Goal: Register for event/course

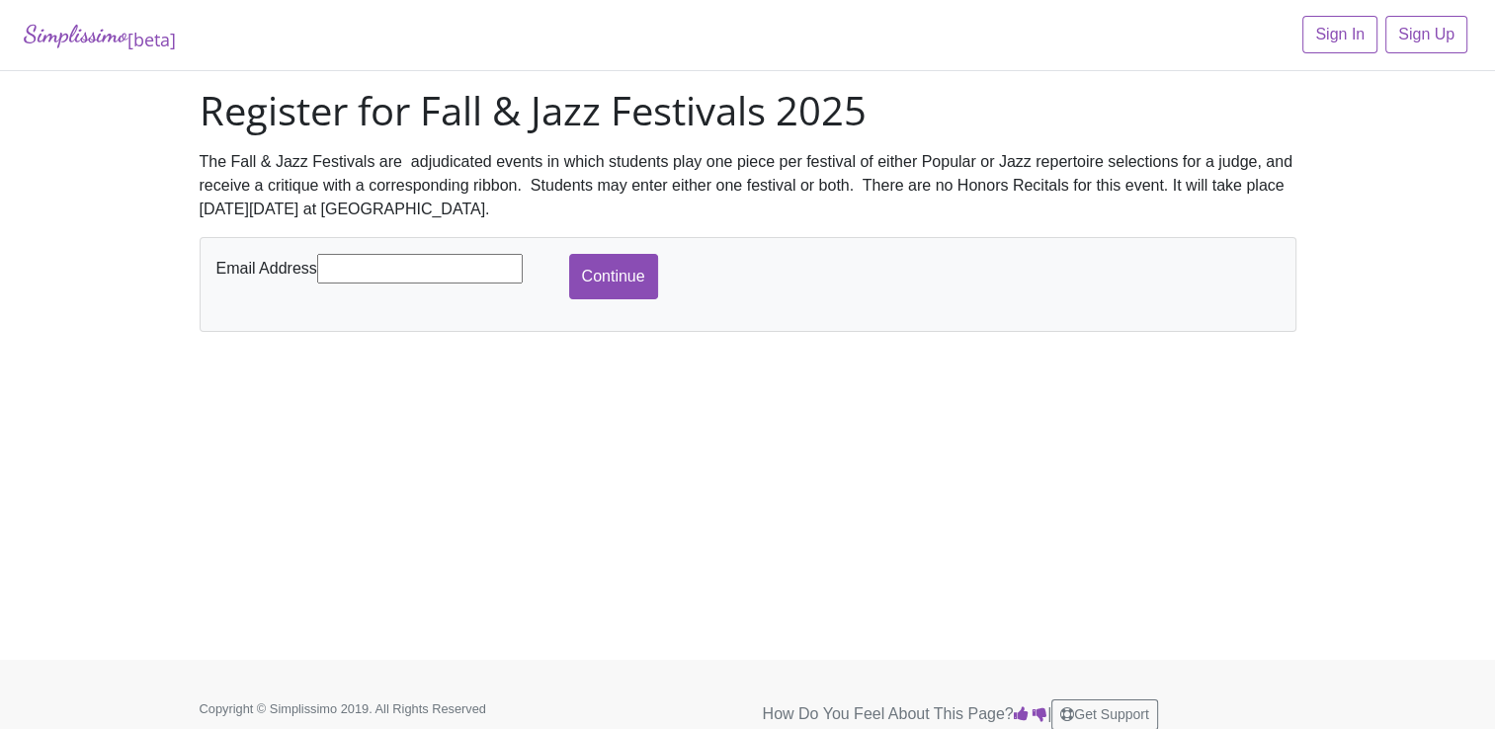
click at [348, 268] on input "text" at bounding box center [419, 269] width 205 height 30
type input "[EMAIL_ADDRESS][DOMAIN_NAME]"
click at [615, 272] on input "Continue" at bounding box center [613, 276] width 89 height 45
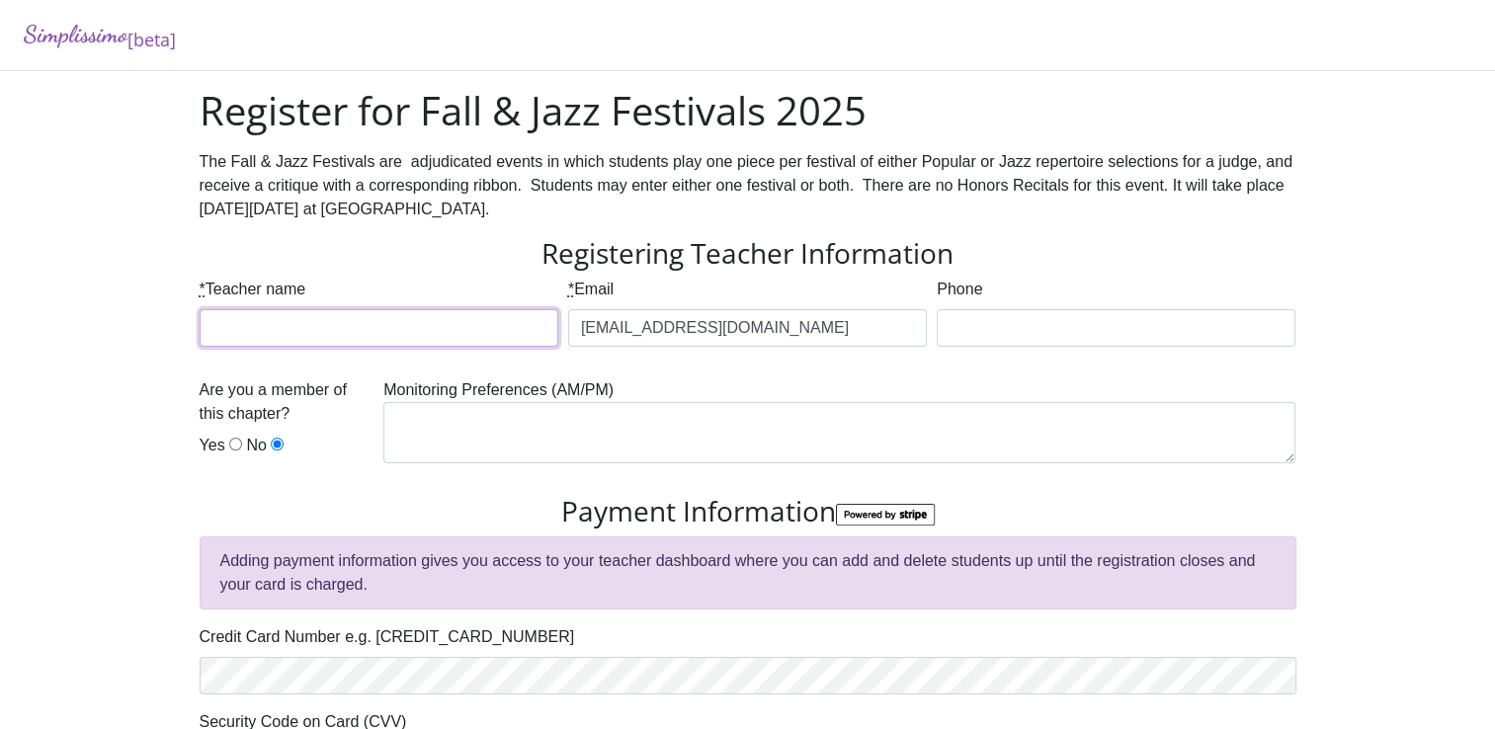
click at [307, 334] on input "* Teacher name" at bounding box center [379, 328] width 359 height 38
type input "[PERSON_NAME]"
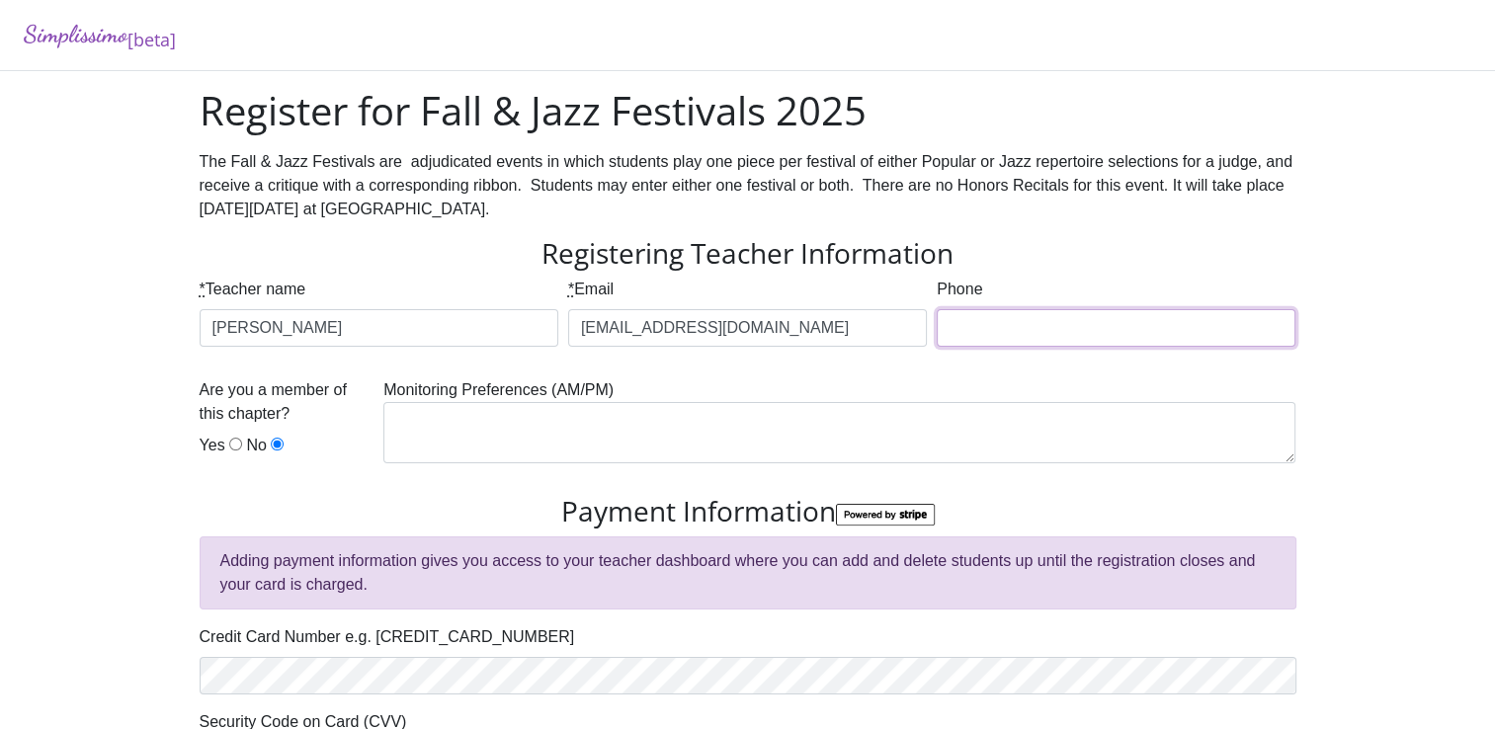
click at [988, 322] on input "Phone" at bounding box center [1115, 328] width 359 height 38
type input "8177299293"
click at [233, 445] on input "Yes" at bounding box center [235, 444] width 13 height 13
radio input "true"
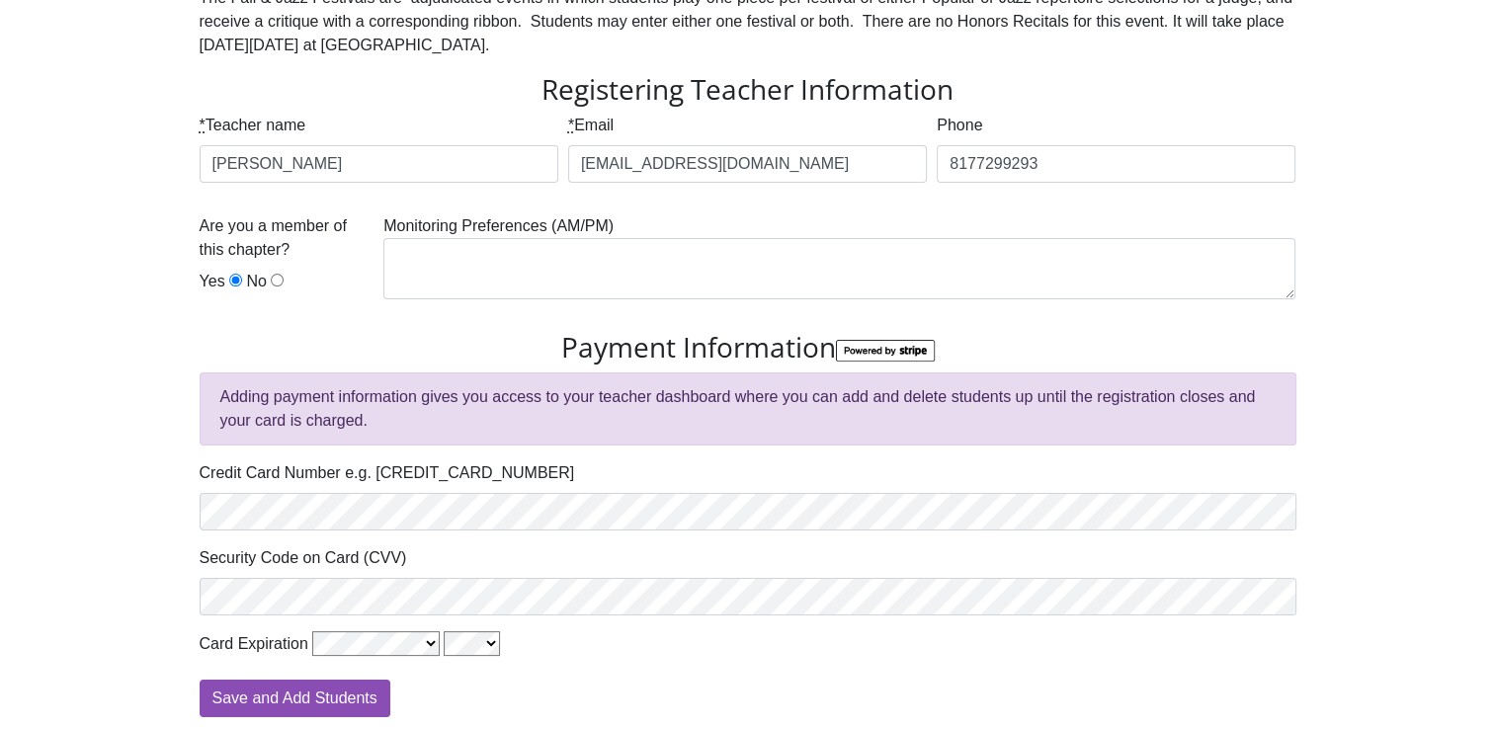
scroll to position [198, 0]
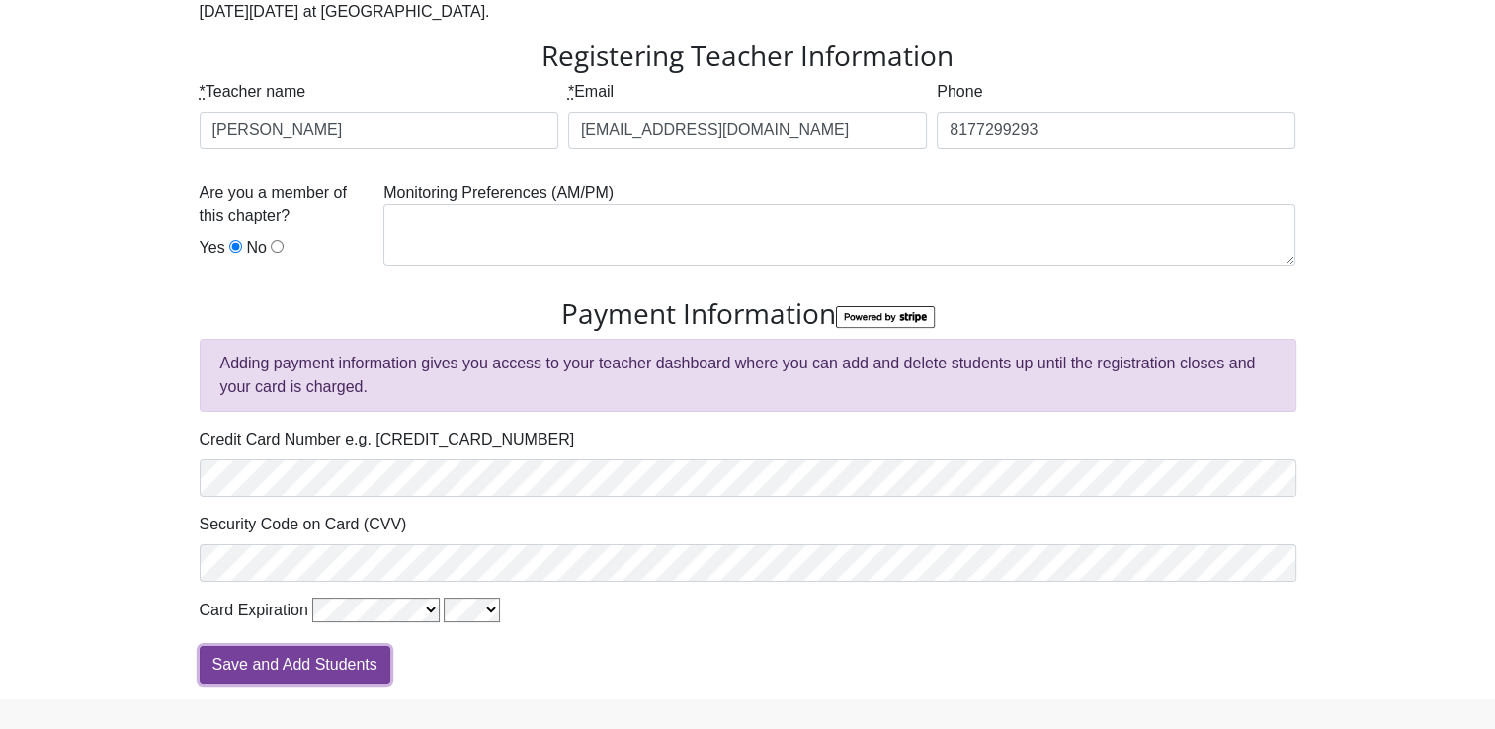
click at [307, 660] on input "Save and Add Students" at bounding box center [295, 665] width 191 height 38
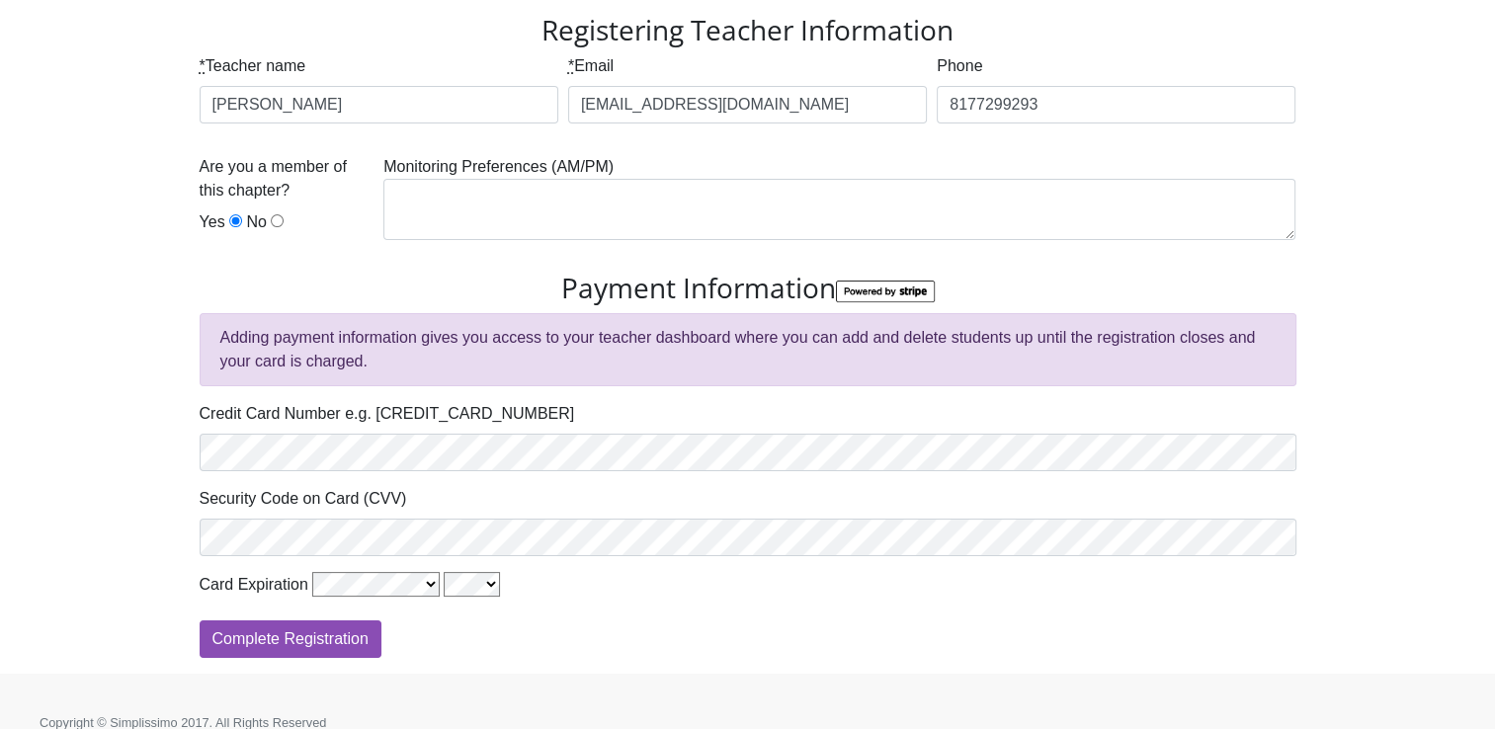
scroll to position [245, 0]
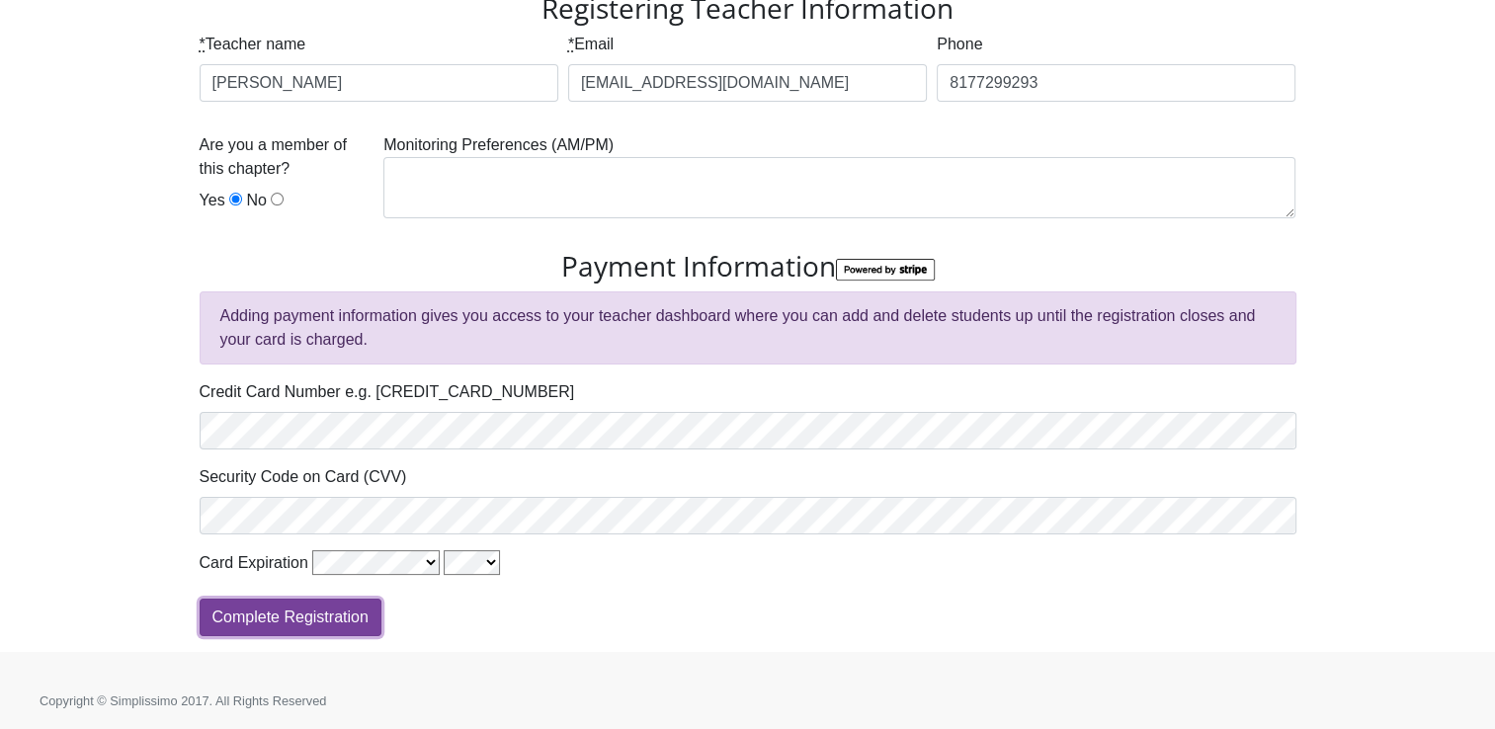
click at [284, 616] on input "Complete Registration" at bounding box center [291, 618] width 182 height 38
click at [293, 617] on input "Complete Registration" at bounding box center [291, 618] width 182 height 38
type input "Processing"
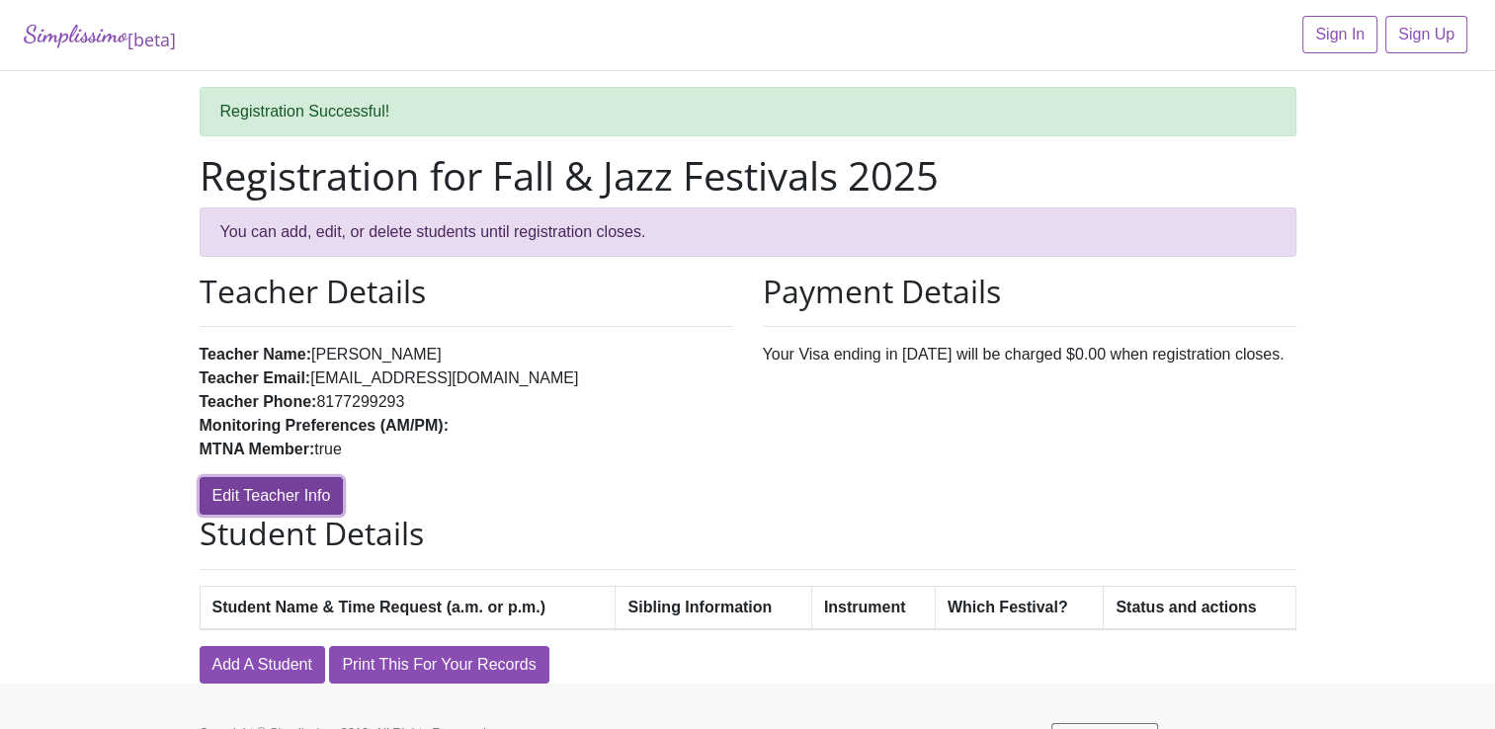
click at [256, 492] on link "Edit Teacher Info" at bounding box center [272, 496] width 144 height 38
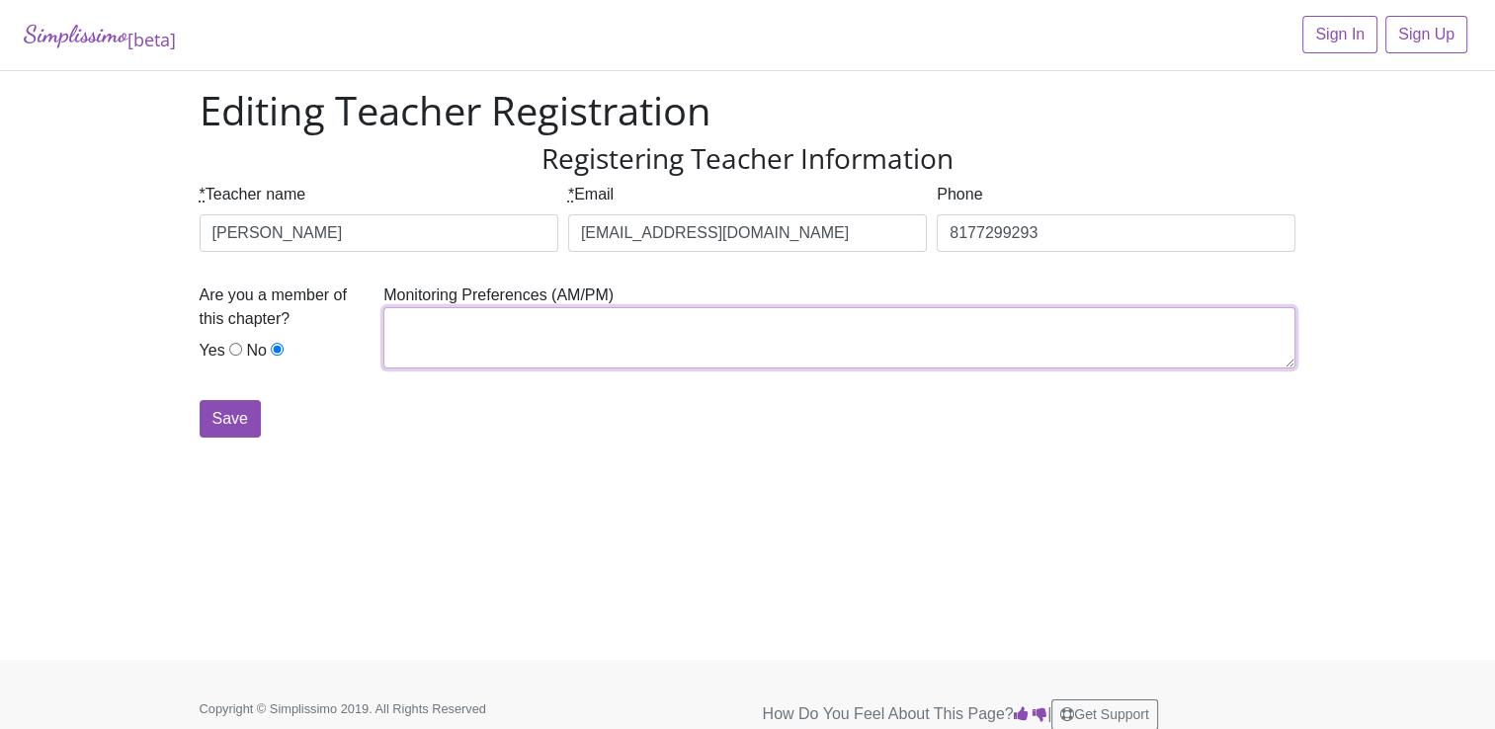
click at [456, 339] on textarea at bounding box center [839, 337] width 912 height 61
click at [459, 323] on textarea "Mid morhing" at bounding box center [839, 337] width 912 height 61
type textarea "Mid morning"
click at [640, 425] on div "Save" at bounding box center [748, 419] width 1096 height 38
click at [228, 411] on input "Save" at bounding box center [230, 419] width 61 height 38
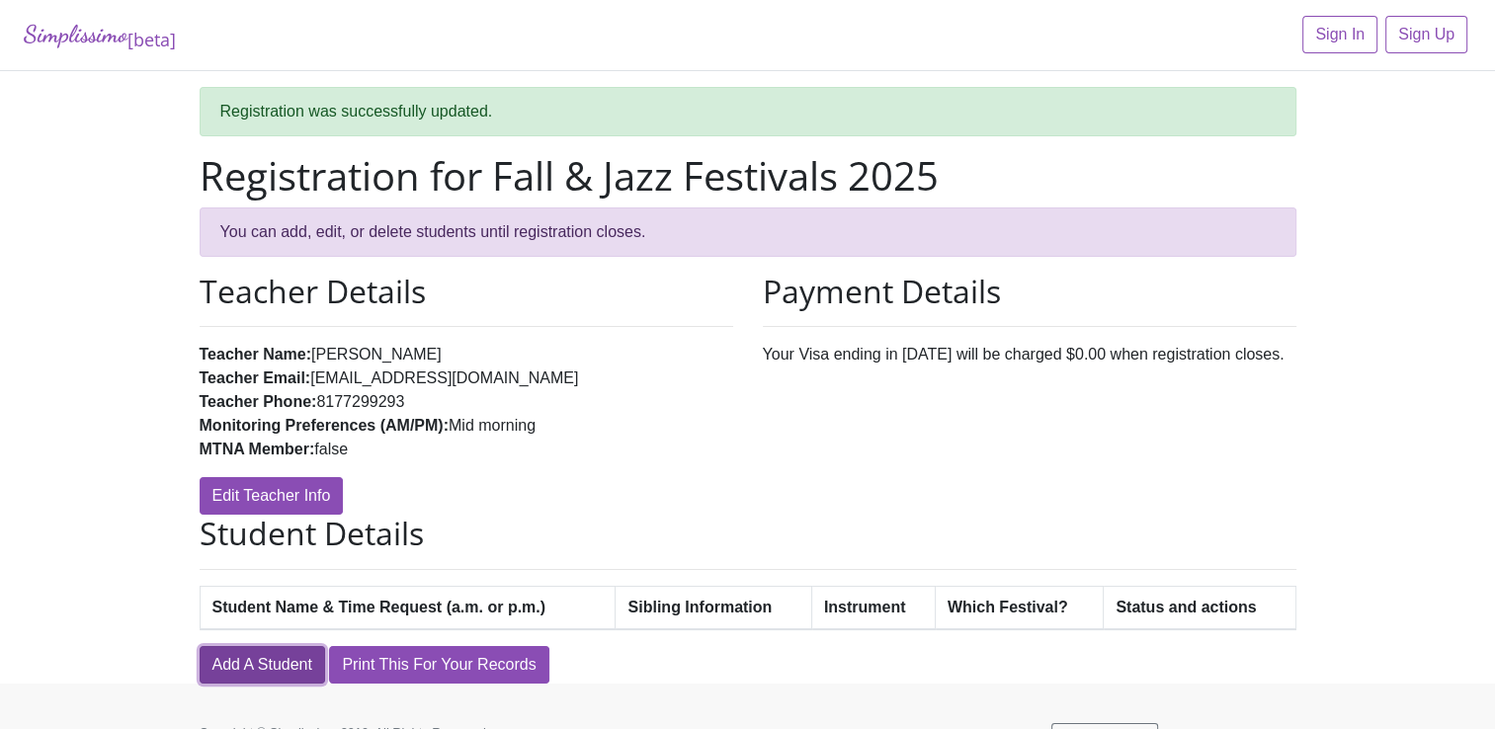
click at [277, 666] on link "Add A Student" at bounding box center [262, 665] width 125 height 38
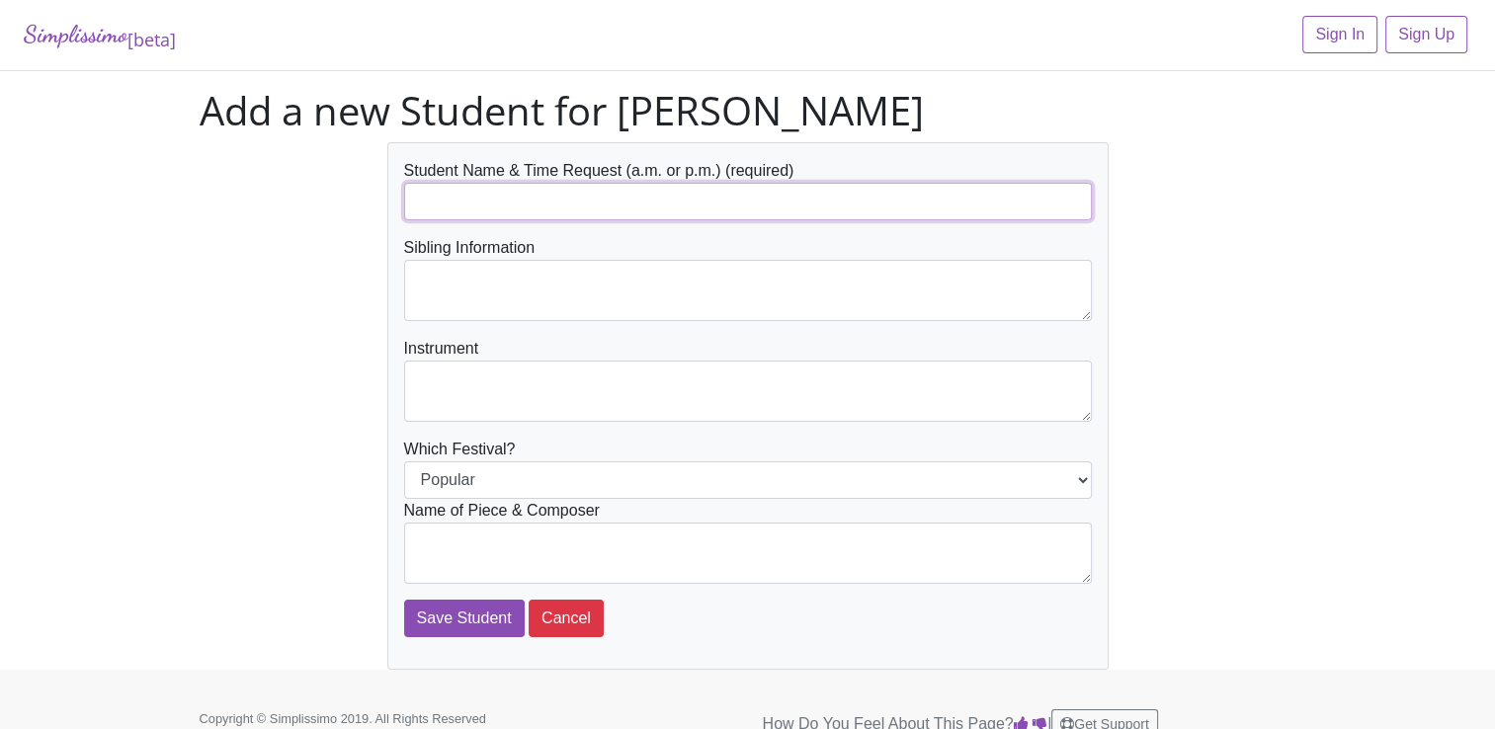
click at [474, 200] on input "text" at bounding box center [748, 202] width 688 height 38
type input "Brooklyn [PERSON_NAME]"
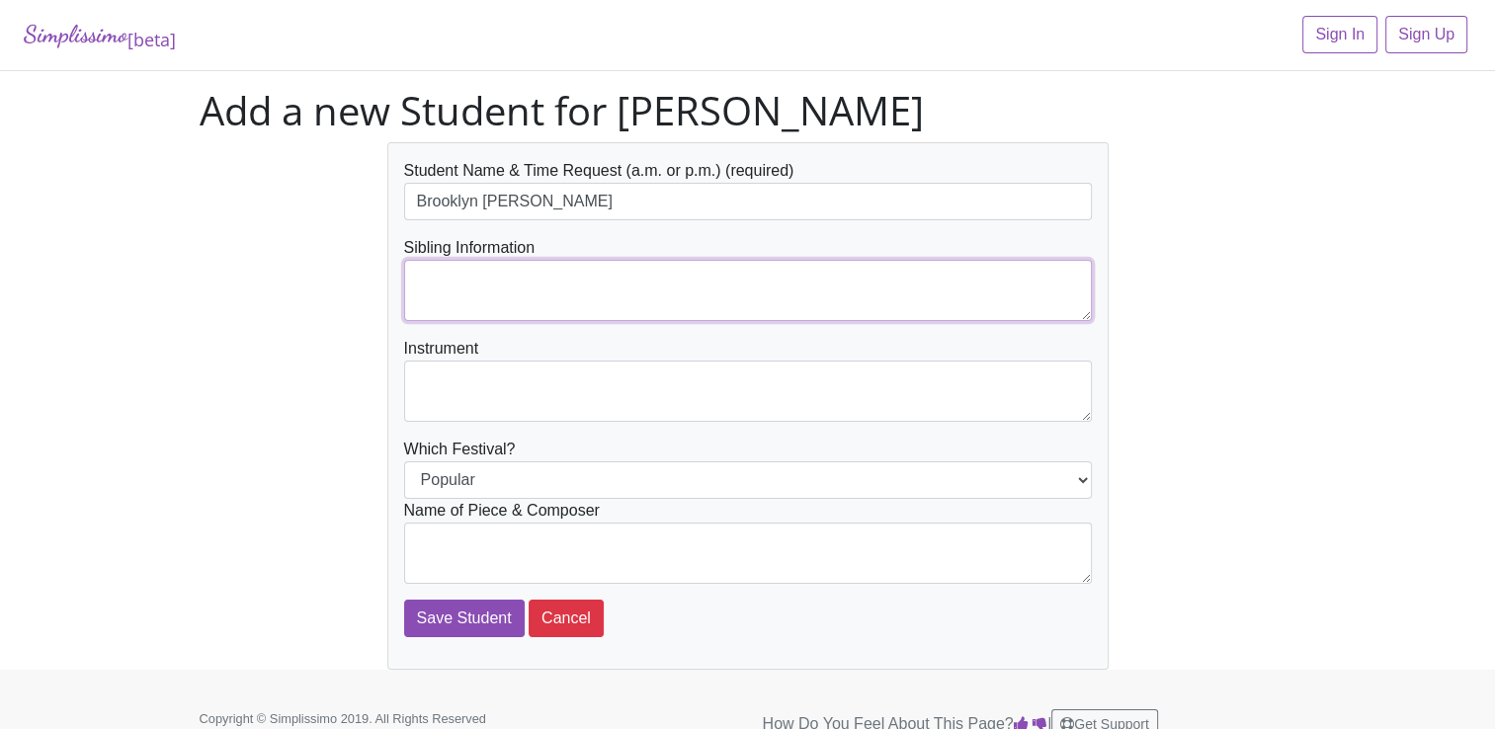
click at [493, 296] on textarea at bounding box center [748, 290] width 688 height 61
type textarea "[PERSON_NAME]"
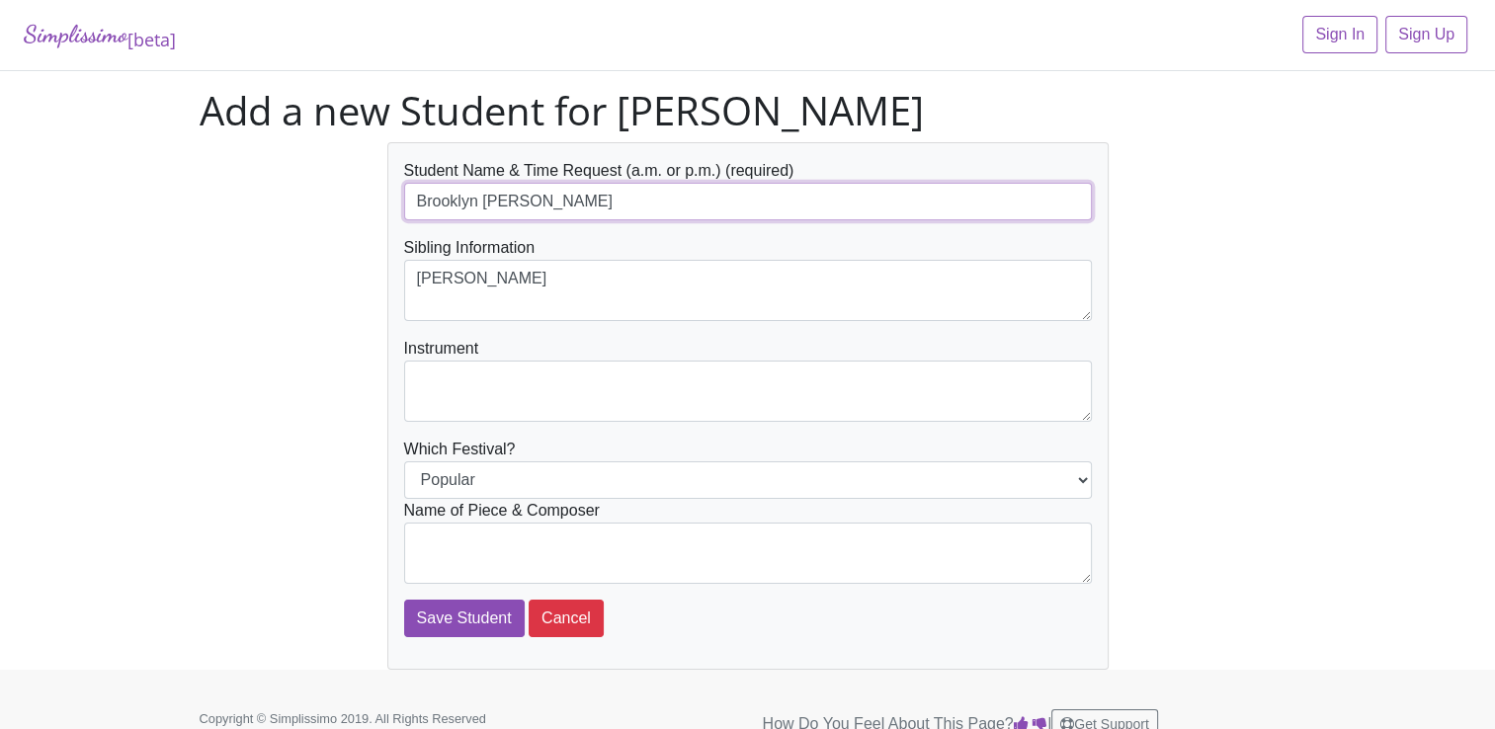
click at [521, 203] on input "Brooklyn [PERSON_NAME]" at bounding box center [748, 202] width 688 height 38
type input "Brooklyn [PERSON_NAME]( mid morning)"
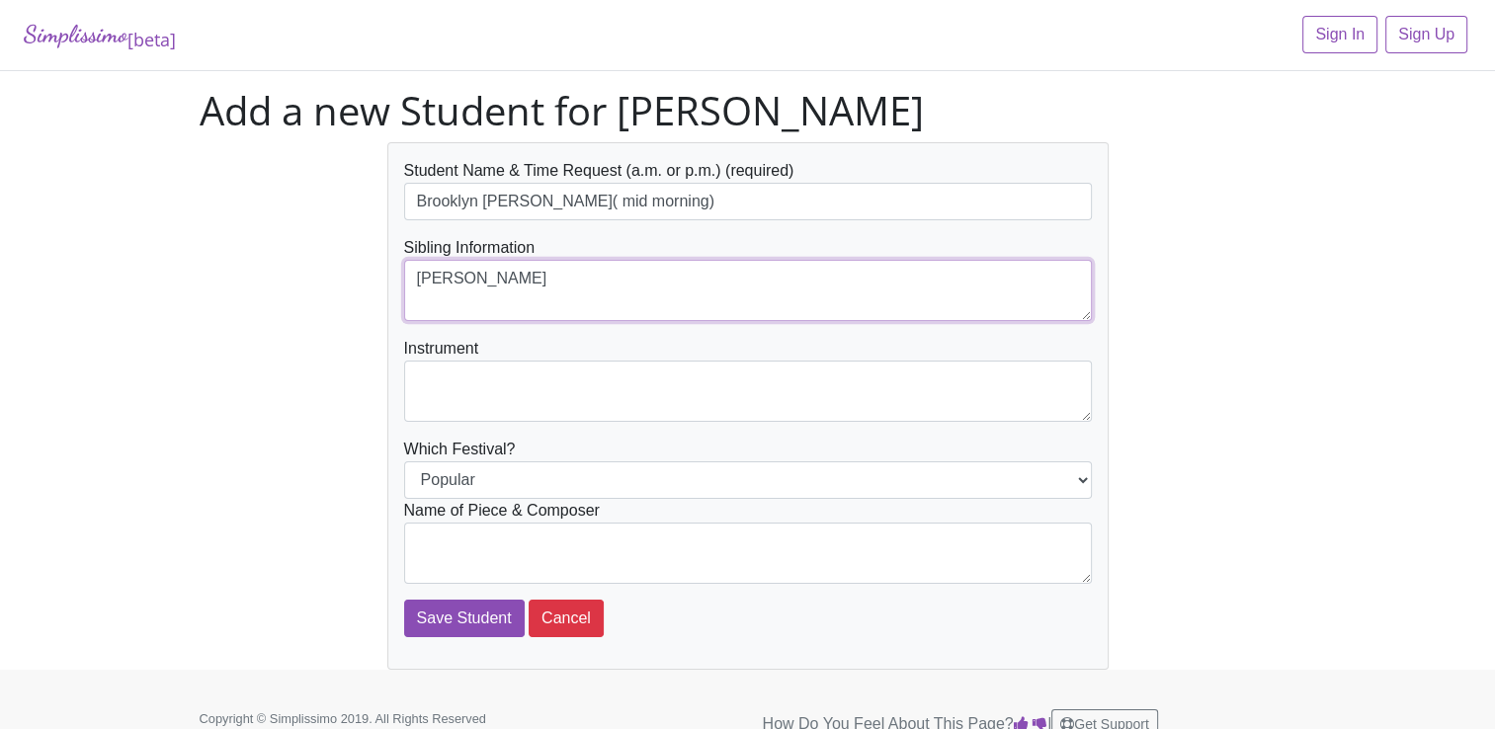
click at [549, 292] on textarea "[PERSON_NAME]" at bounding box center [748, 290] width 688 height 61
type textarea "[PERSON_NAME](mid Morning)"
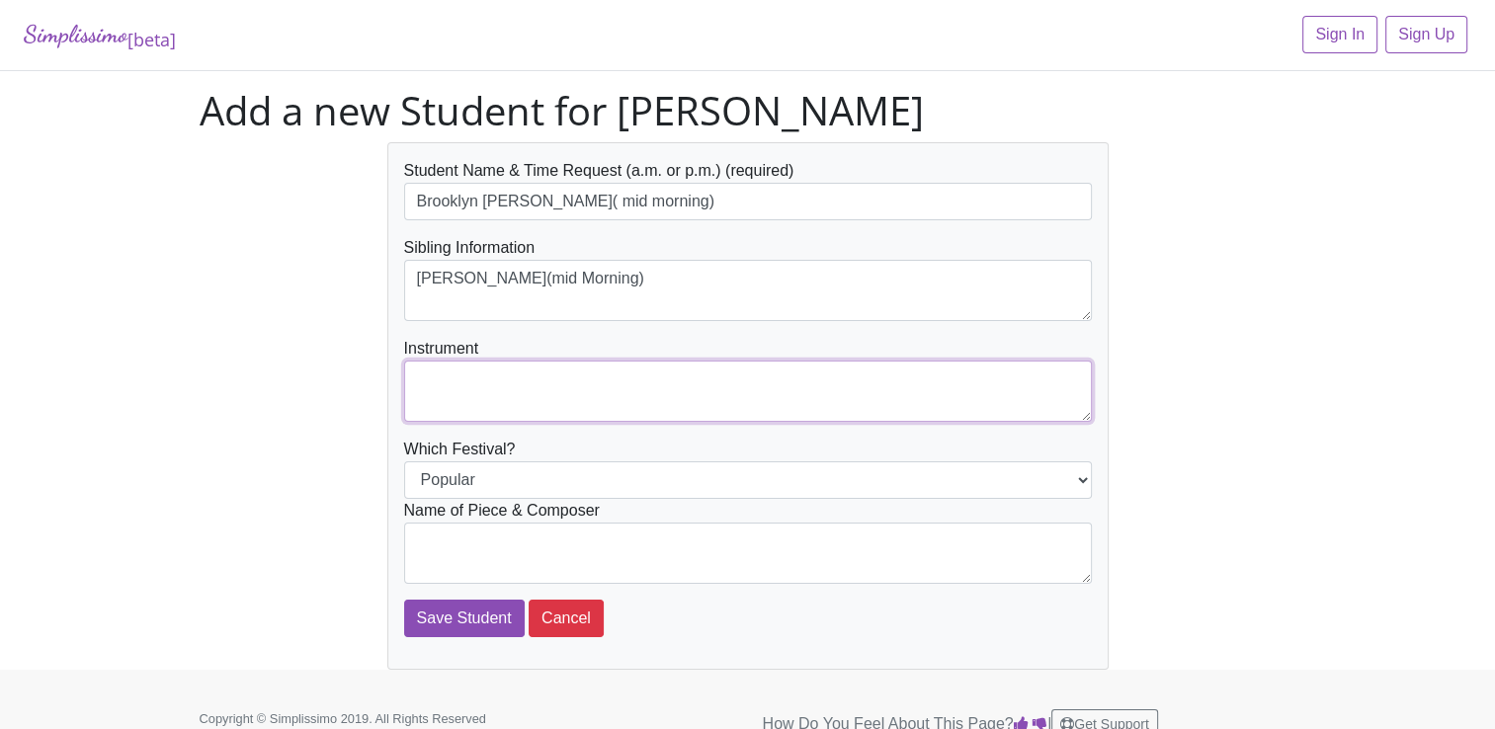
click at [450, 389] on textarea at bounding box center [748, 391] width 688 height 61
type textarea "Piano"
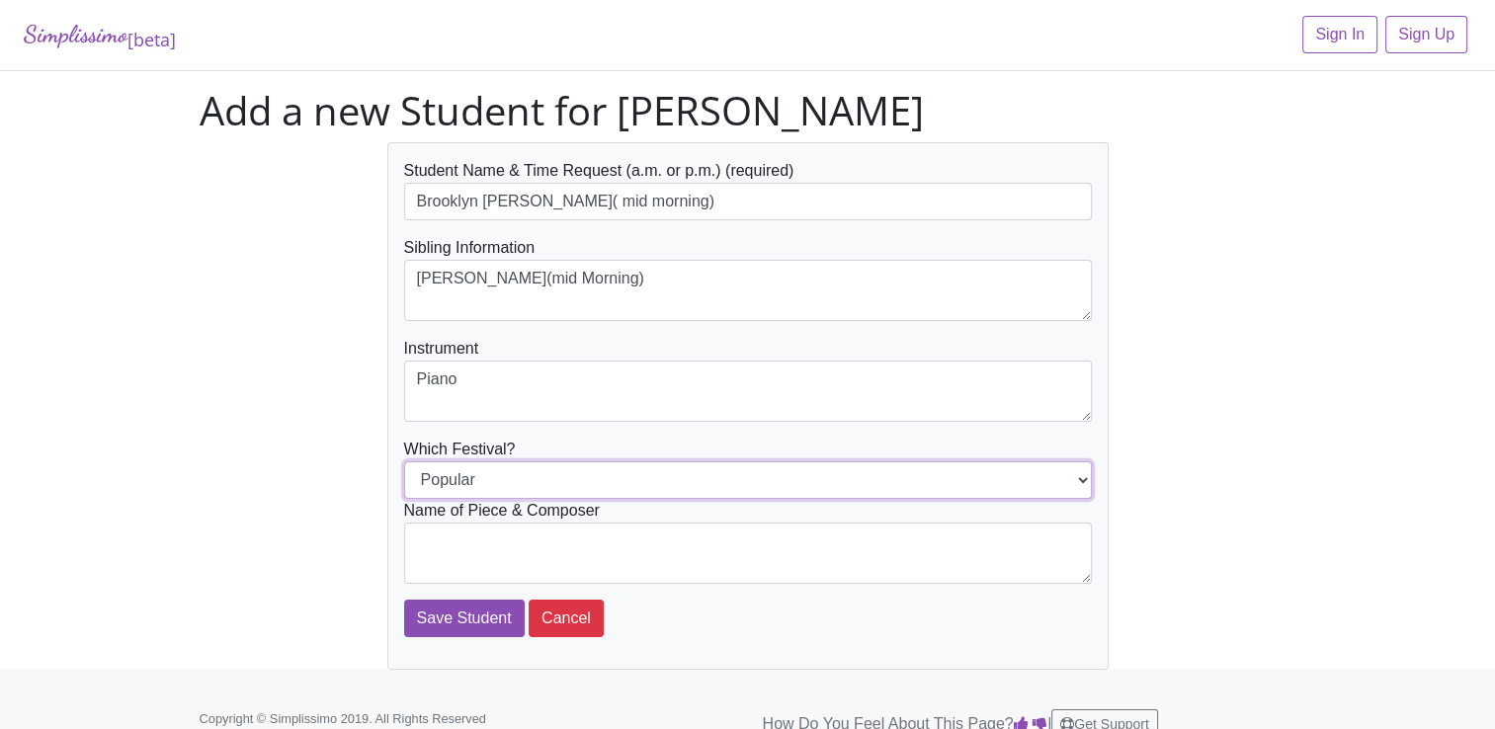
click at [498, 474] on select "Popular Jazz" at bounding box center [748, 480] width 688 height 38
select select "Jazz"
click at [404, 461] on select "Popular Jazz" at bounding box center [748, 480] width 688 height 38
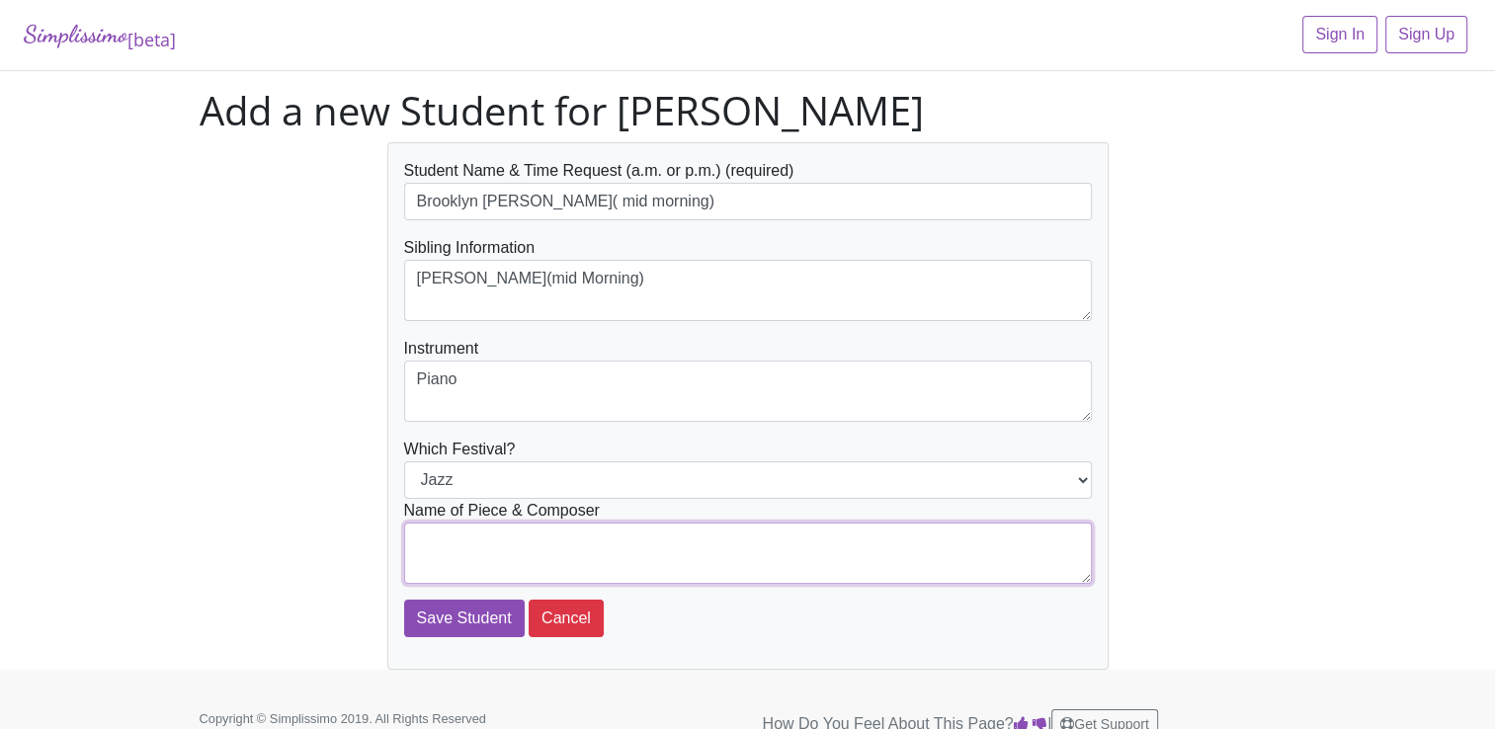
click at [459, 550] on textarea at bounding box center [748, 553] width 688 height 61
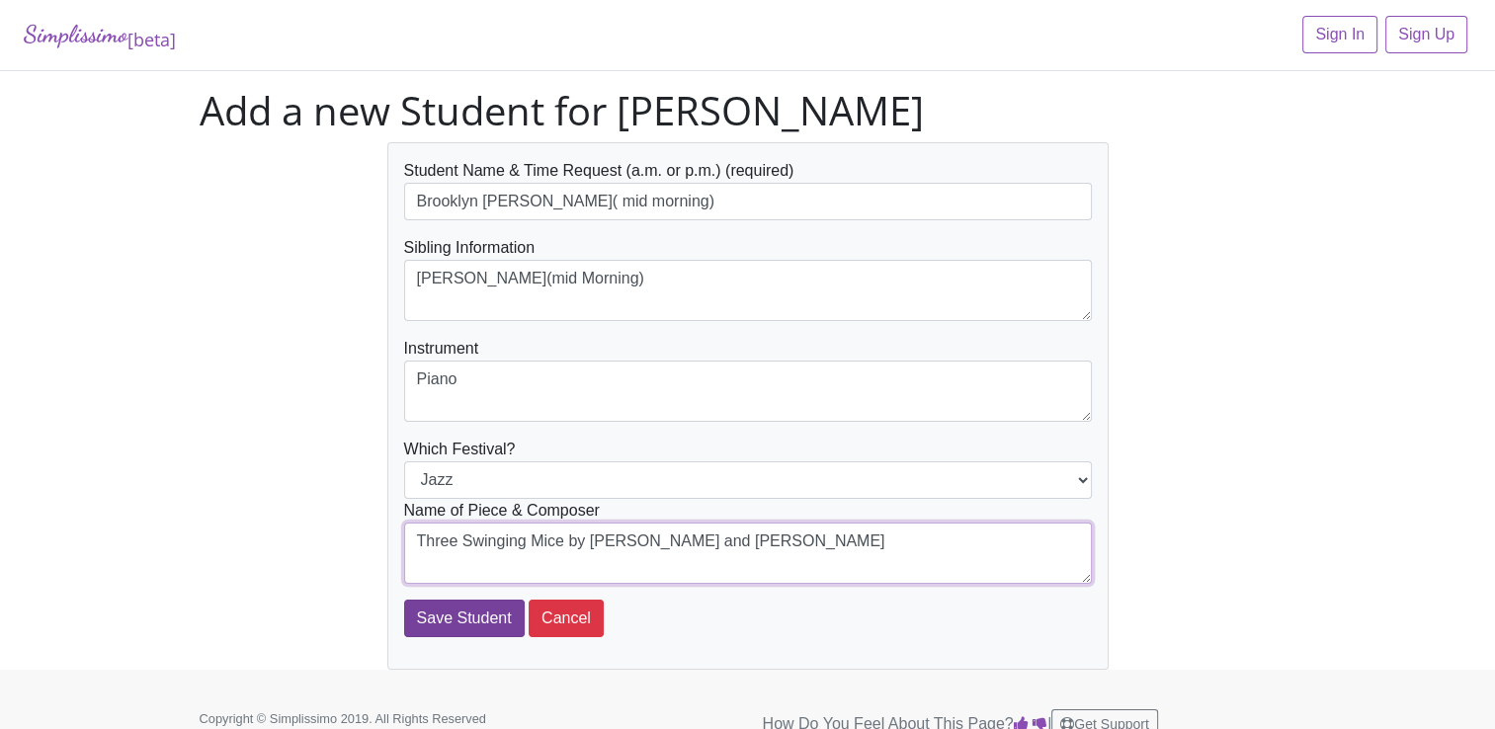
type textarea "Three Swinging Mice by Walter and Carol Noona"
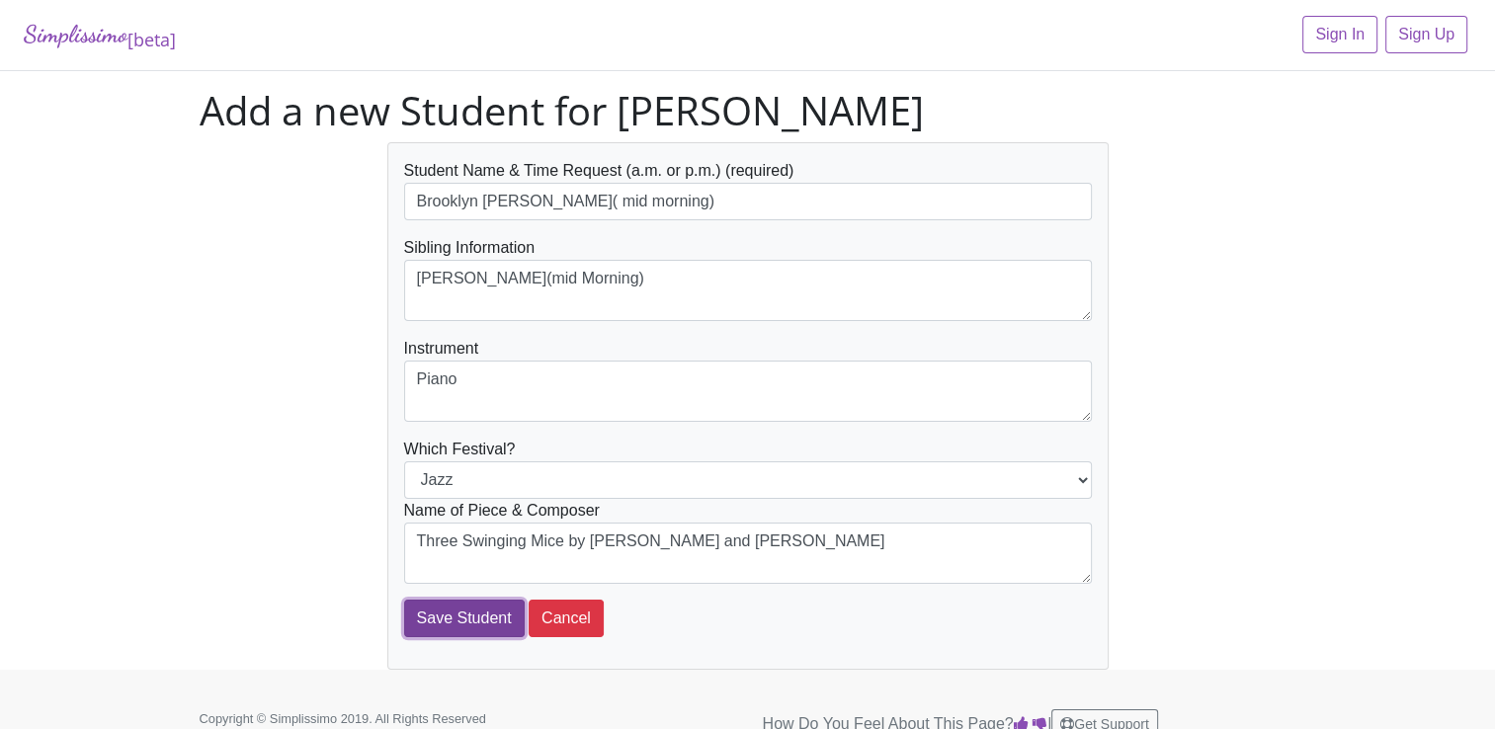
click at [469, 616] on input "Save Student" at bounding box center [464, 619] width 121 height 38
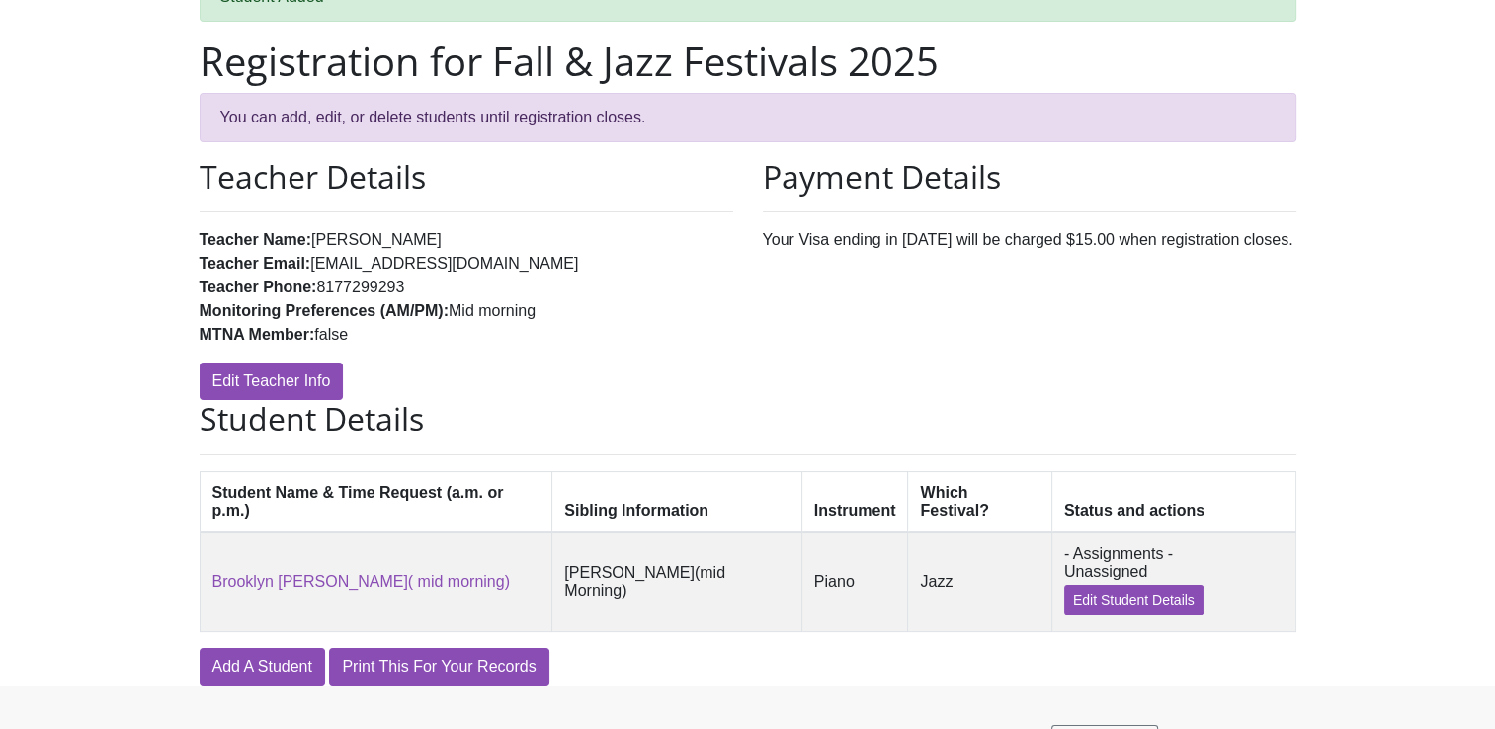
scroll to position [117, 0]
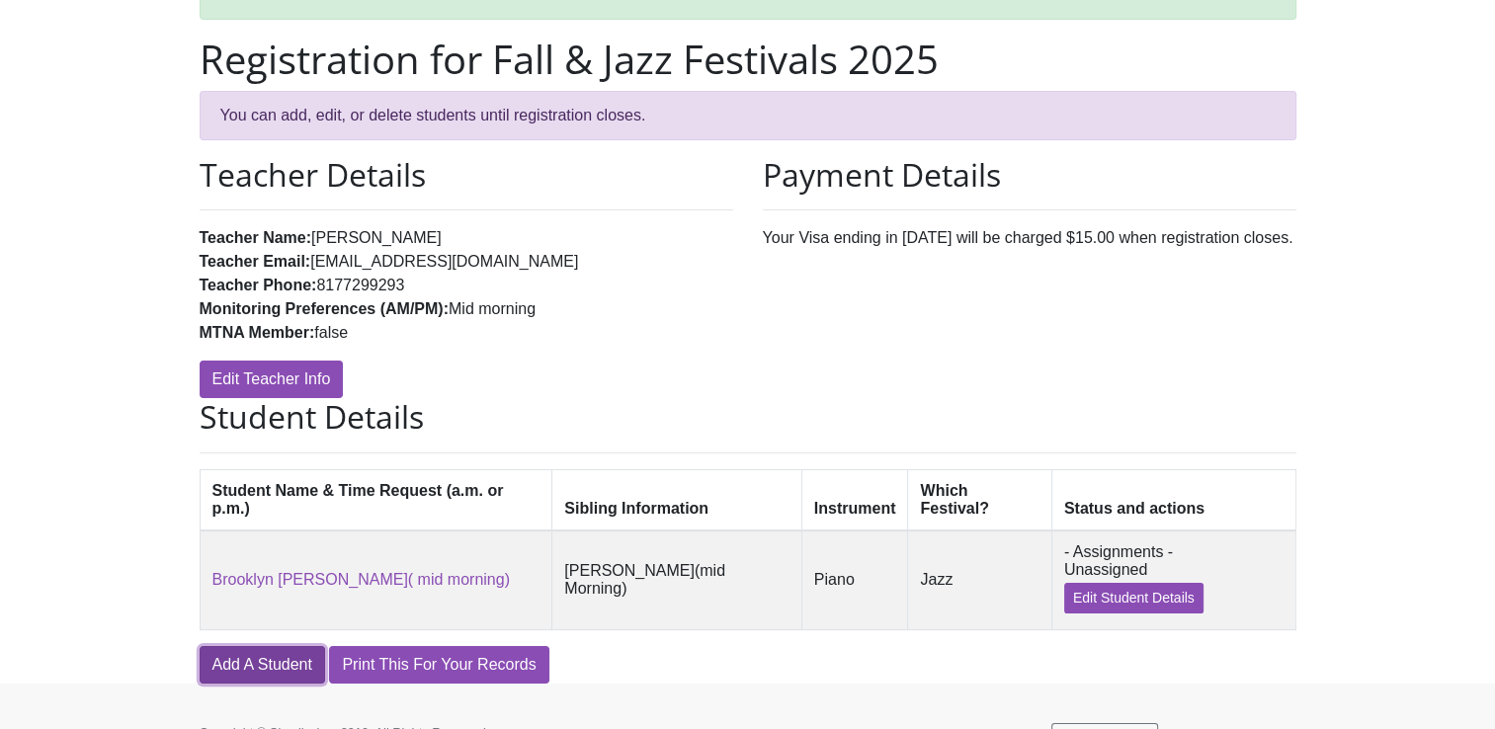
click at [247, 646] on link "Add A Student" at bounding box center [262, 665] width 125 height 38
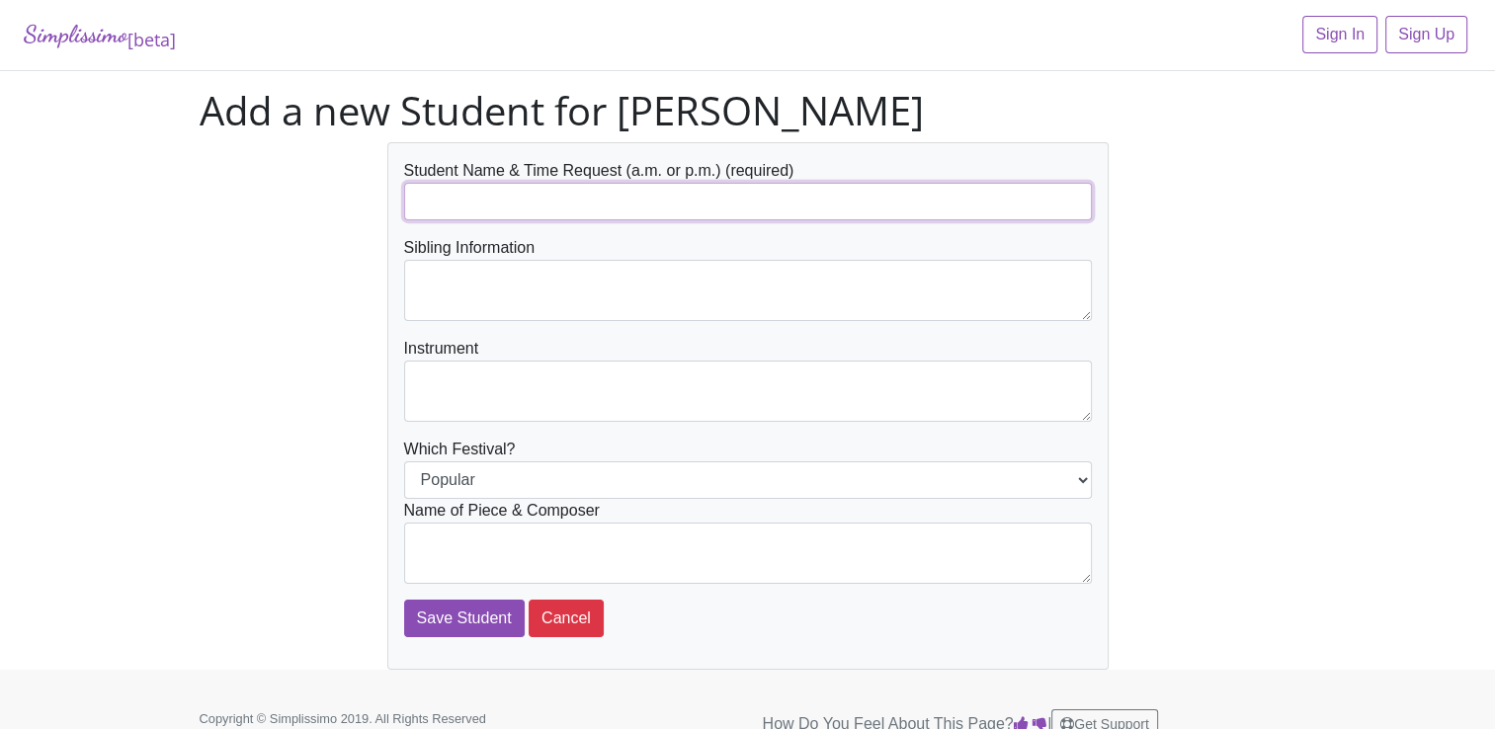
click at [489, 202] on input "text" at bounding box center [748, 202] width 688 height 38
type input "[PERSON_NAME] (mid morning)"
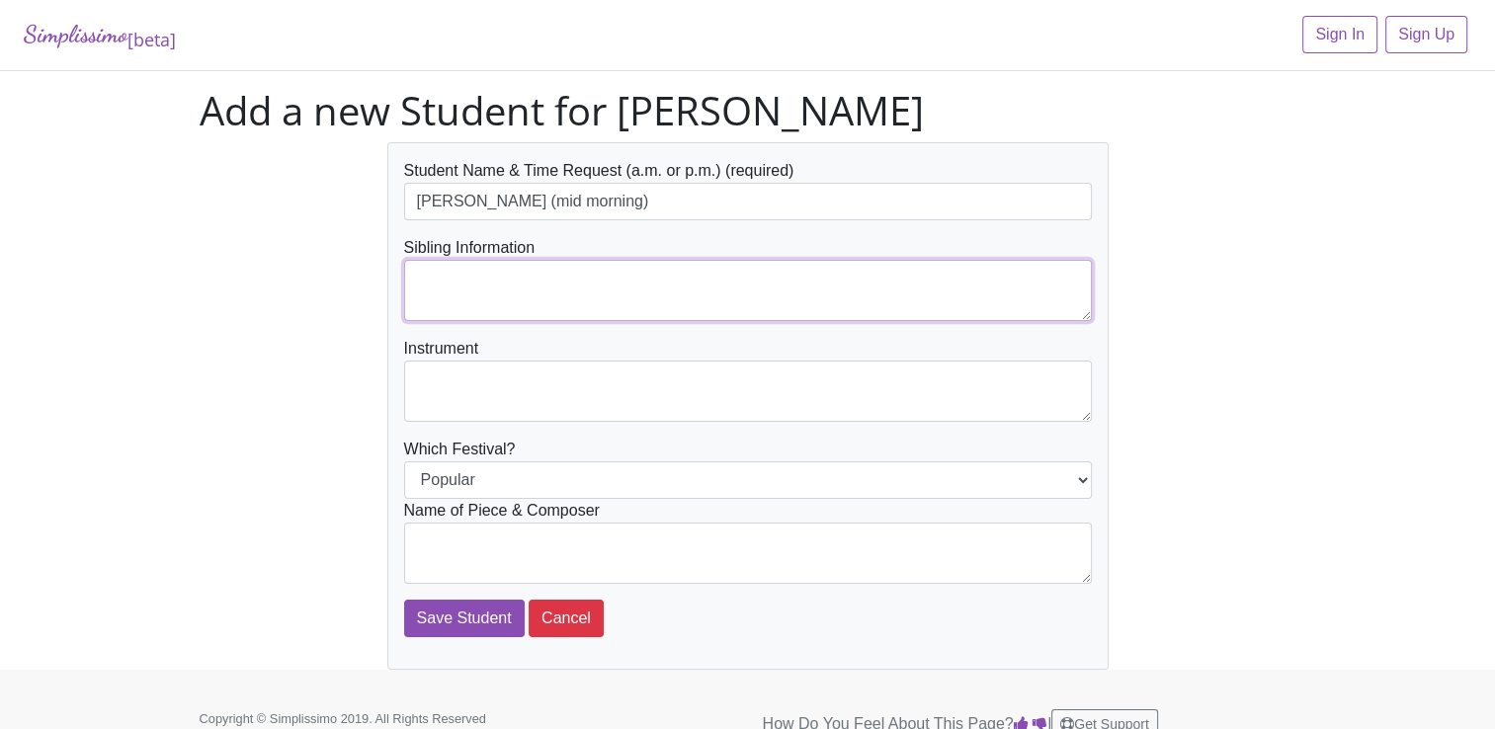
click at [467, 284] on textarea at bounding box center [748, 290] width 688 height 61
type textarea "Brooklyn [PERSON_NAME] (mid morning)"
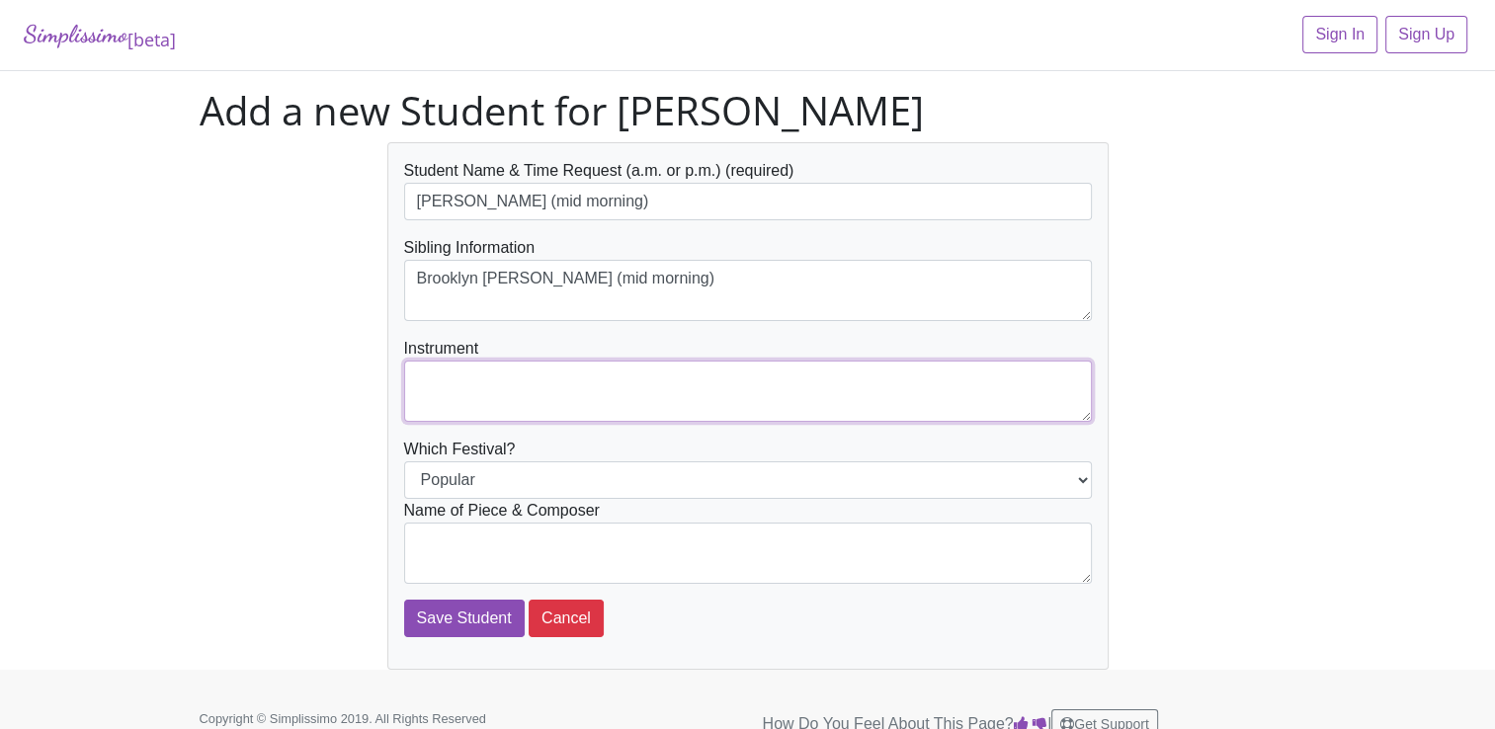
click at [435, 387] on textarea at bounding box center [748, 391] width 688 height 61
type textarea "Piano"
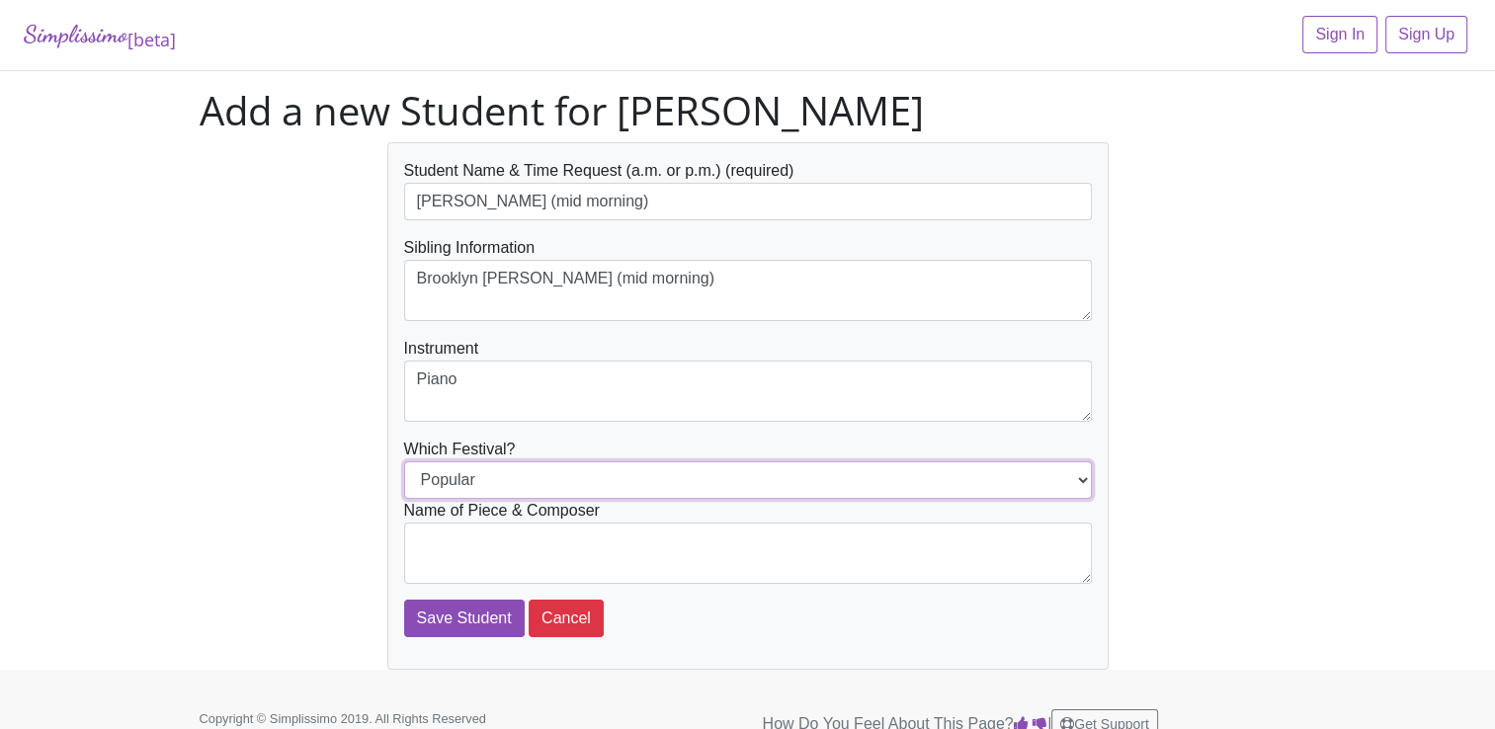
click at [1086, 478] on select "Popular Jazz" at bounding box center [748, 480] width 688 height 38
select select "Jazz"
click at [404, 461] on select "Popular Jazz" at bounding box center [748, 480] width 688 height 38
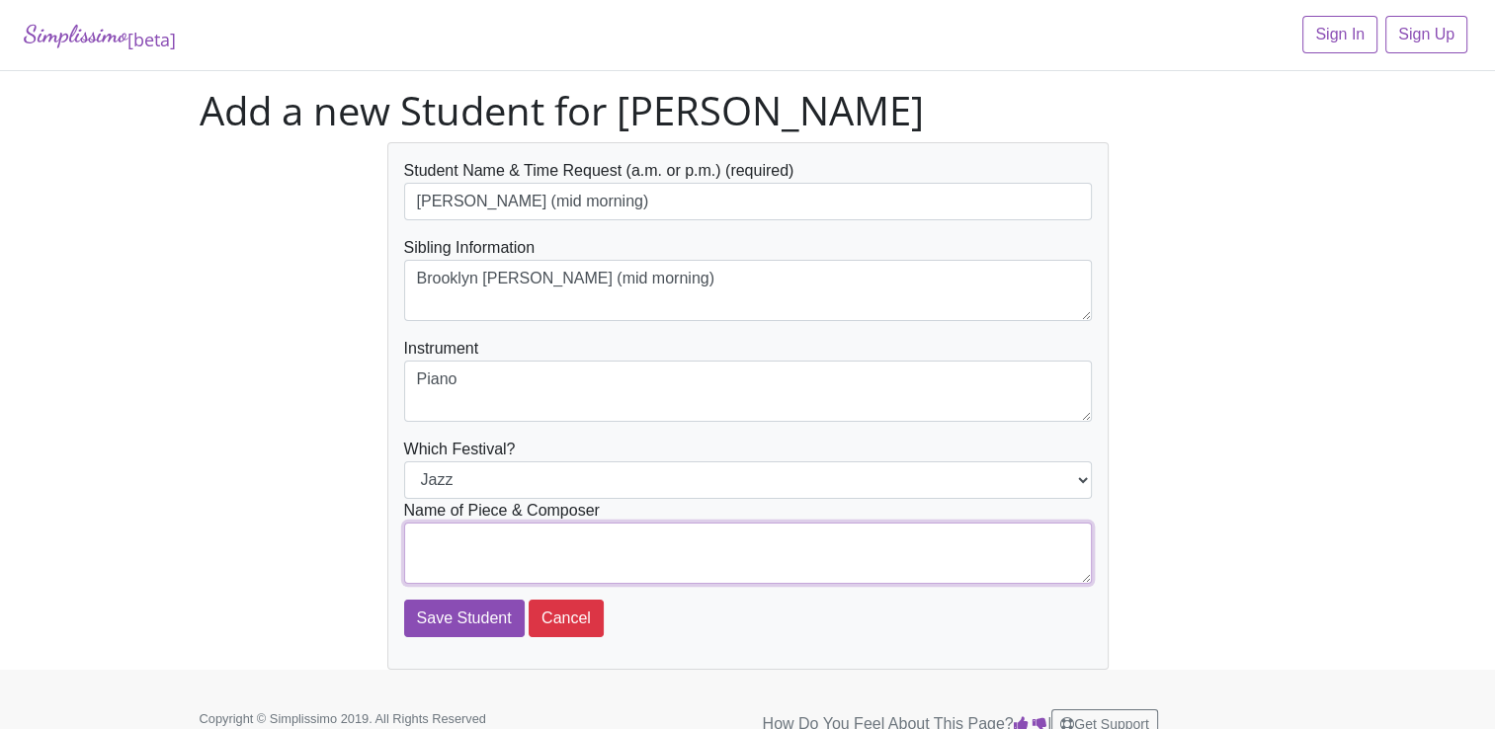
click at [427, 554] on textarea at bounding box center [748, 553] width 688 height 61
type textarea "Locomotive"
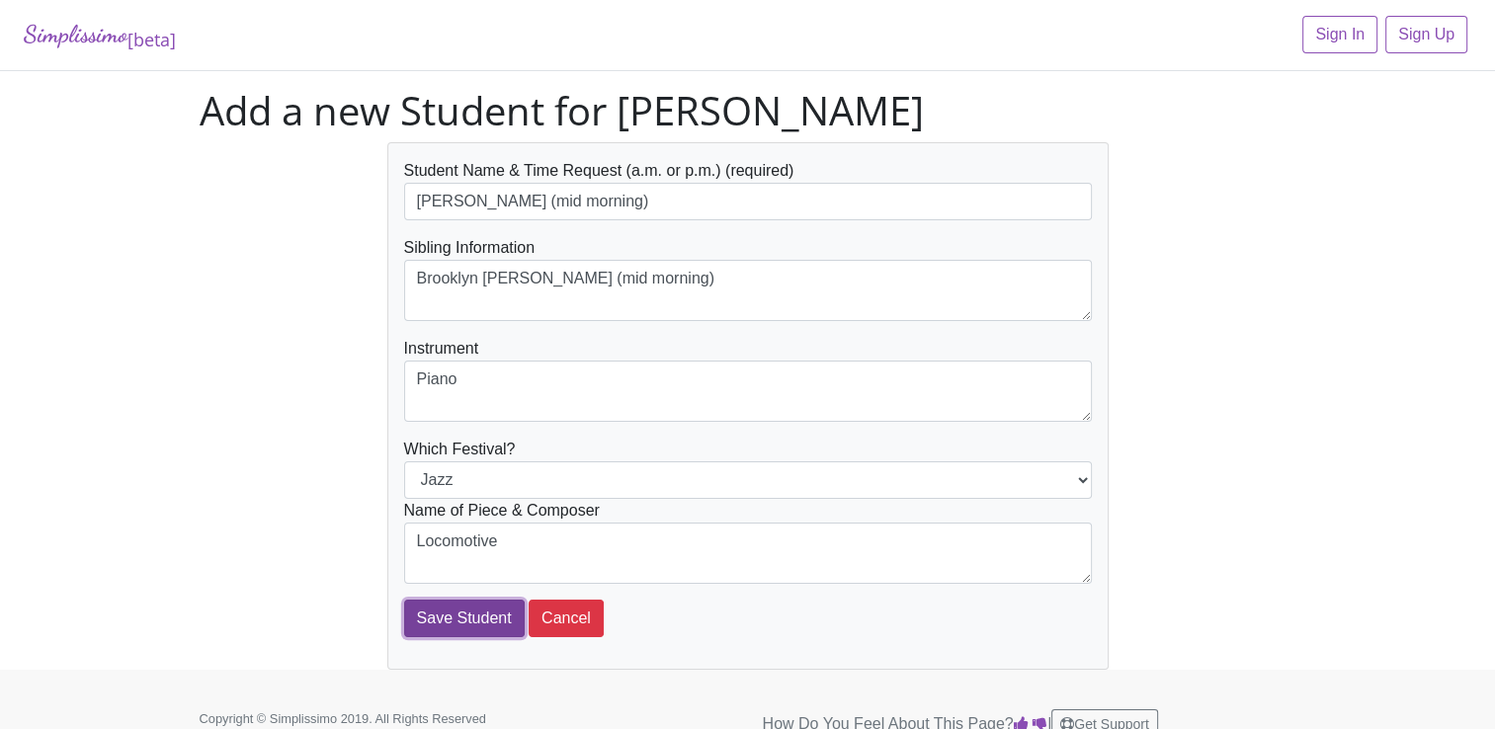
click at [473, 618] on input "Save Student" at bounding box center [464, 619] width 121 height 38
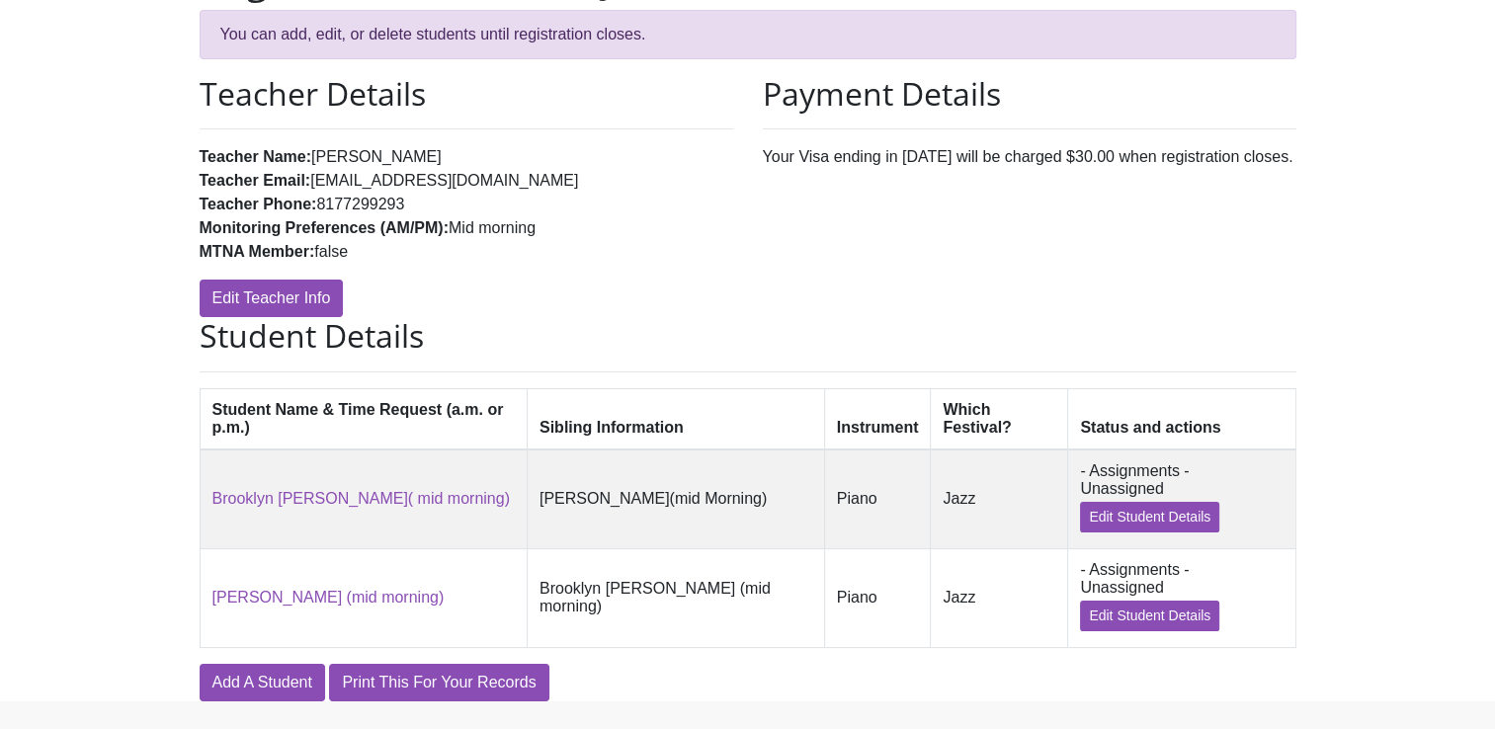
scroll to position [207, 0]
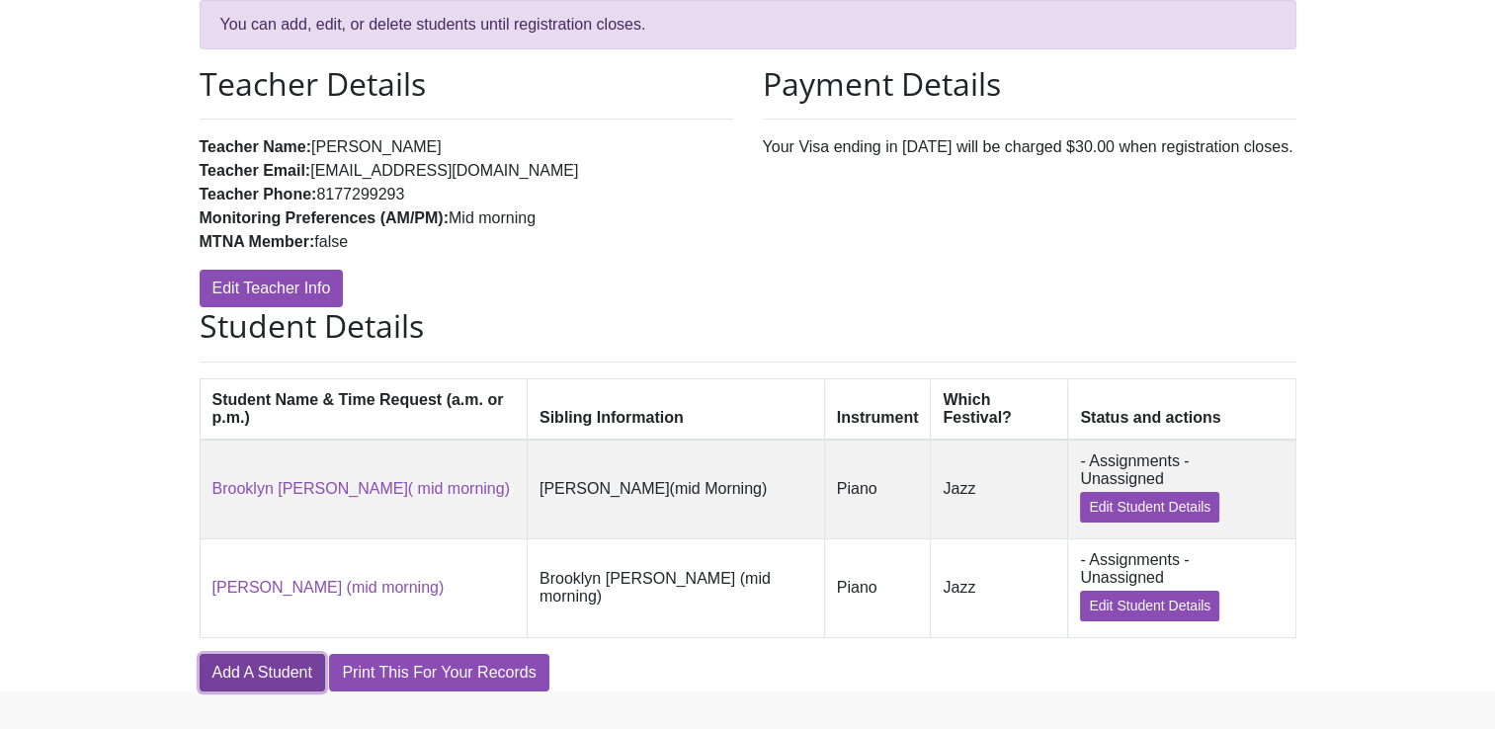
click at [283, 654] on link "Add A Student" at bounding box center [262, 673] width 125 height 38
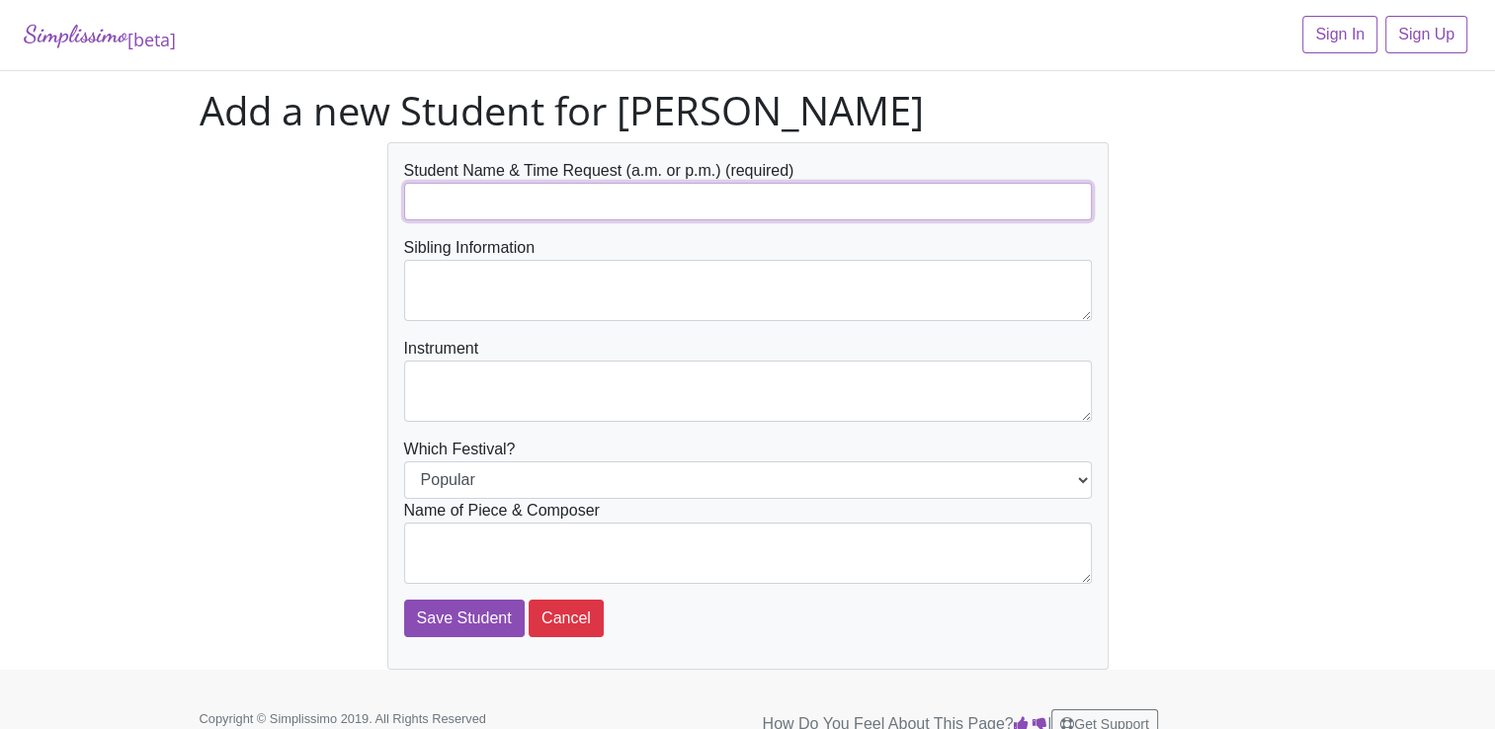
click at [442, 199] on input "text" at bounding box center [748, 202] width 688 height 38
type input "Avery Stubblefield"
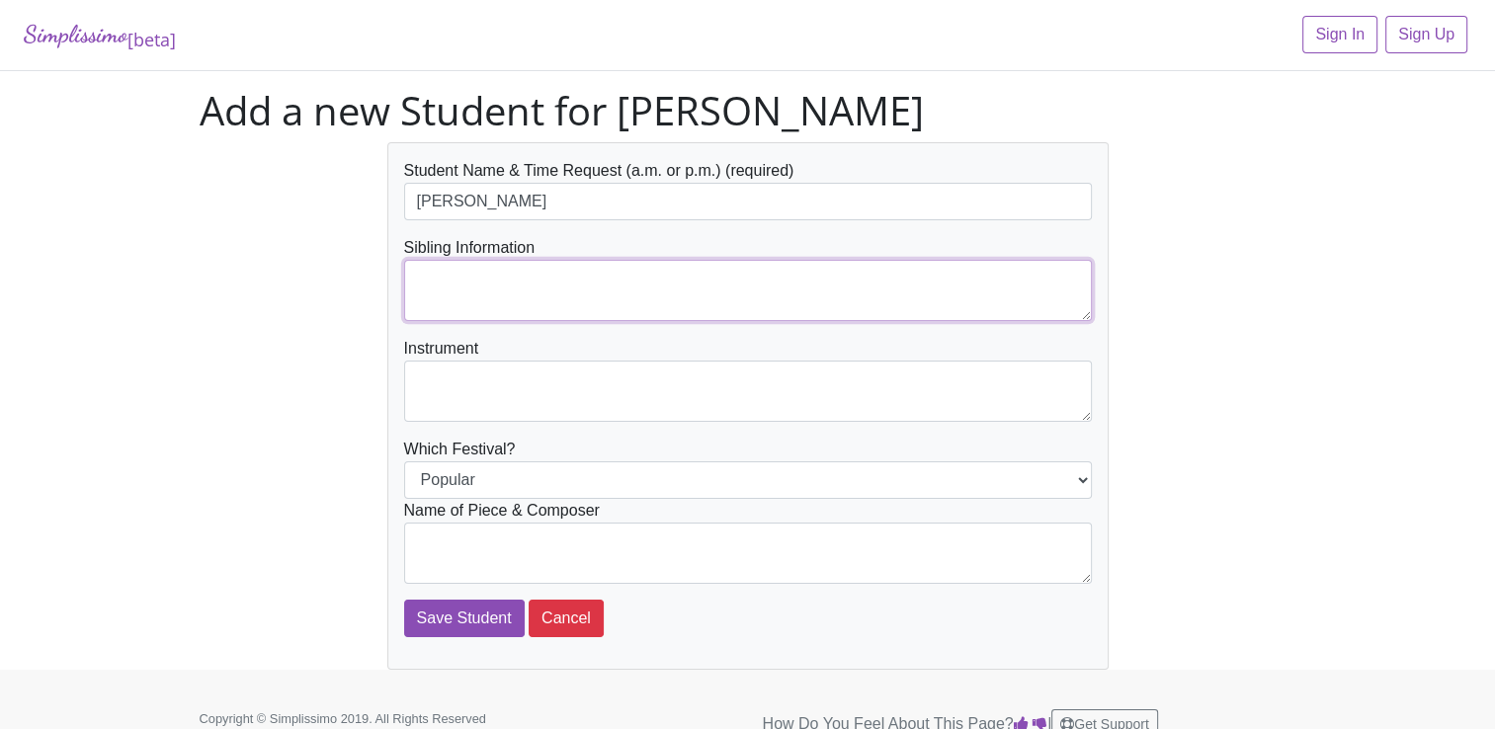
click at [451, 291] on textarea at bounding box center [748, 290] width 688 height 61
type textarea "Morning Waltz by Ross Petot"
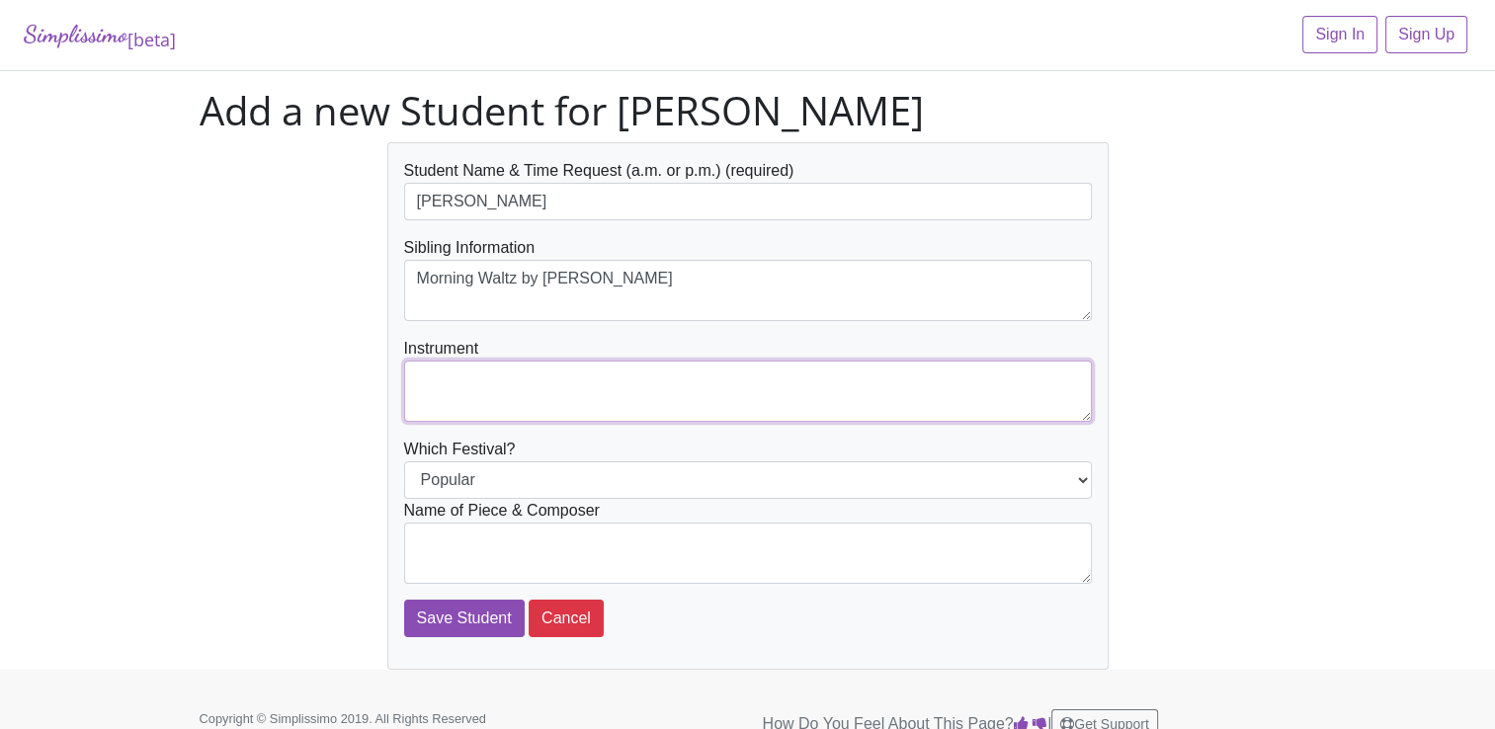
click at [486, 397] on textarea at bounding box center [748, 391] width 688 height 61
type textarea "Piano"
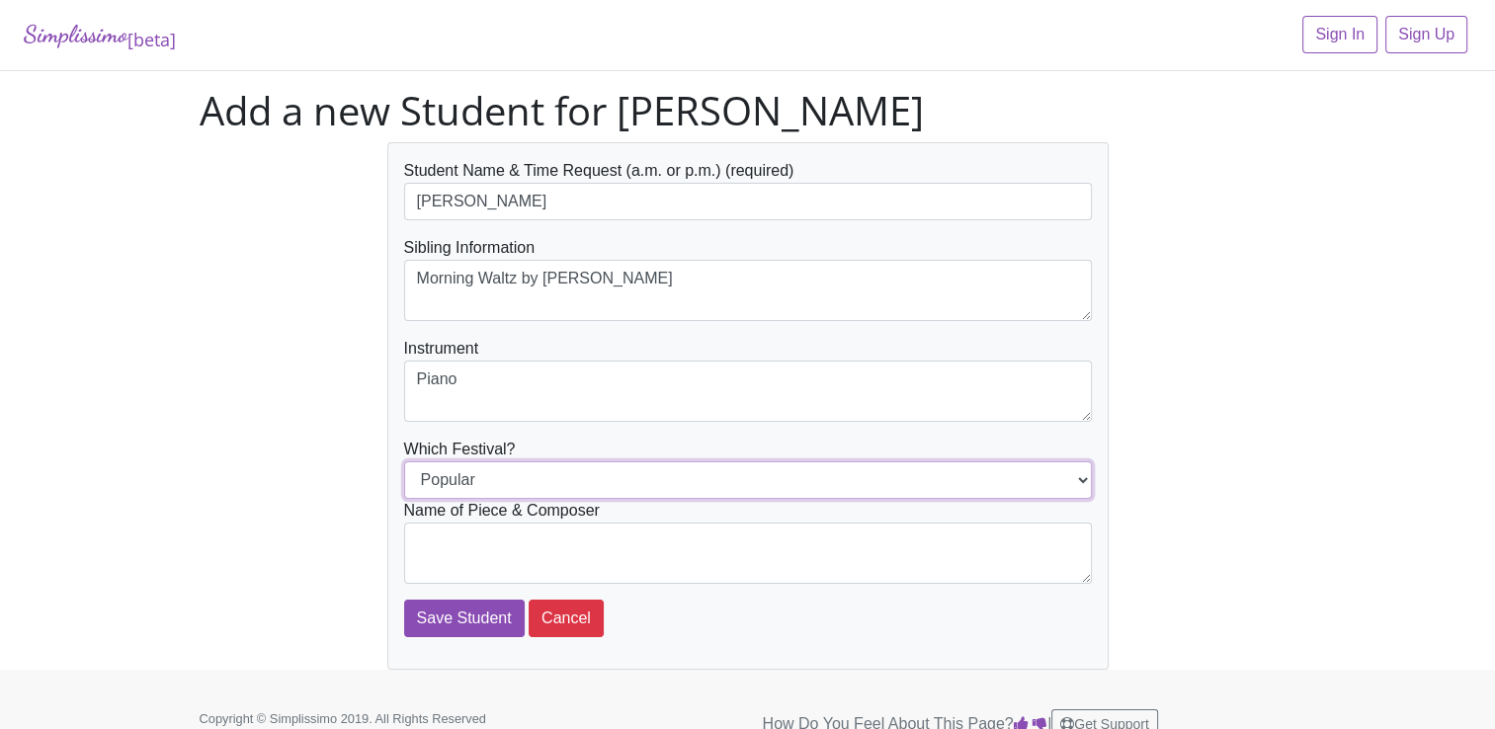
click at [1081, 476] on select "Popular Jazz" at bounding box center [748, 480] width 688 height 38
select select "Jazz"
click at [404, 461] on select "Popular Jazz" at bounding box center [748, 480] width 688 height 38
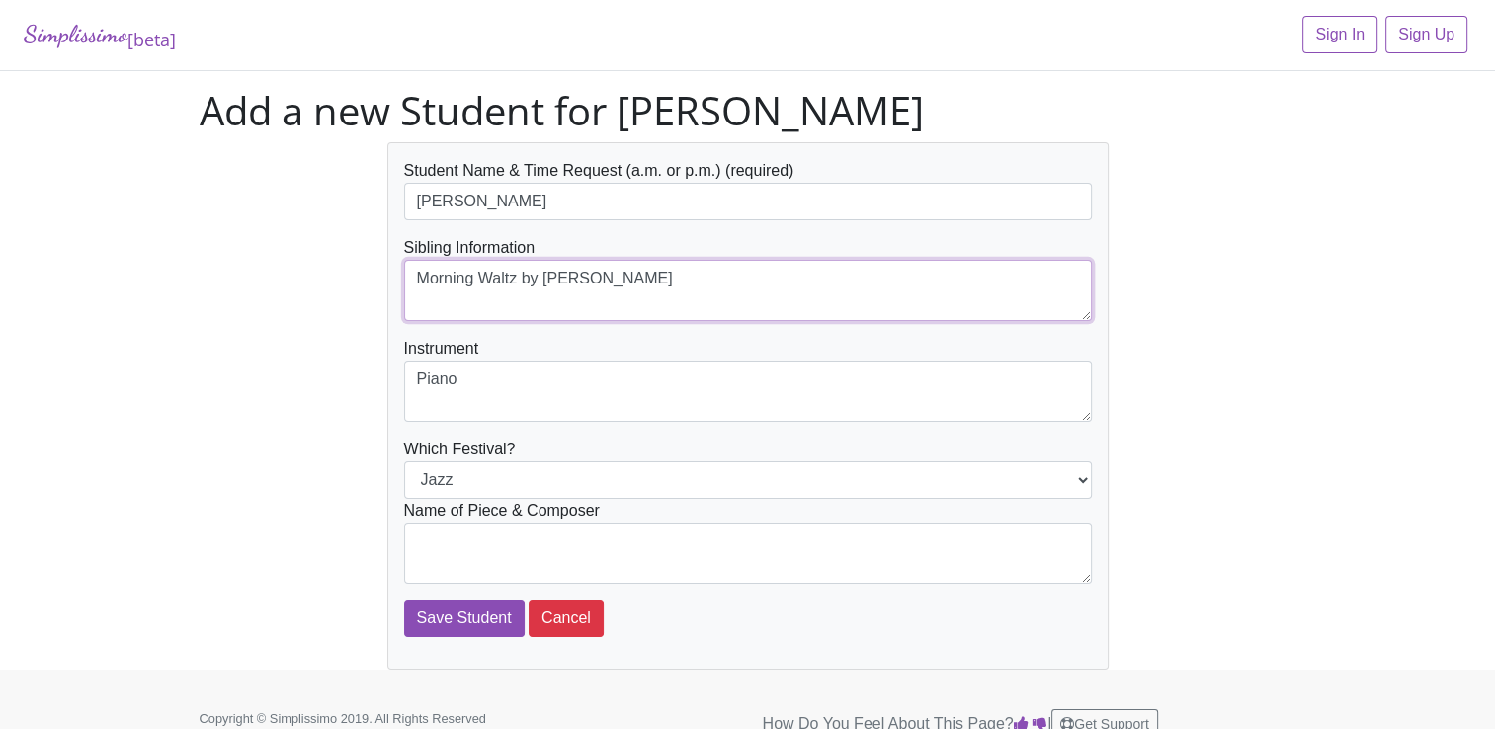
drag, startPoint x: 625, startPoint y: 276, endPoint x: 397, endPoint y: 299, distance: 229.4
click at [397, 299] on div "Student Name & Time Request (a.m. or p.m.) (required) Avery Stubblefield Siblin…" at bounding box center [747, 405] width 721 height 527
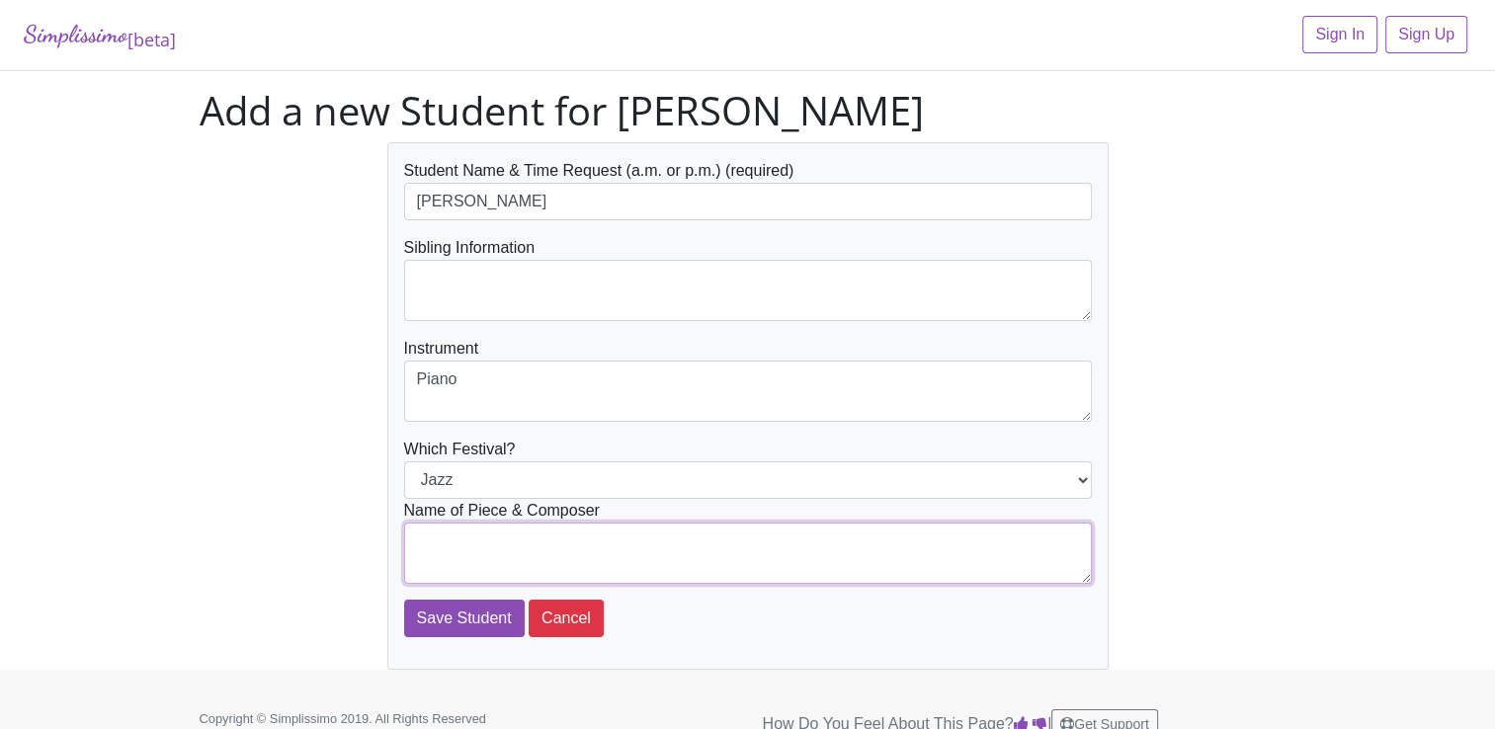
click at [430, 548] on textarea at bounding box center [748, 553] width 688 height 61
click at [435, 543] on textarea "MW" at bounding box center [748, 553] width 688 height 61
type textarea "Morning Waltz by Ross Petot"
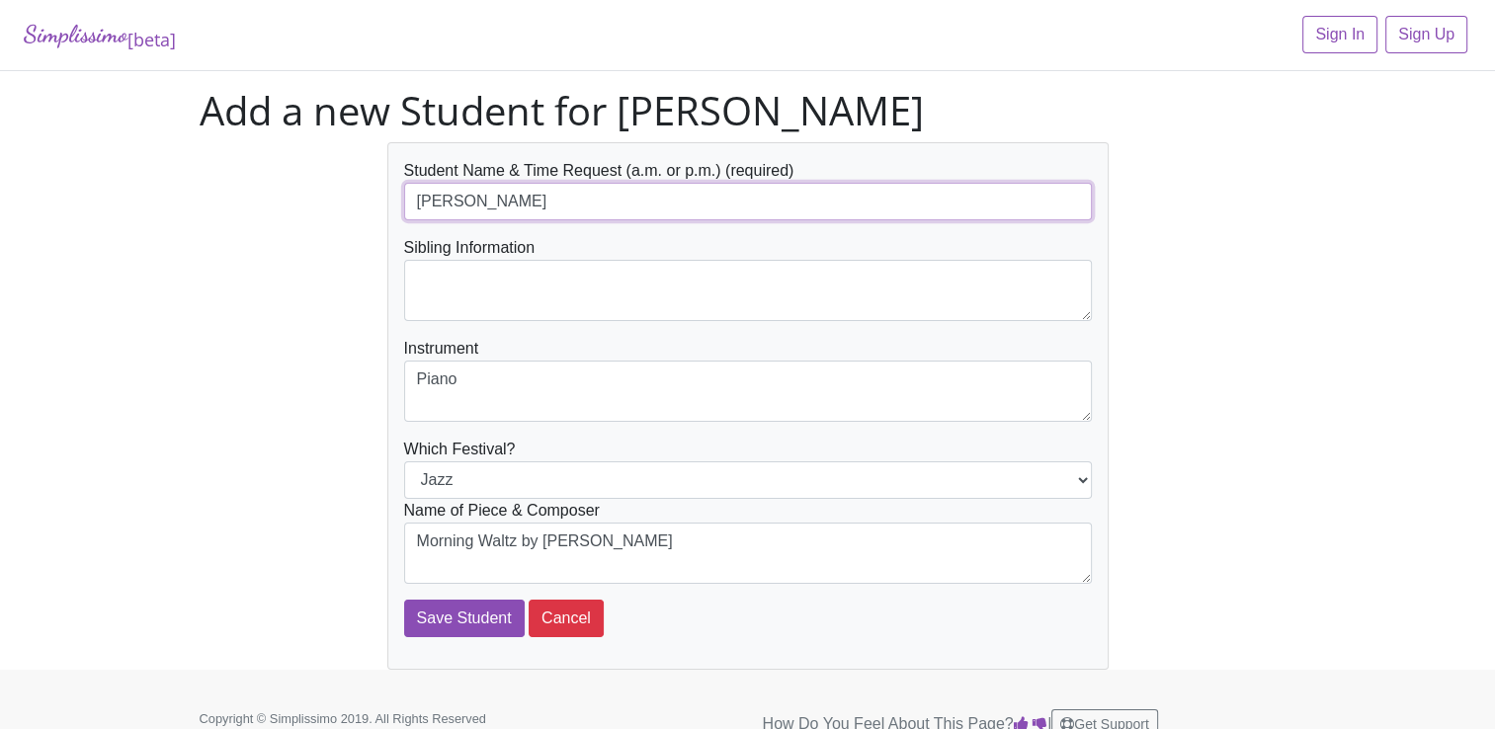
click at [556, 203] on input "Avery Stubblefield" at bounding box center [748, 202] width 688 height 38
type input "[PERSON_NAME] (as late as possible)"
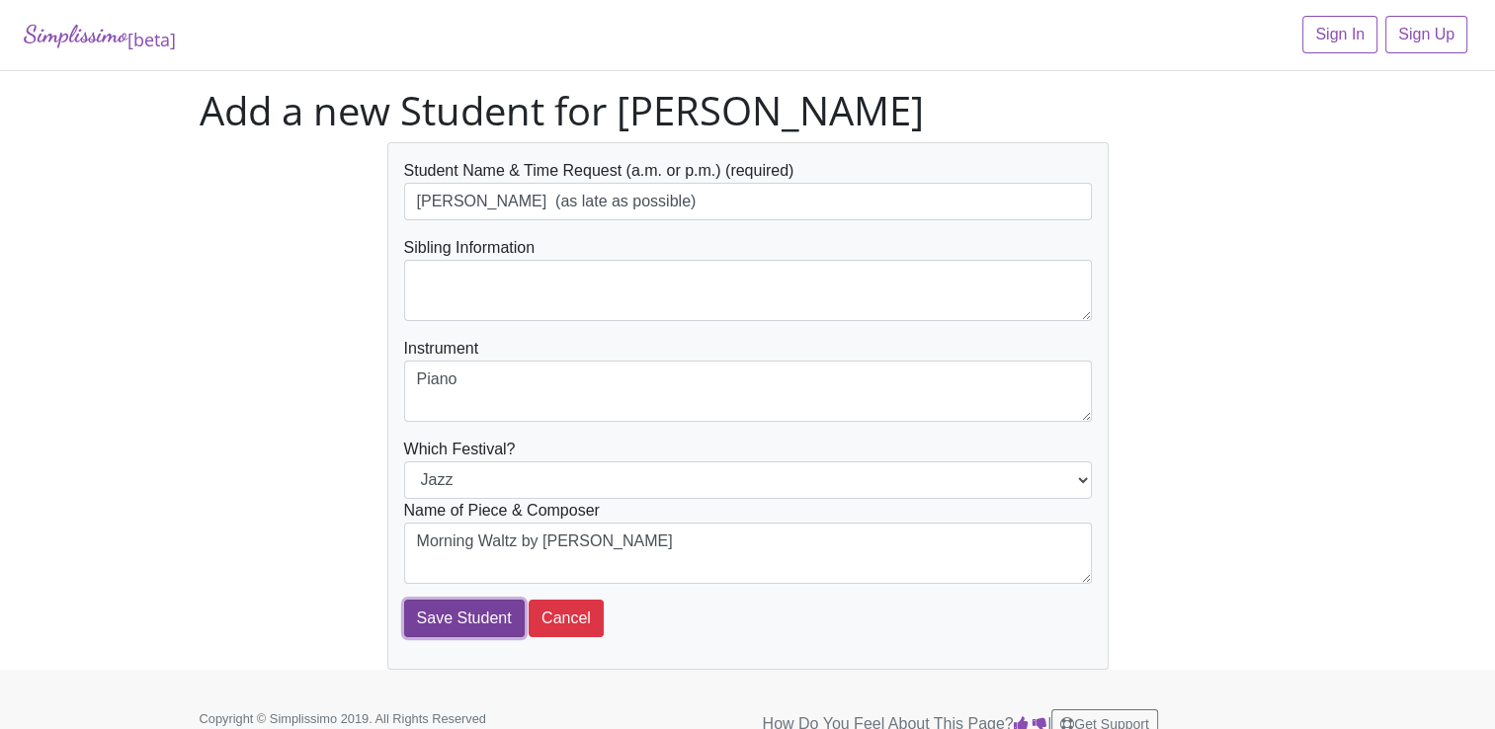
click at [464, 613] on input "Save Student" at bounding box center [464, 619] width 121 height 38
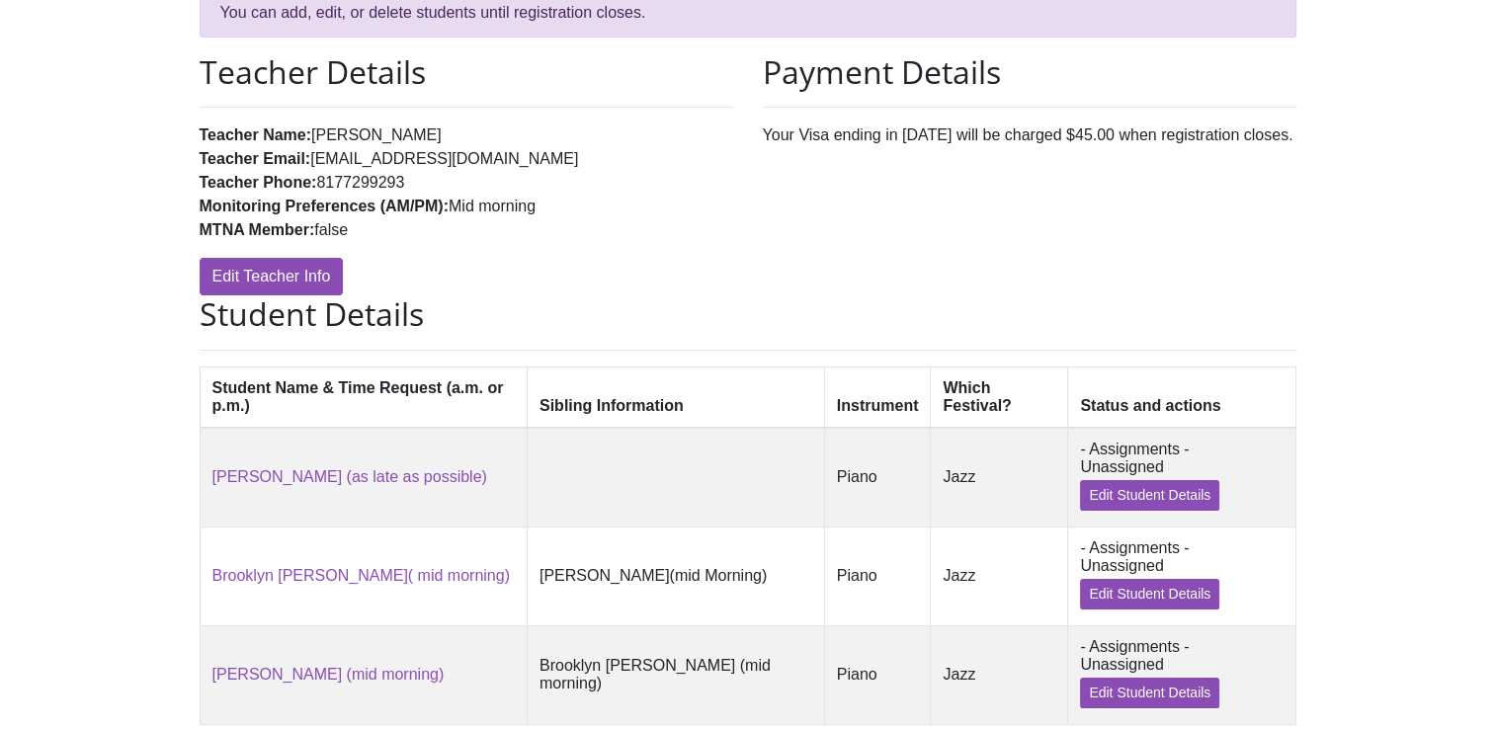
scroll to position [292, 0]
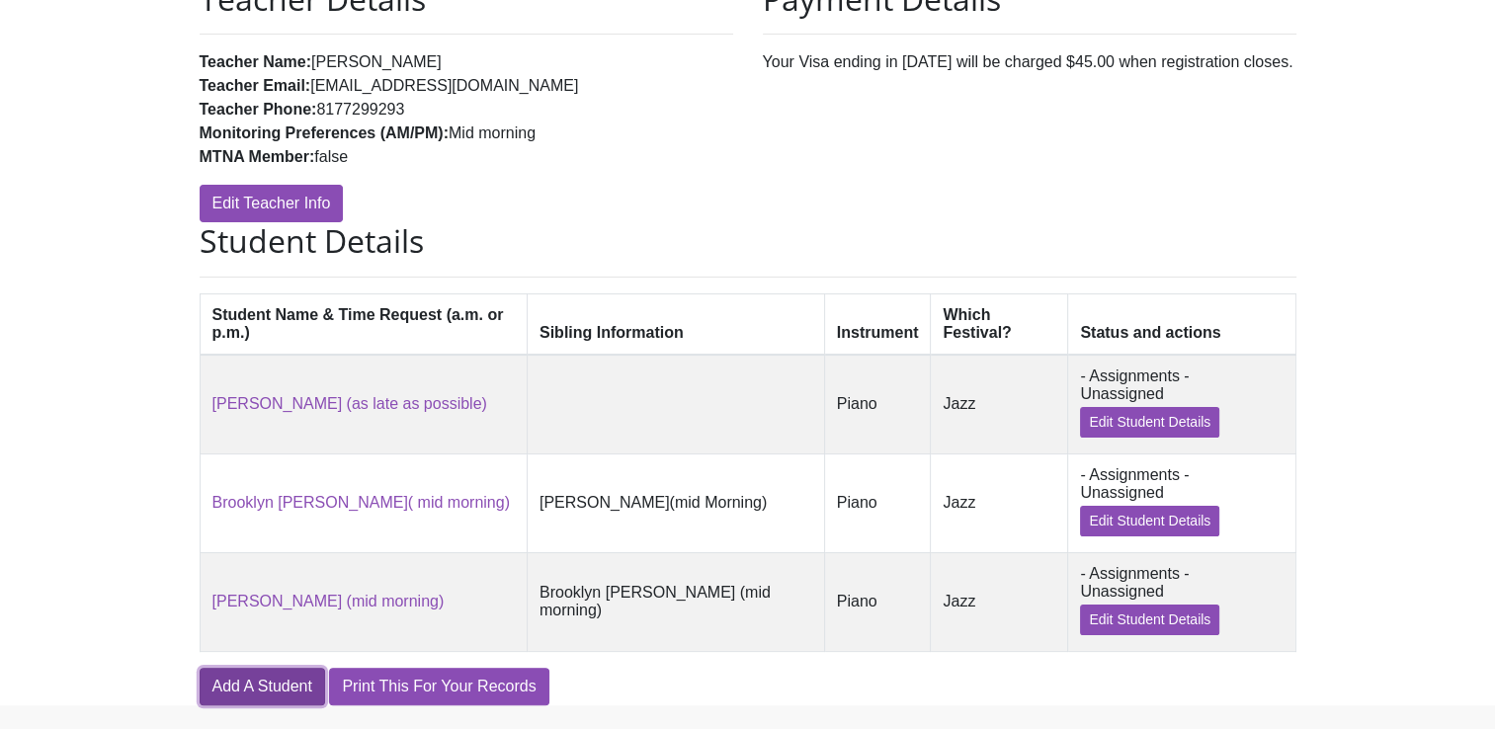
click at [270, 668] on link "Add A Student" at bounding box center [262, 687] width 125 height 38
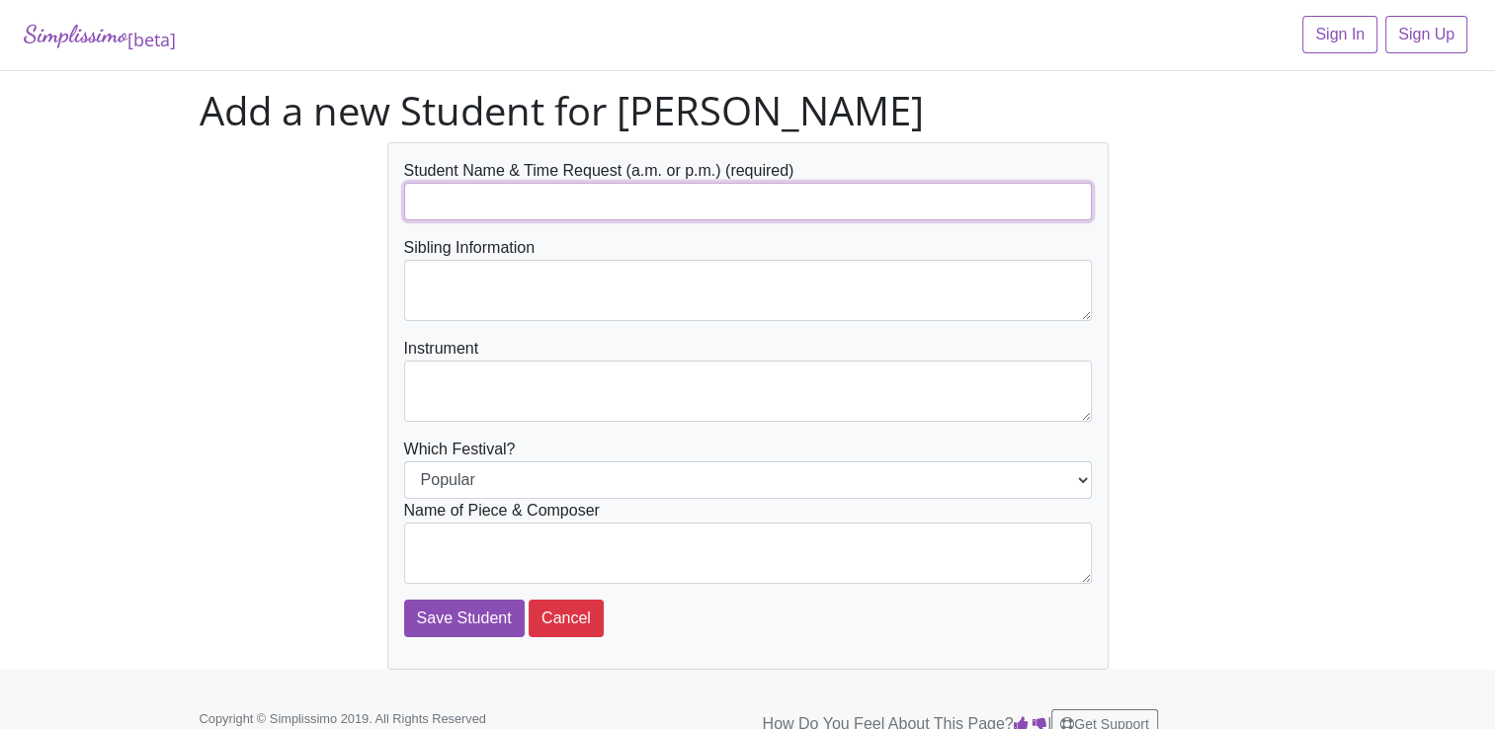
click at [453, 205] on input "text" at bounding box center [748, 202] width 688 height 38
type input "[PERSON_NAME]"
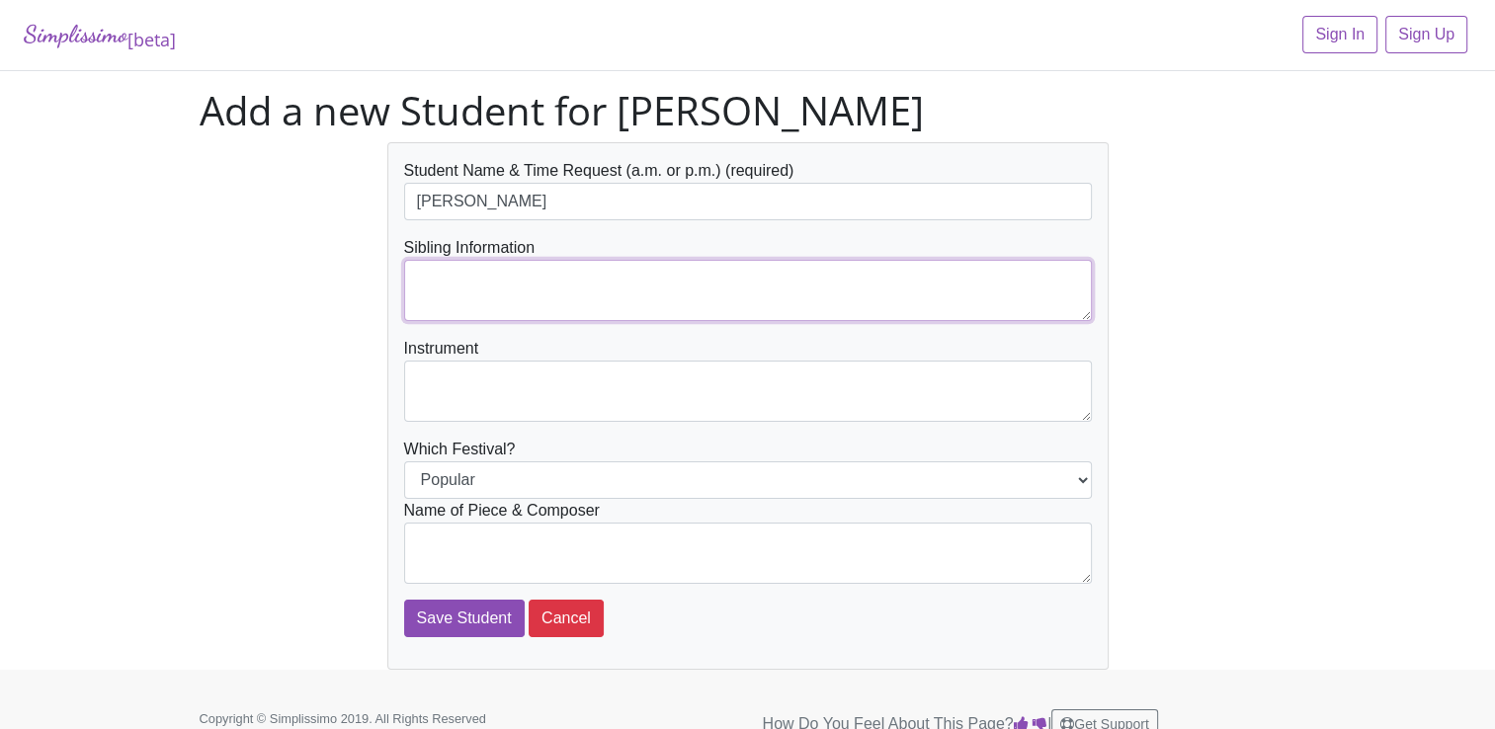
click at [452, 291] on textarea at bounding box center [748, 290] width 688 height 61
type textarea "[PERSON_NAME]"
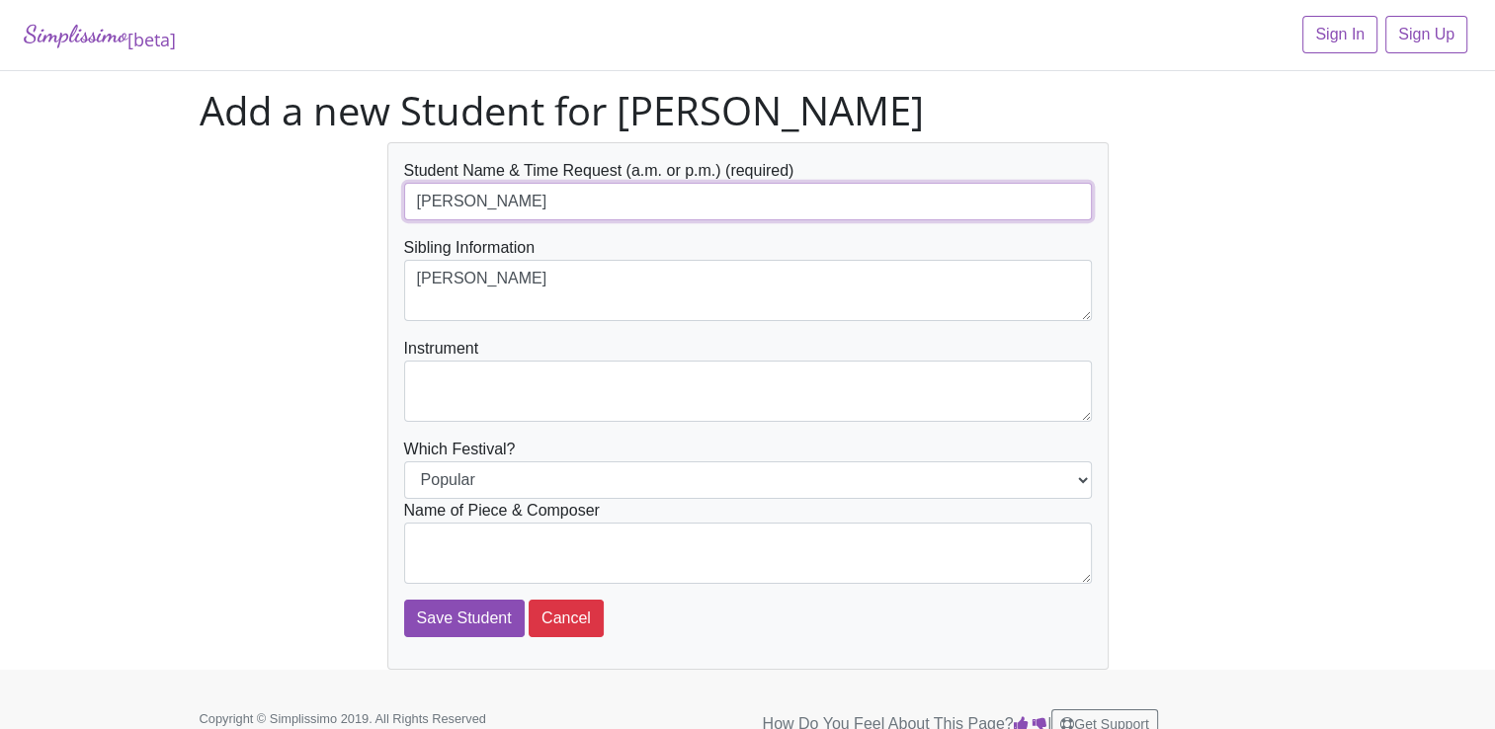
click at [504, 202] on input "[PERSON_NAME]" at bounding box center [748, 202] width 688 height 38
type input "[PERSON_NAME](afternoon)"
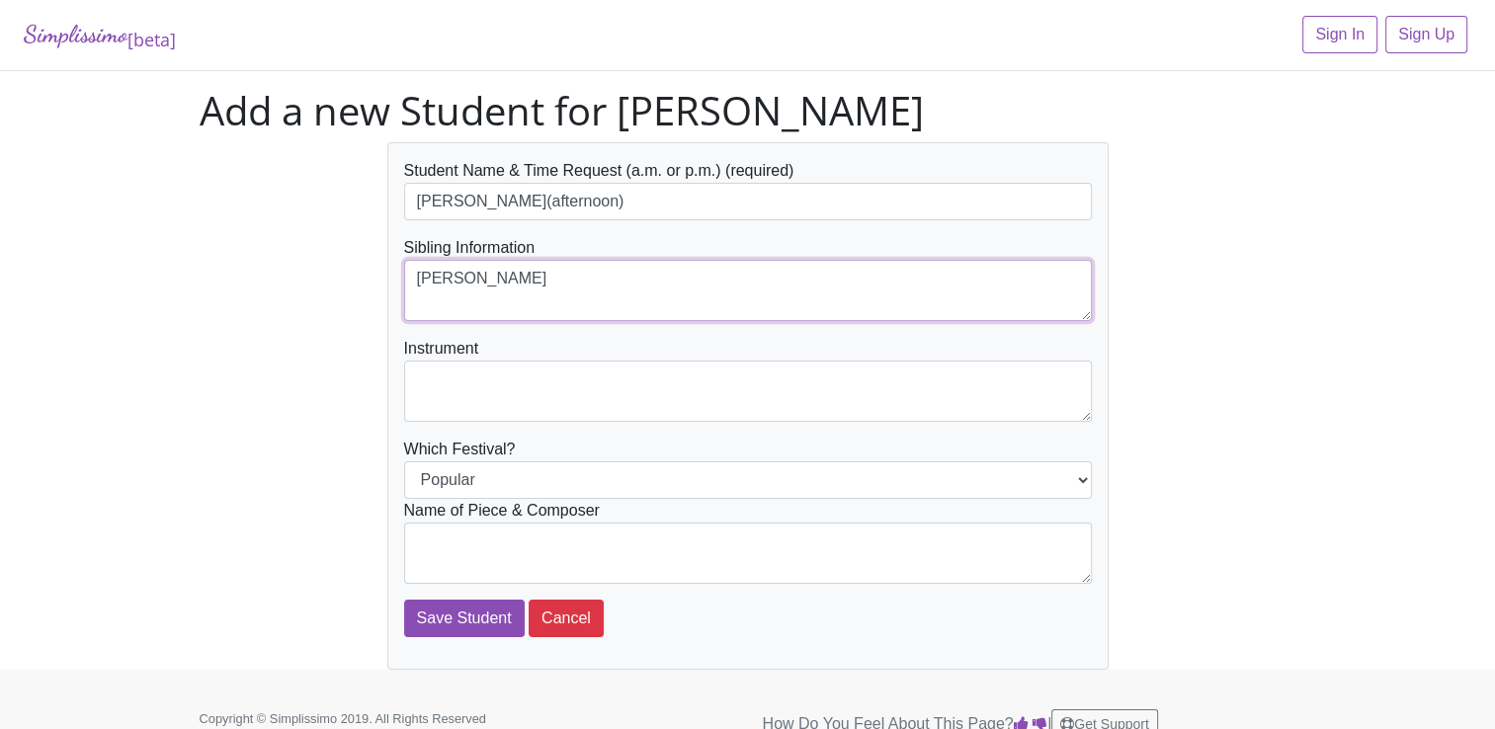
click at [526, 280] on textarea "[PERSON_NAME]" at bounding box center [748, 290] width 688 height 61
type textarea "[PERSON_NAME](afternoon)"
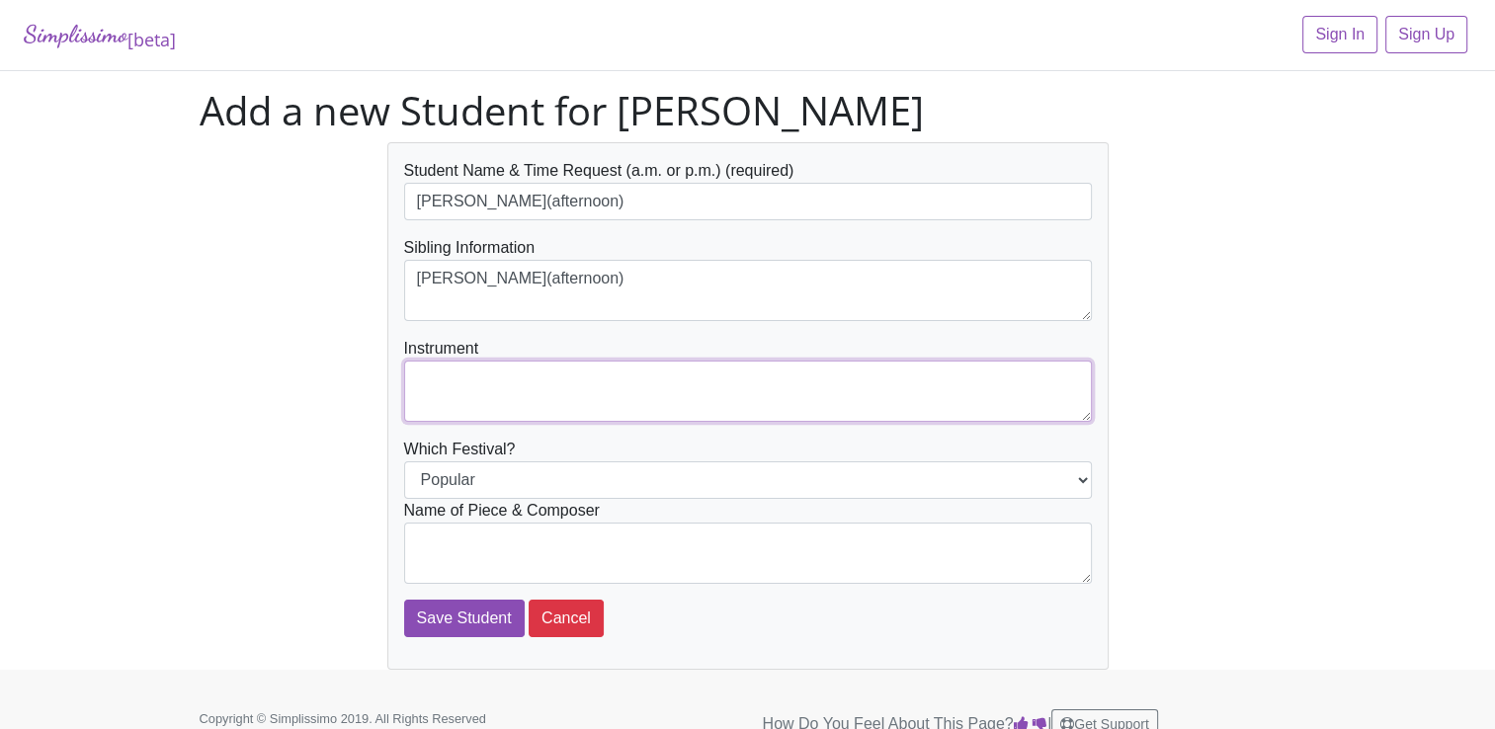
click at [472, 387] on textarea at bounding box center [748, 391] width 688 height 61
type textarea "Piano"
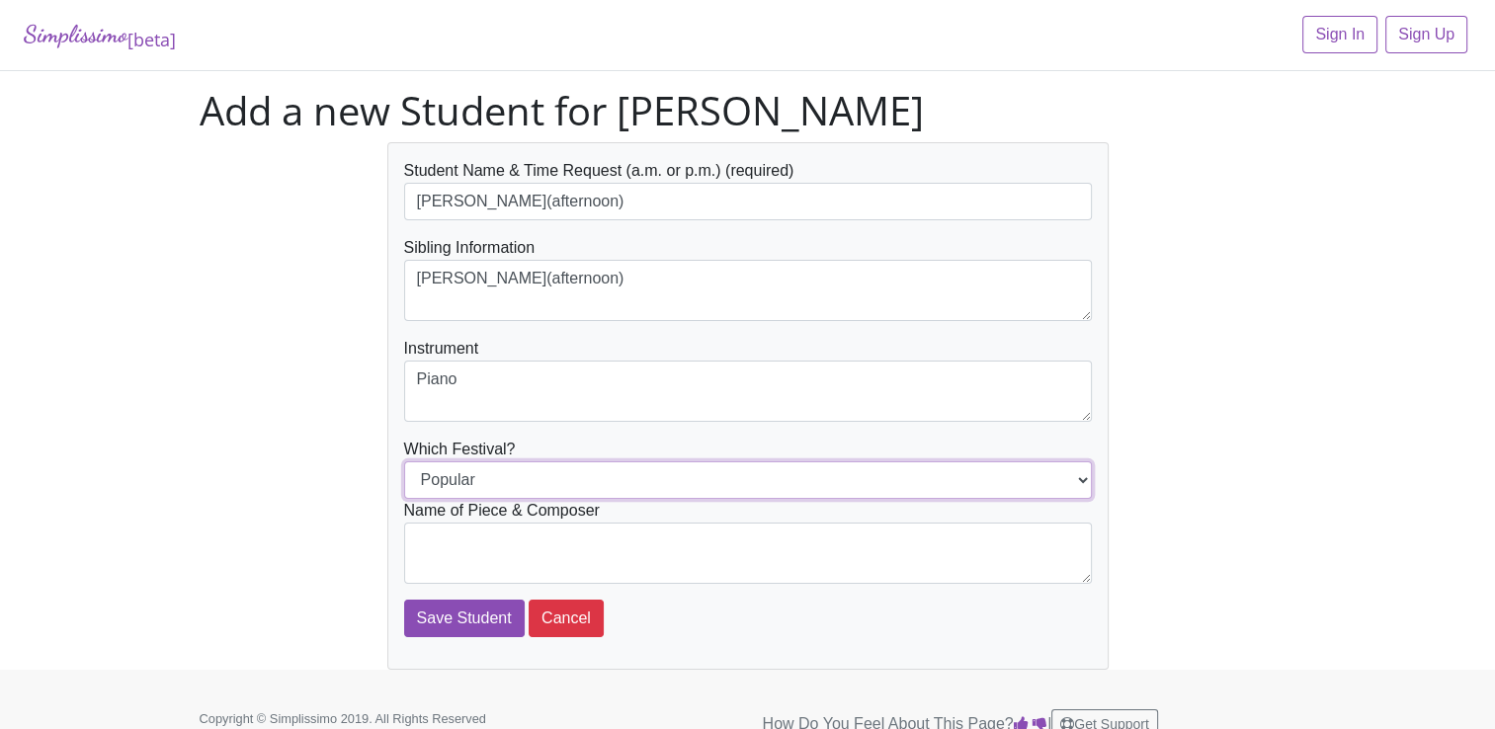
click at [1074, 475] on select "Popular Jazz" at bounding box center [748, 480] width 688 height 38
select select "Jazz"
click at [404, 461] on select "Popular Jazz" at bounding box center [748, 480] width 688 height 38
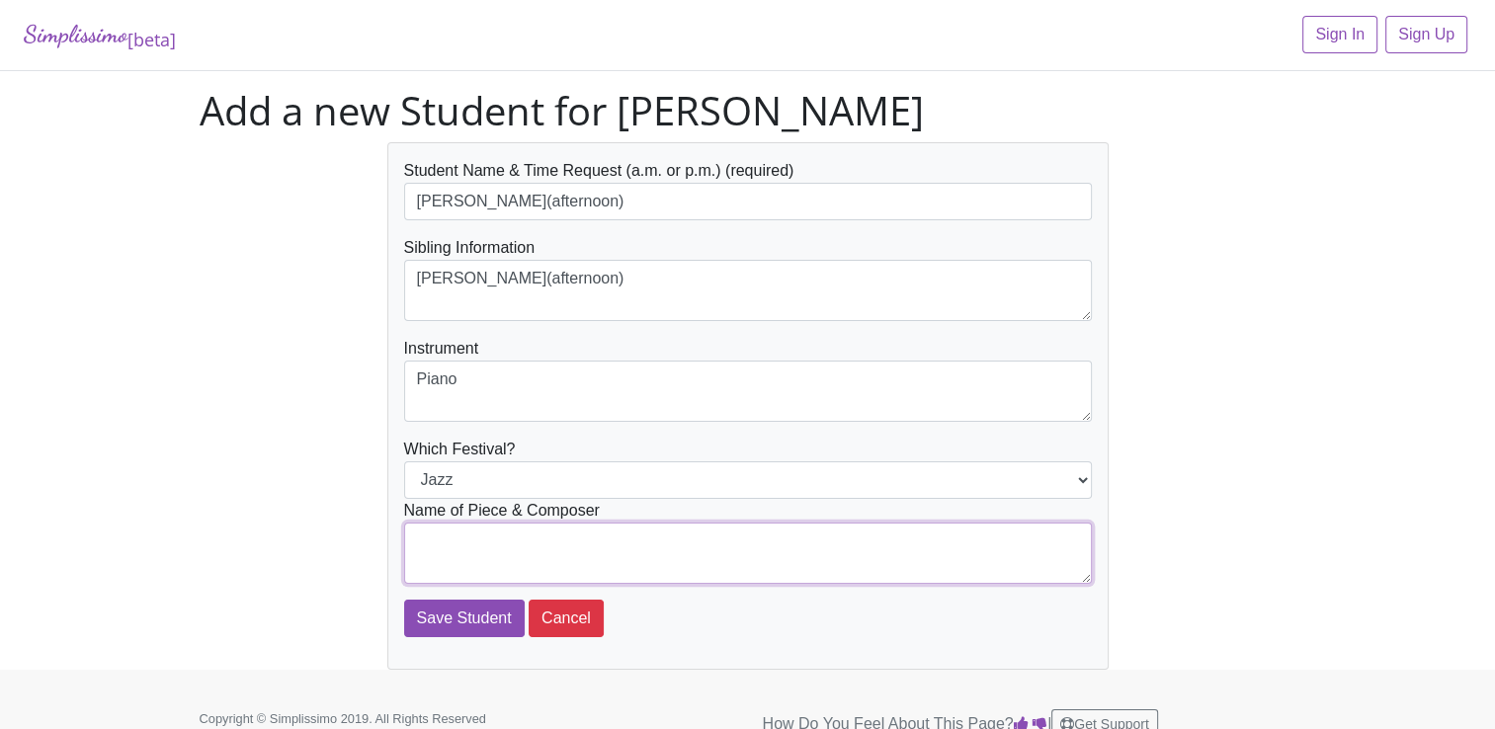
click at [437, 561] on textarea at bounding box center [748, 553] width 688 height 61
type textarea "Kool Dudes by [PERSON_NAME]"
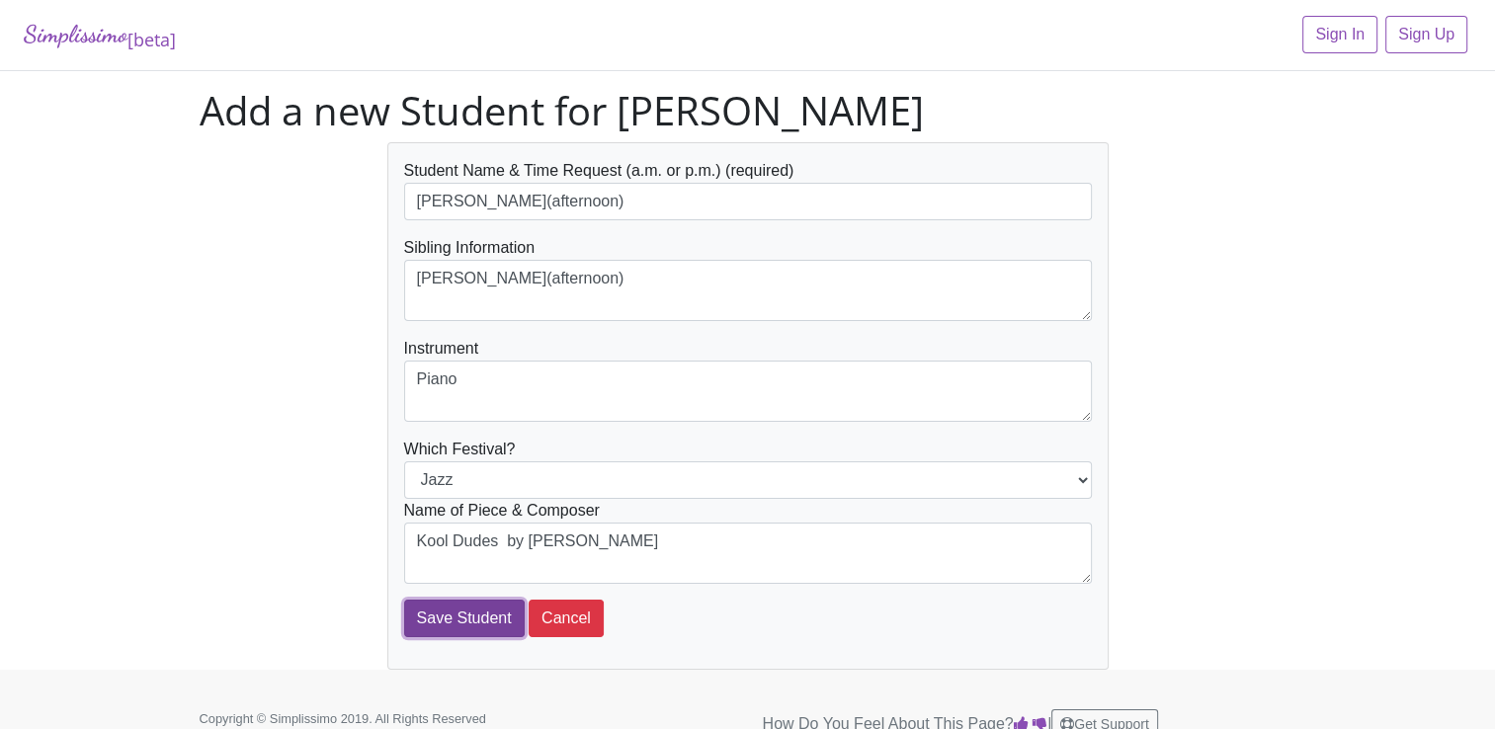
click at [462, 621] on input "Save Student" at bounding box center [464, 619] width 121 height 38
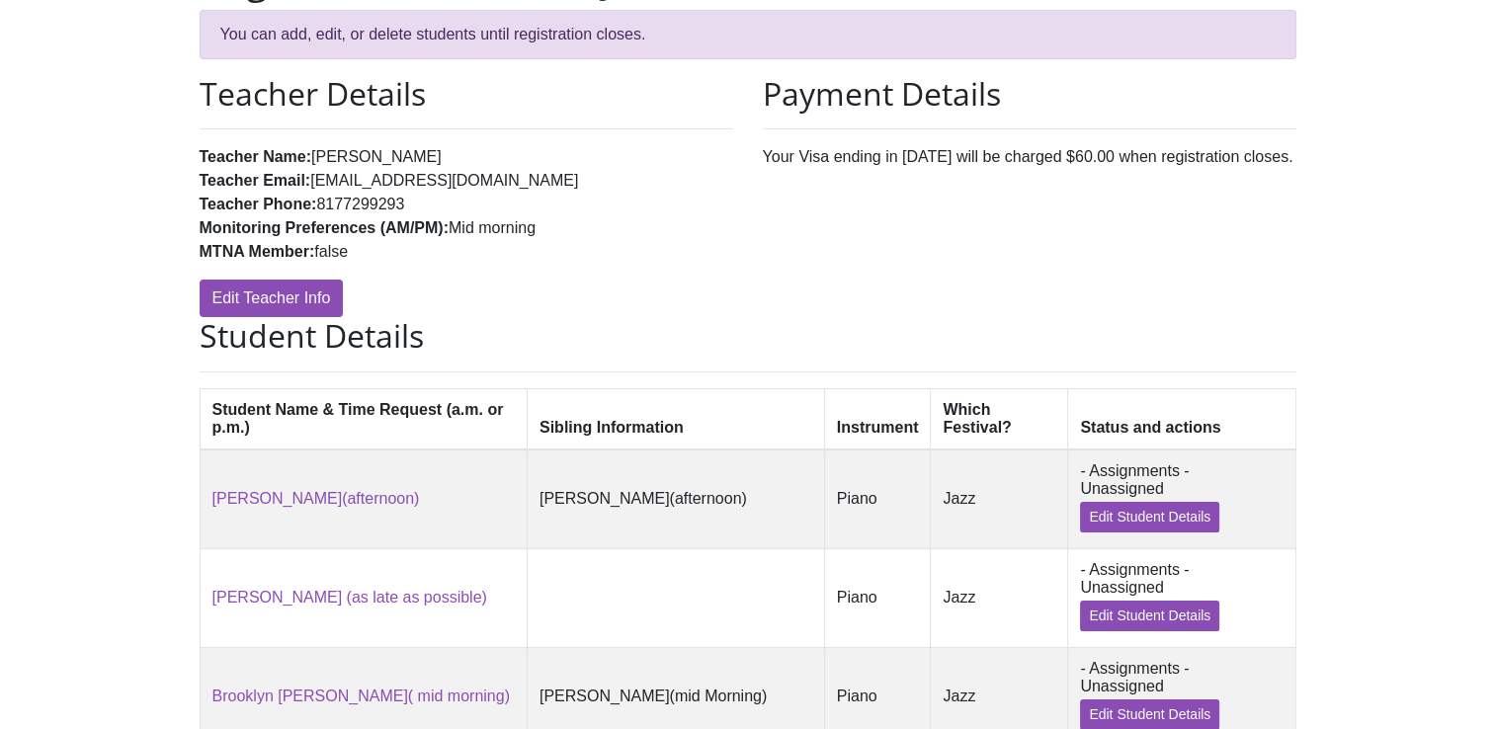
scroll to position [375, 0]
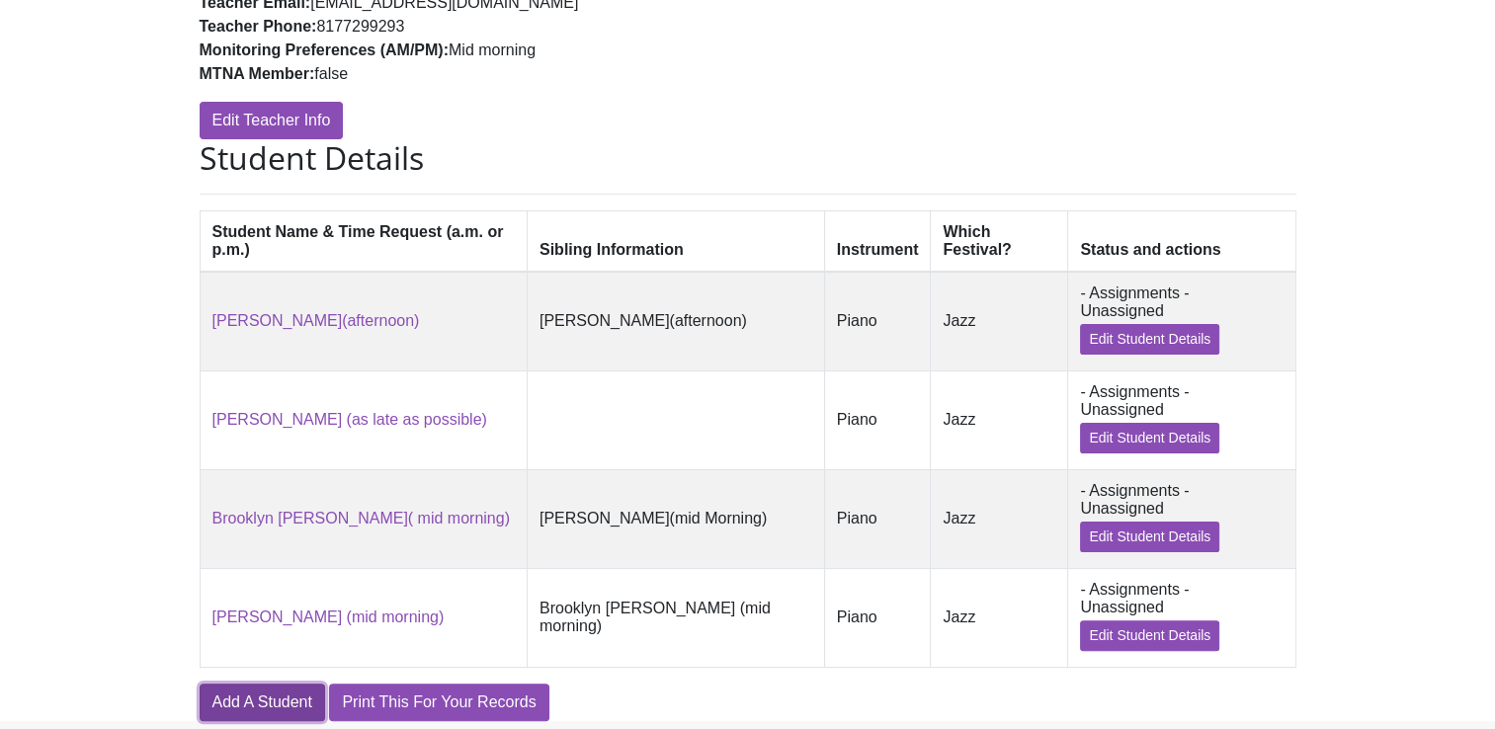
click at [289, 684] on link "Add A Student" at bounding box center [262, 703] width 125 height 38
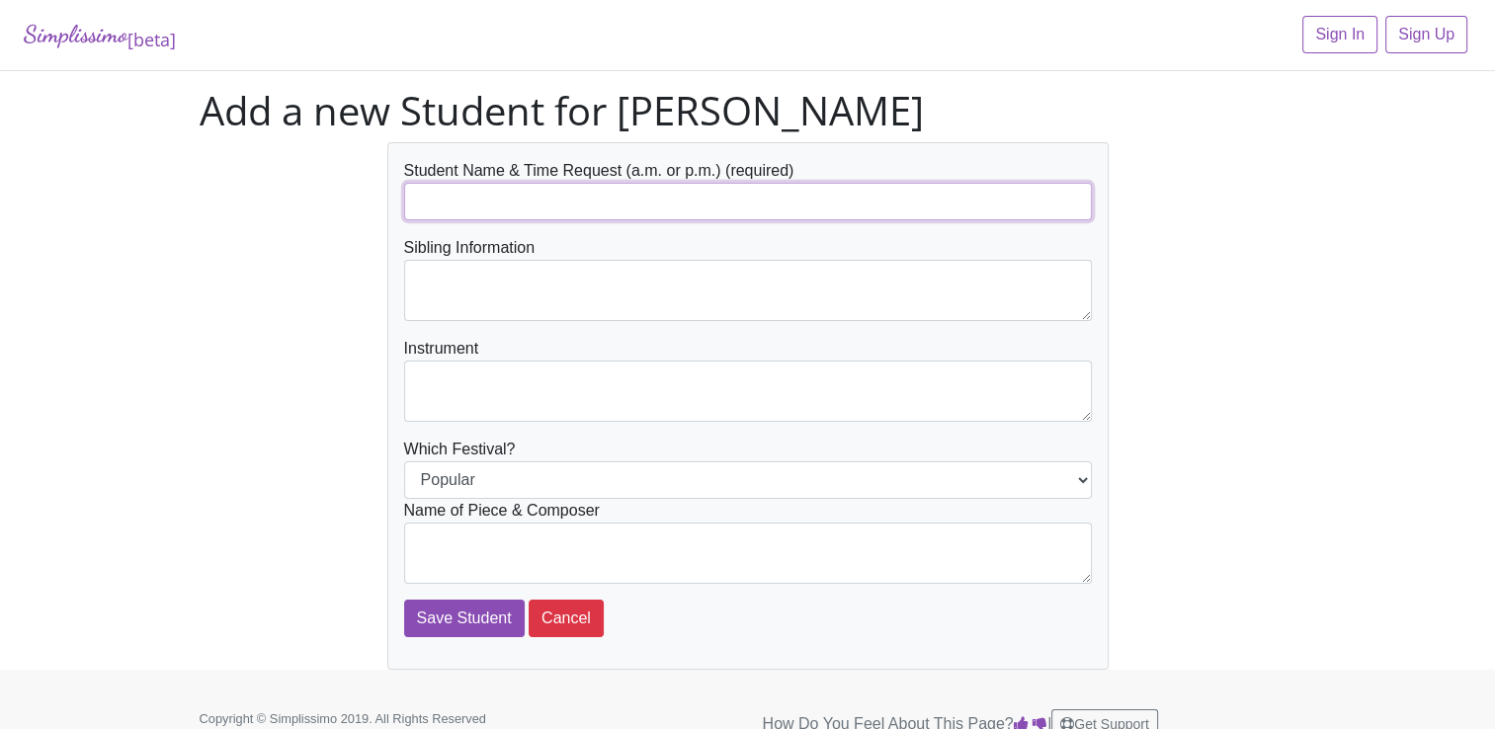
click at [454, 201] on input "text" at bounding box center [748, 202] width 688 height 38
type input "Nathan Mason"
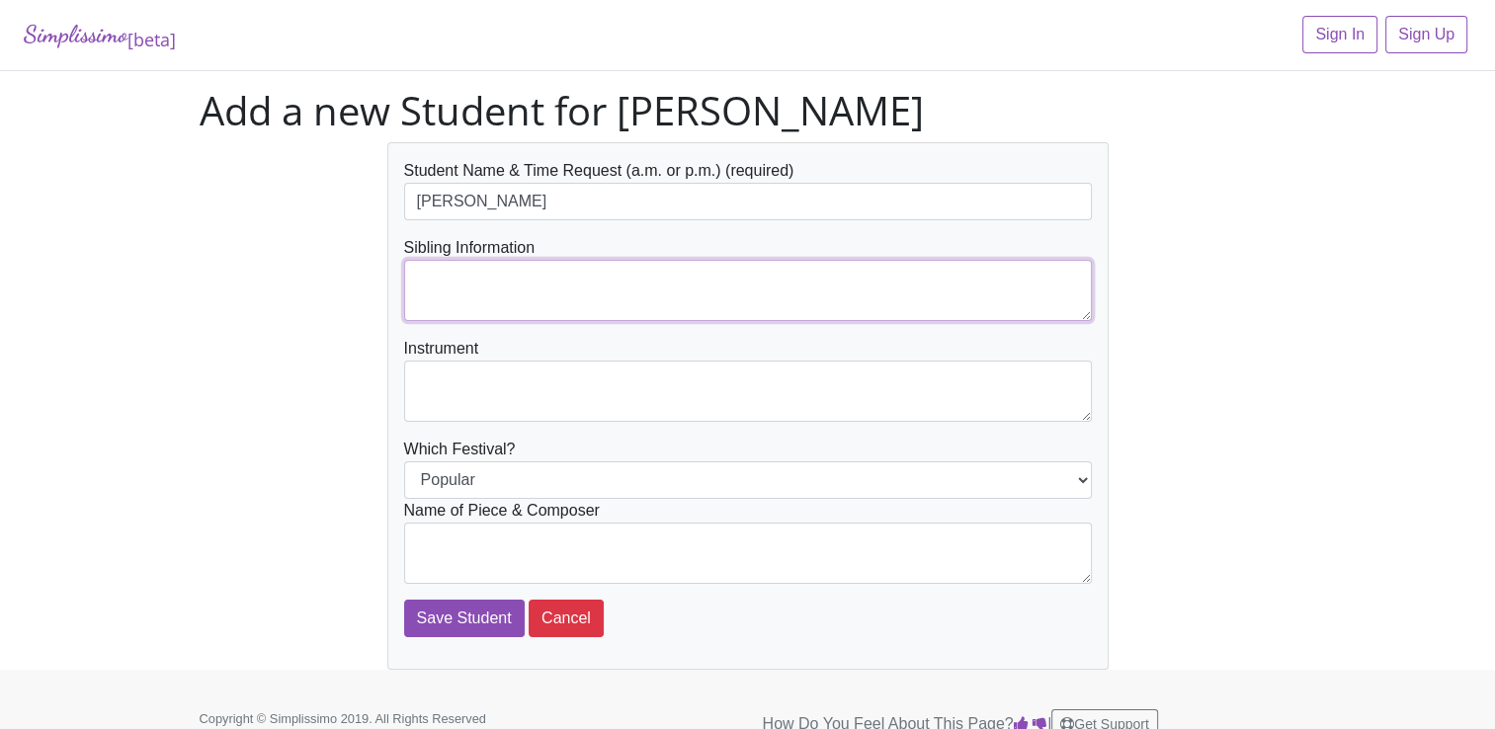
click at [446, 285] on textarea at bounding box center [748, 290] width 688 height 61
type textarea "Anja Mason"
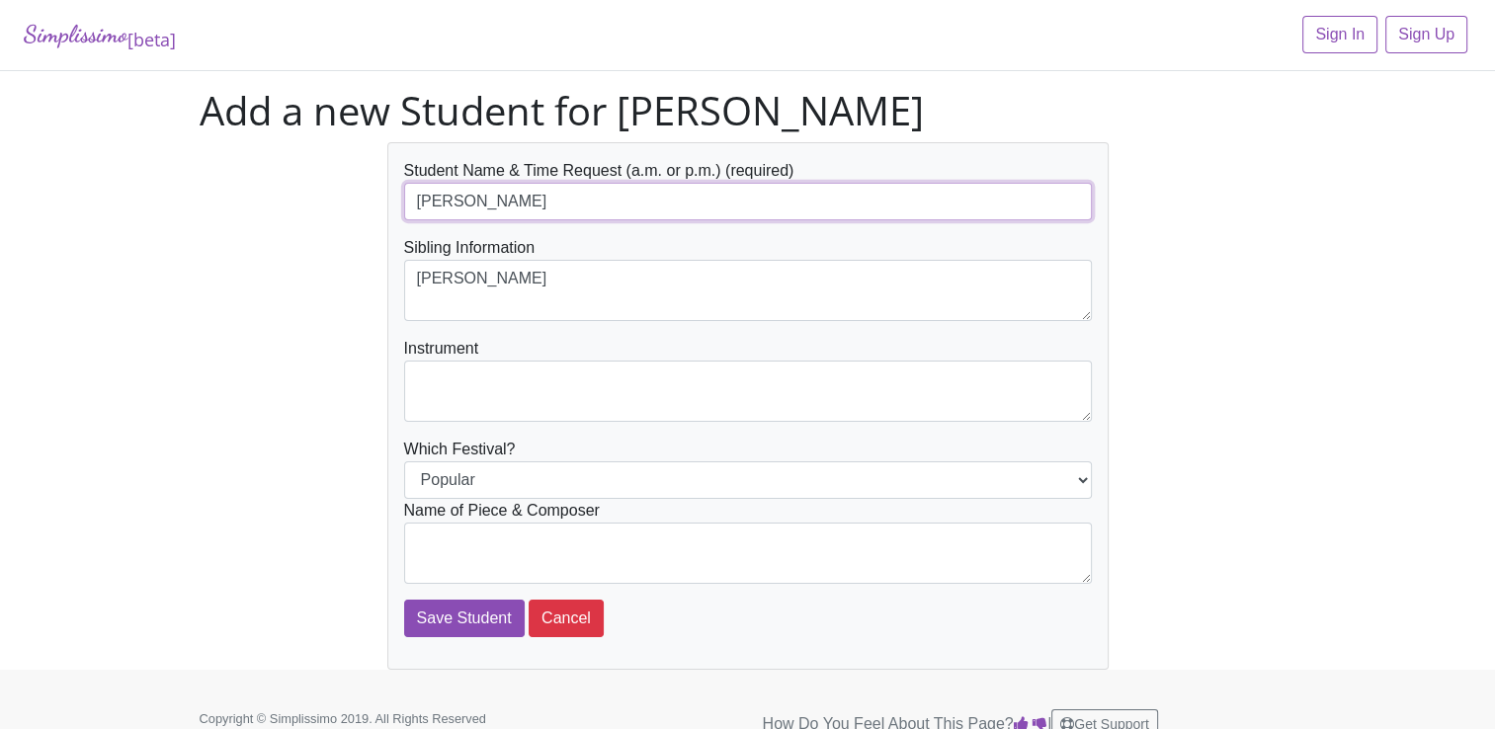
click at [526, 198] on input "Nathan Mason" at bounding box center [748, 202] width 688 height 38
type input "[PERSON_NAME](afternoon)"
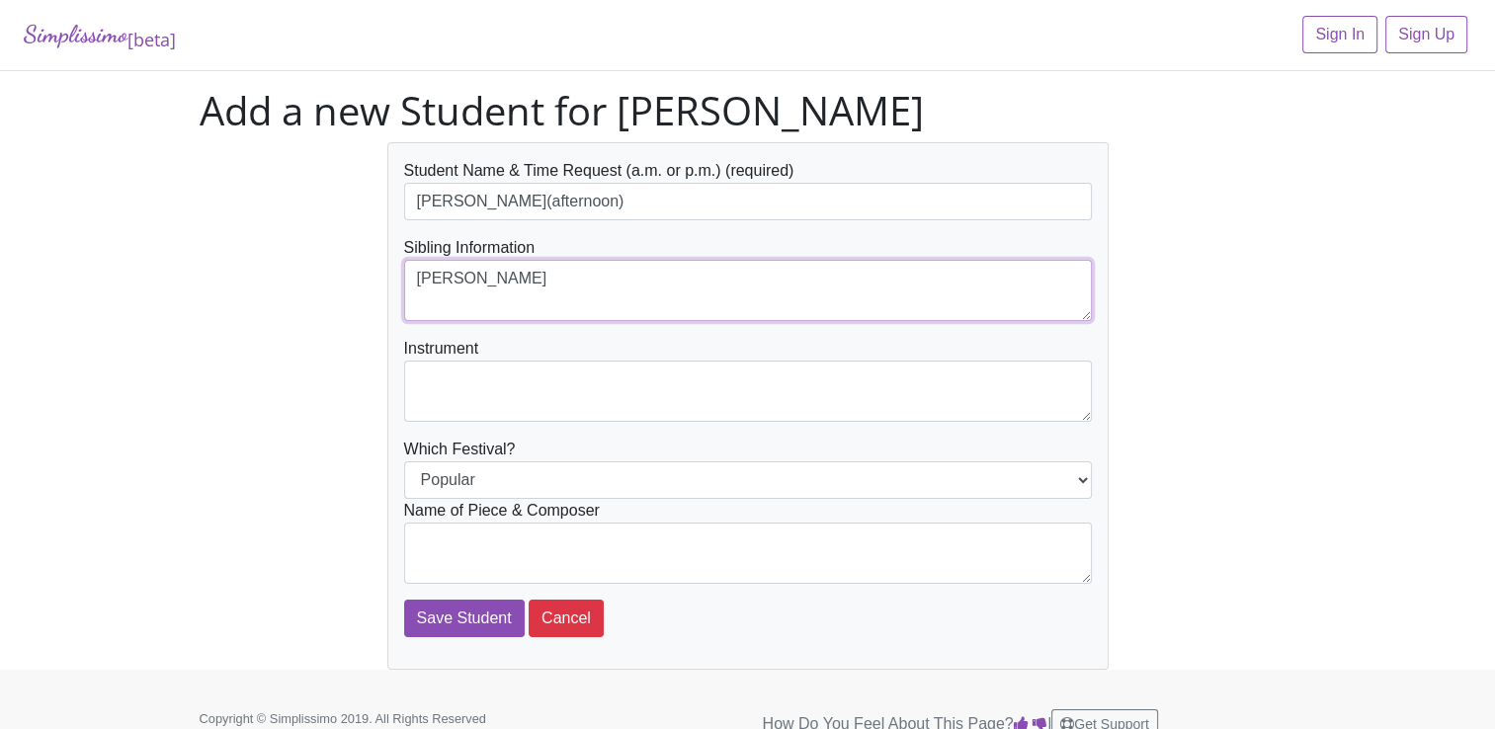
click at [503, 279] on textarea "Anja Mason" at bounding box center [748, 290] width 688 height 61
type textarea "[PERSON_NAME](afternoon)"
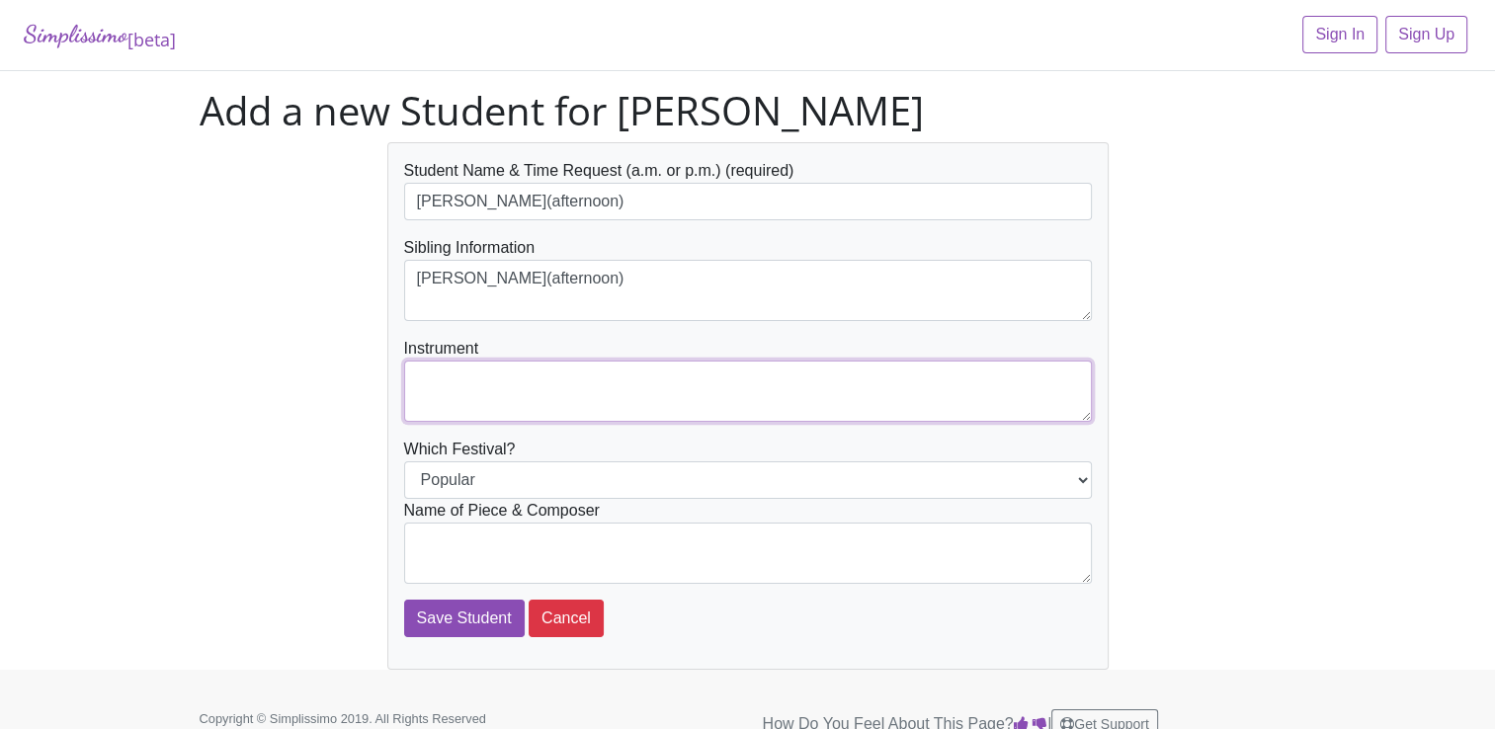
click at [450, 391] on textarea at bounding box center [748, 391] width 688 height 61
type textarea "Piano"
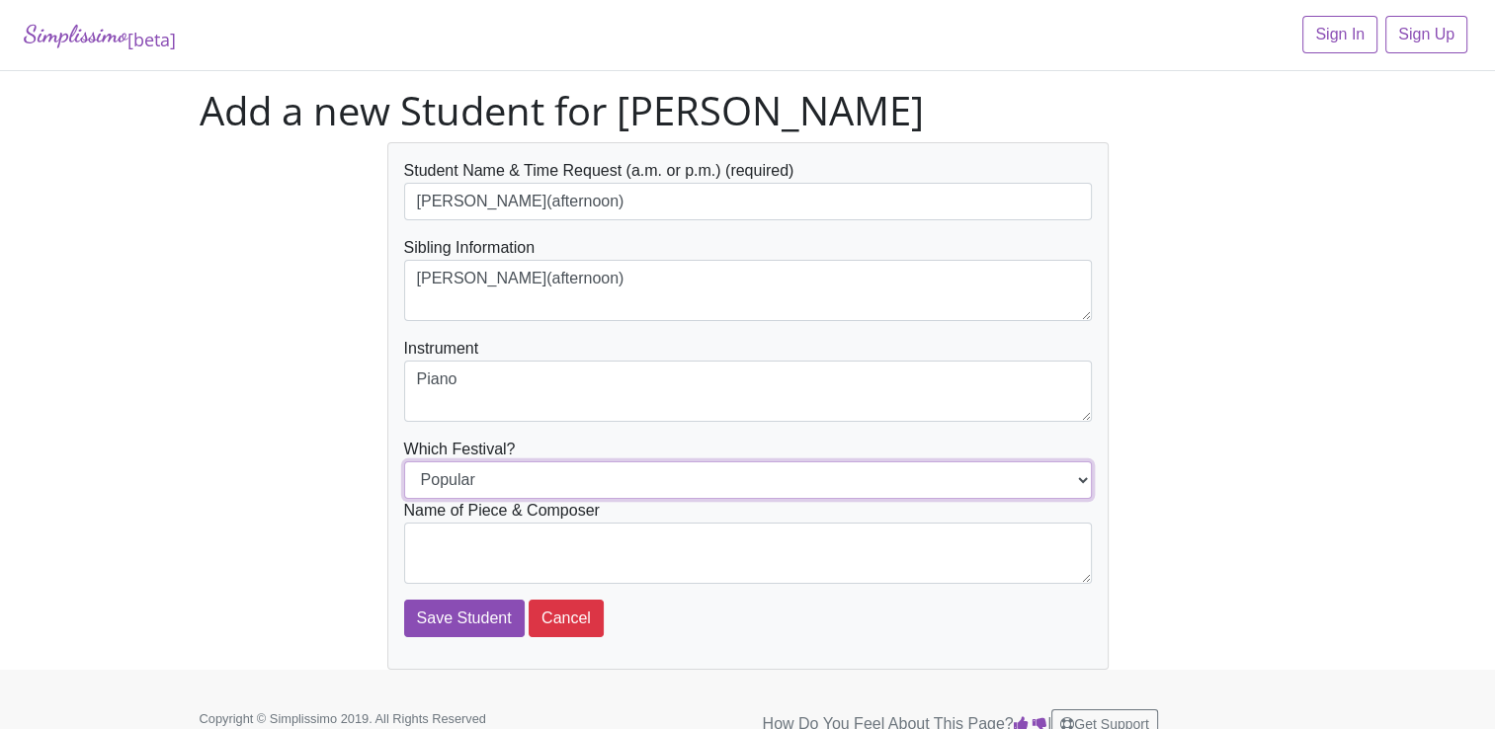
click at [1079, 475] on select "Popular Jazz" at bounding box center [748, 480] width 688 height 38
select select "Jazz"
click at [404, 461] on select "Popular Jazz" at bounding box center [748, 480] width 688 height 38
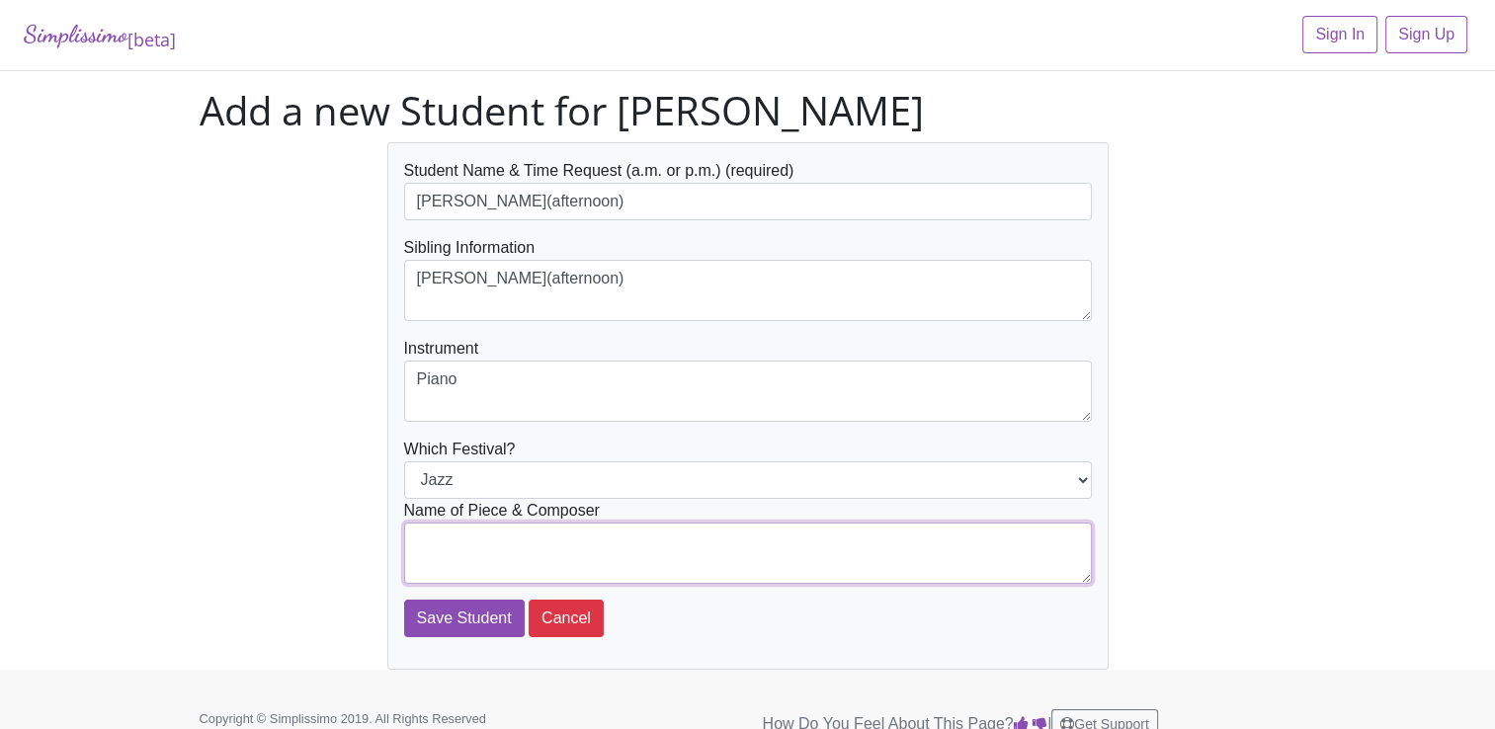
click at [454, 552] on textarea at bounding box center [748, 553] width 688 height 61
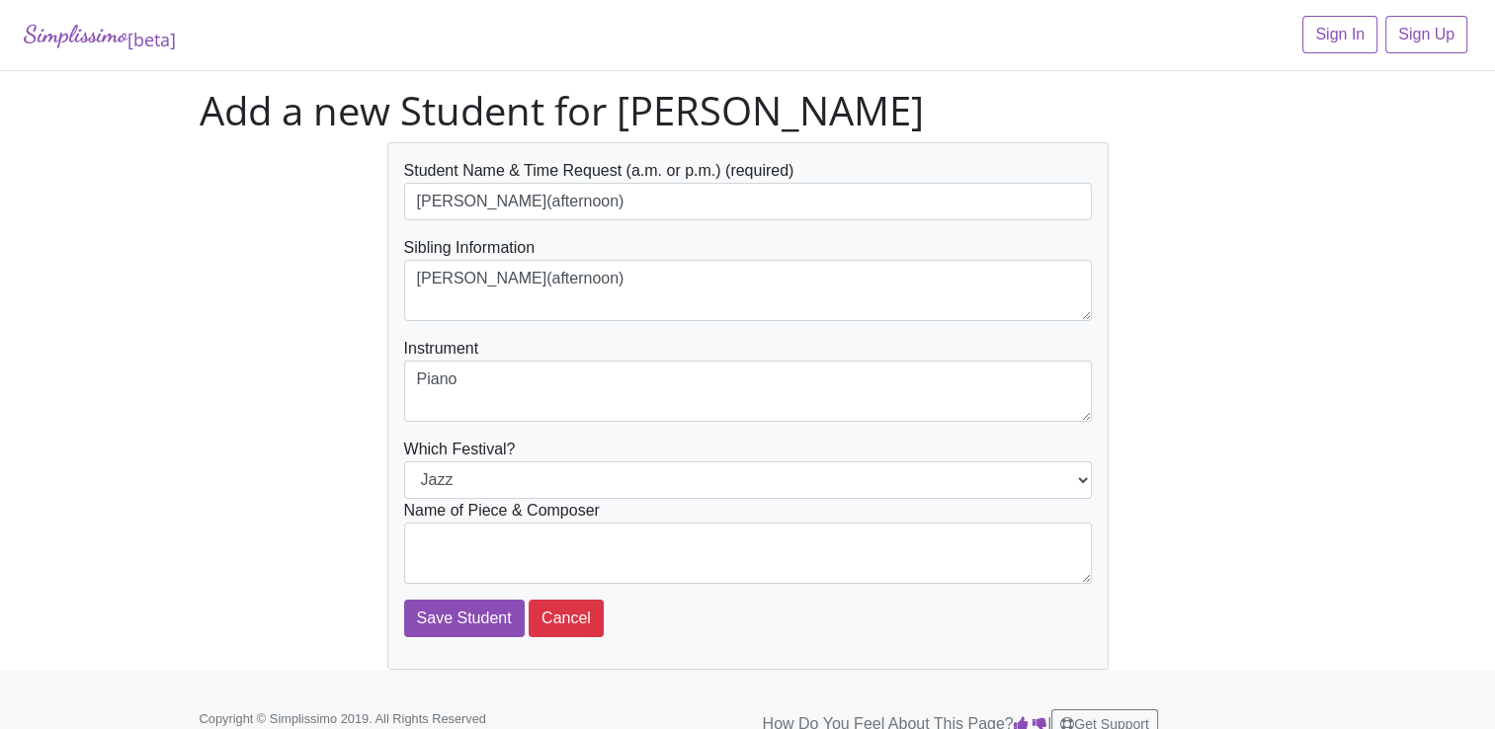
drag, startPoint x: 454, startPoint y: 552, endPoint x: 1205, endPoint y: 261, distance: 805.3
click at [1205, 260] on div "Student Name & Time Request (a.m. or p.m.) (required) Nathan Mason(afternoon) S…" at bounding box center [748, 405] width 1126 height 527
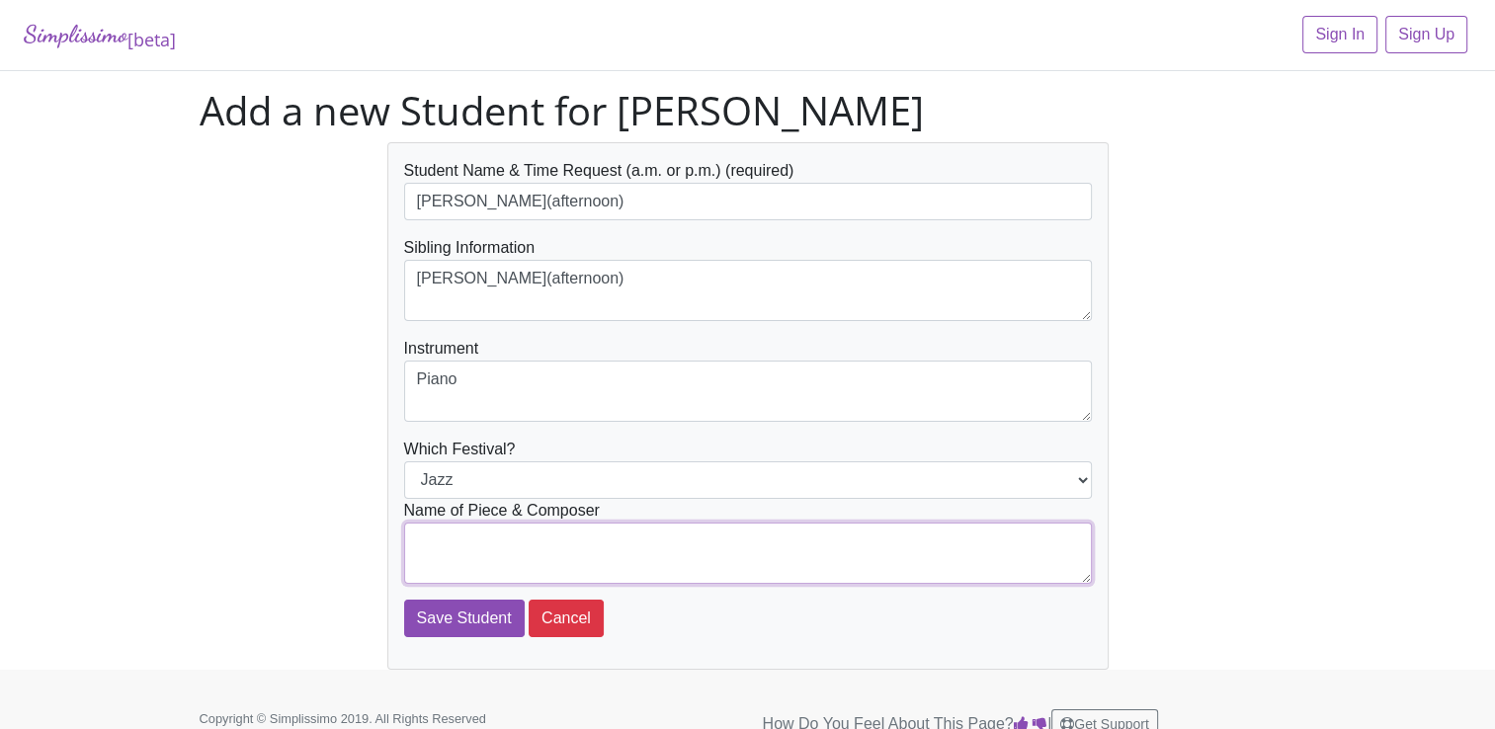
click at [421, 550] on textarea at bounding box center [748, 553] width 688 height 61
type textarea "Blue Braves by Kraehenbuehl"
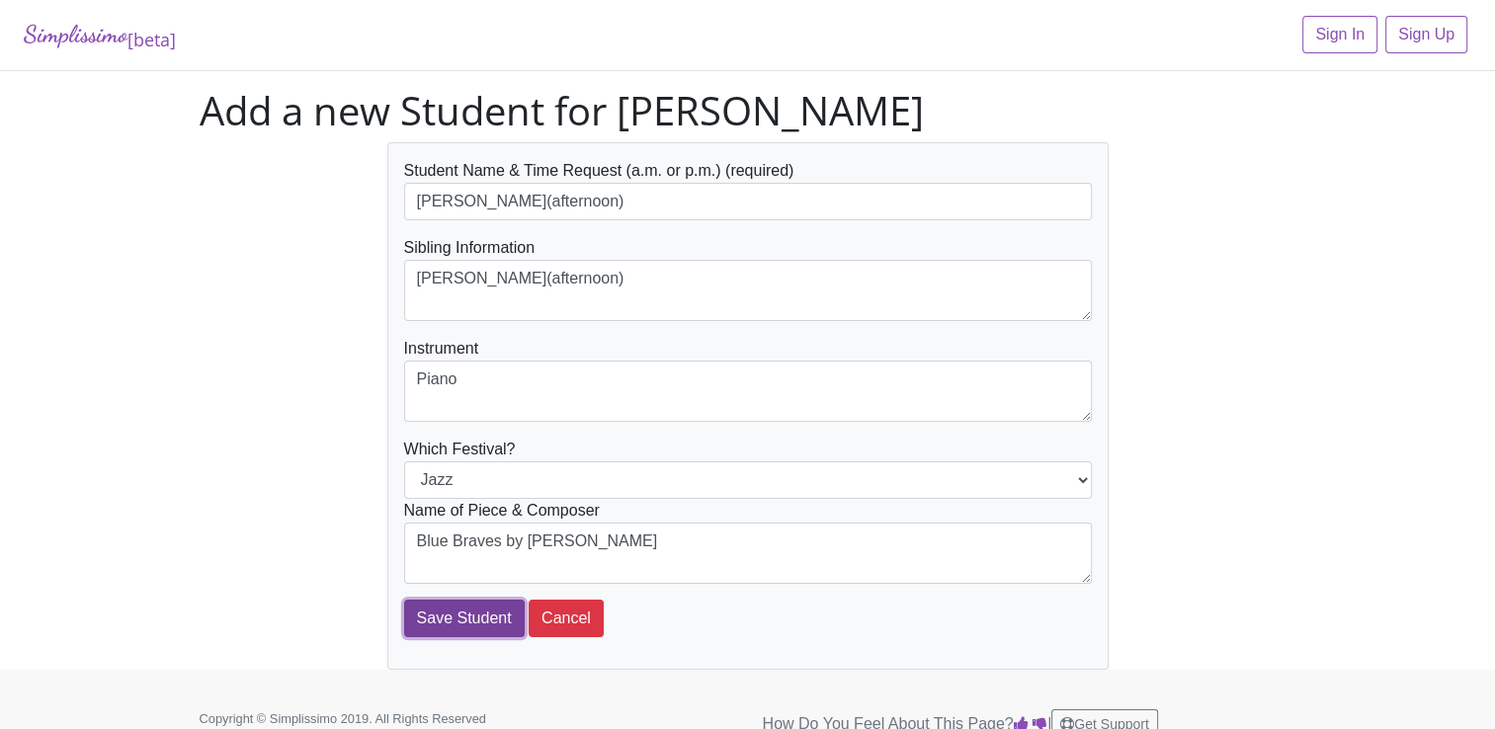
click at [474, 612] on input "Save Student" at bounding box center [464, 619] width 121 height 38
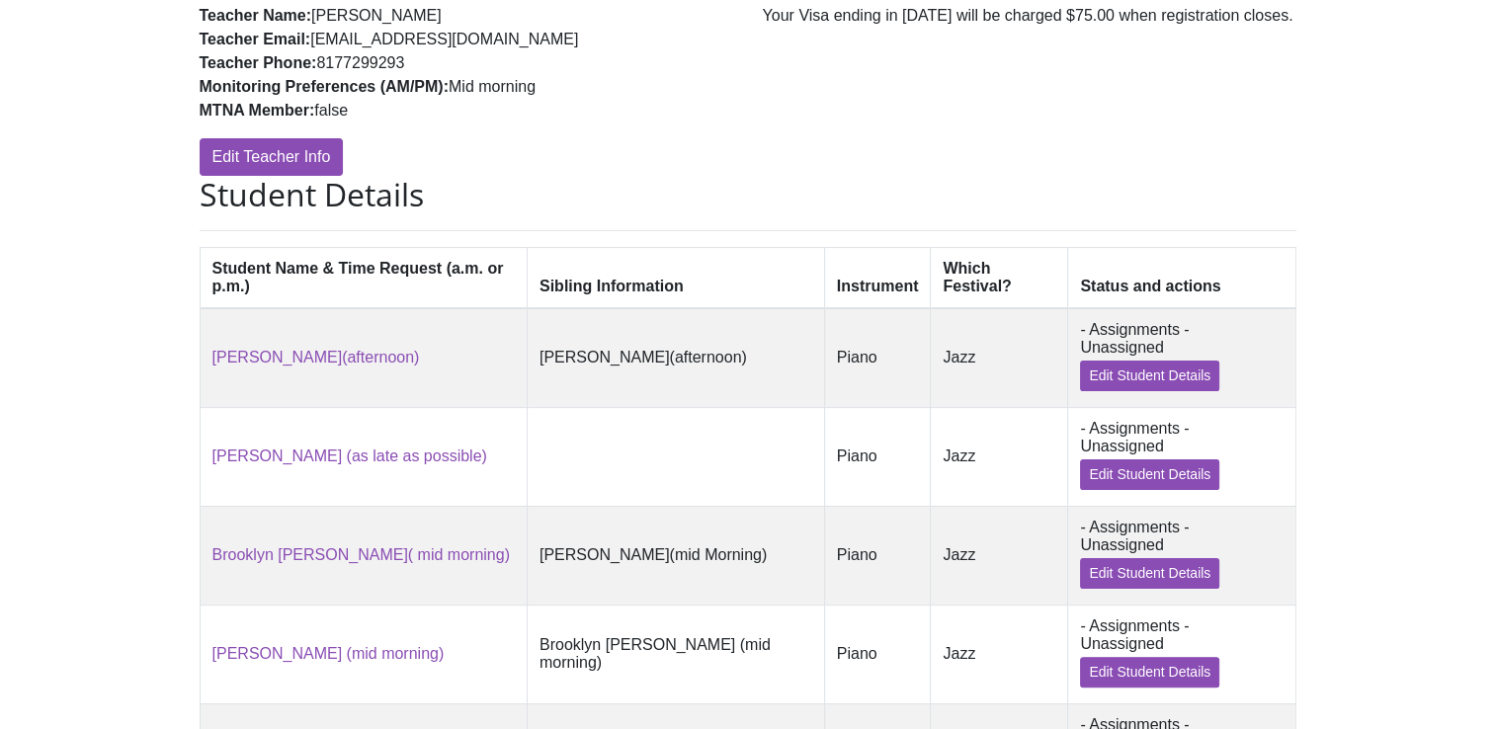
scroll to position [459, 0]
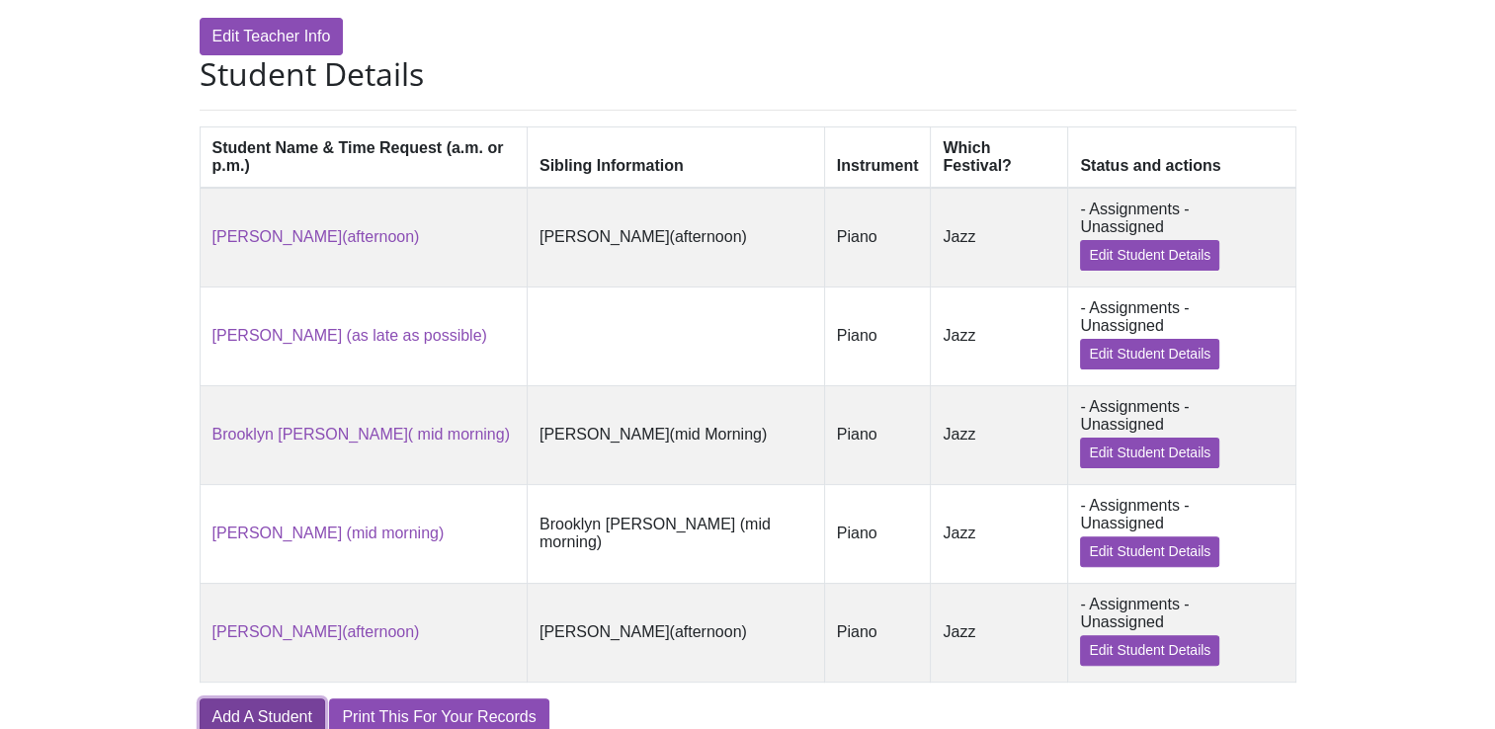
click at [257, 698] on link "Add A Student" at bounding box center [262, 717] width 125 height 38
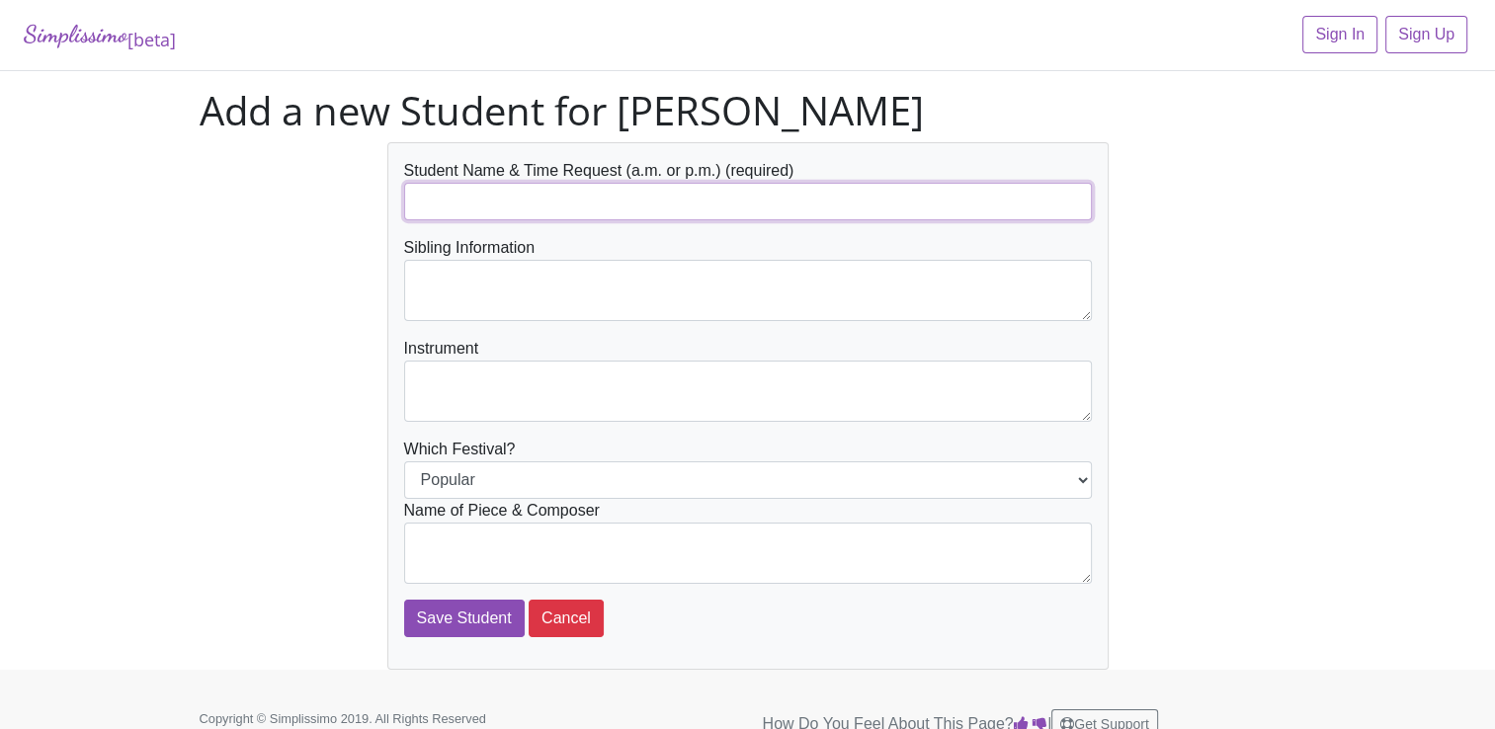
click at [478, 200] on input "text" at bounding box center [748, 202] width 688 height 38
type input "[PERSON_NAME](early morning)"
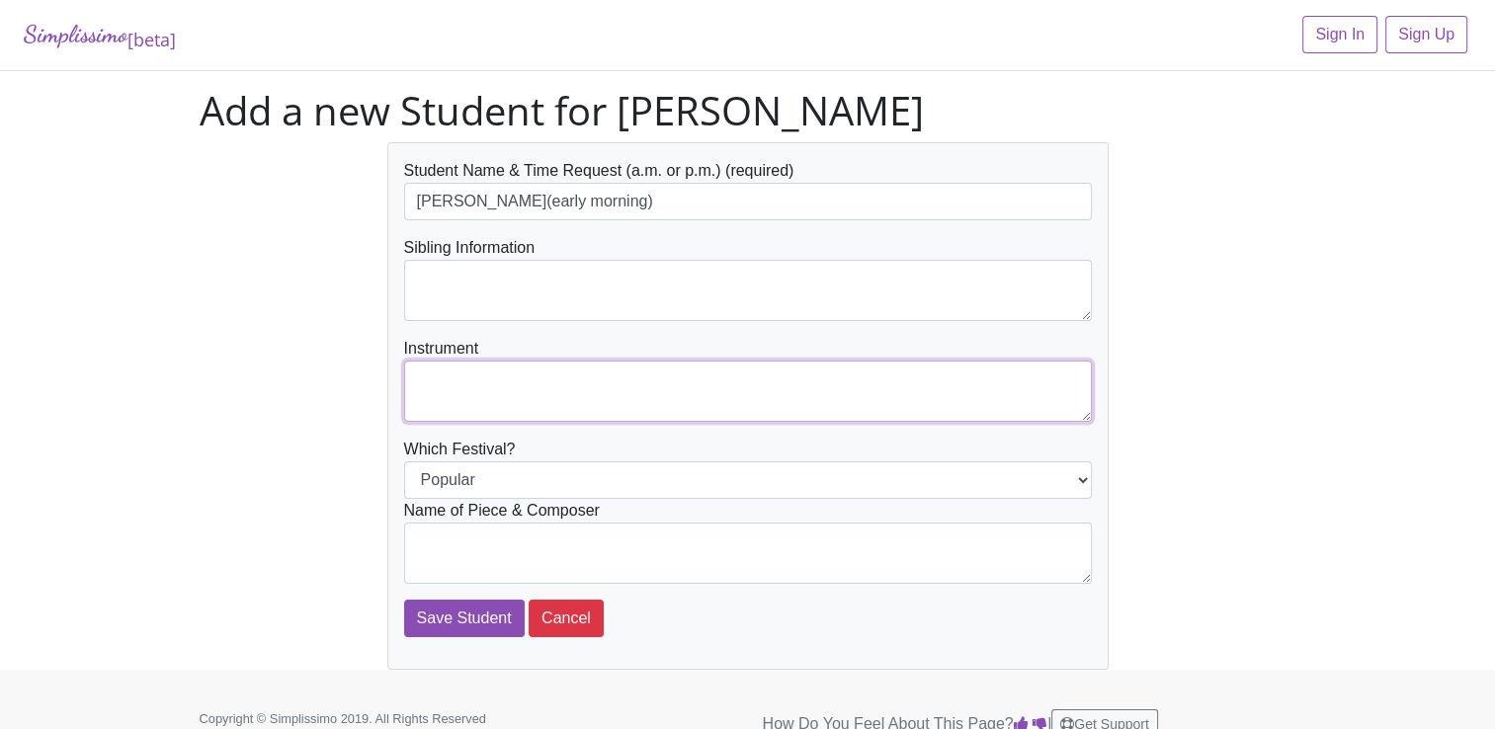
click at [446, 394] on textarea at bounding box center [748, 391] width 688 height 61
type textarea "Piano"
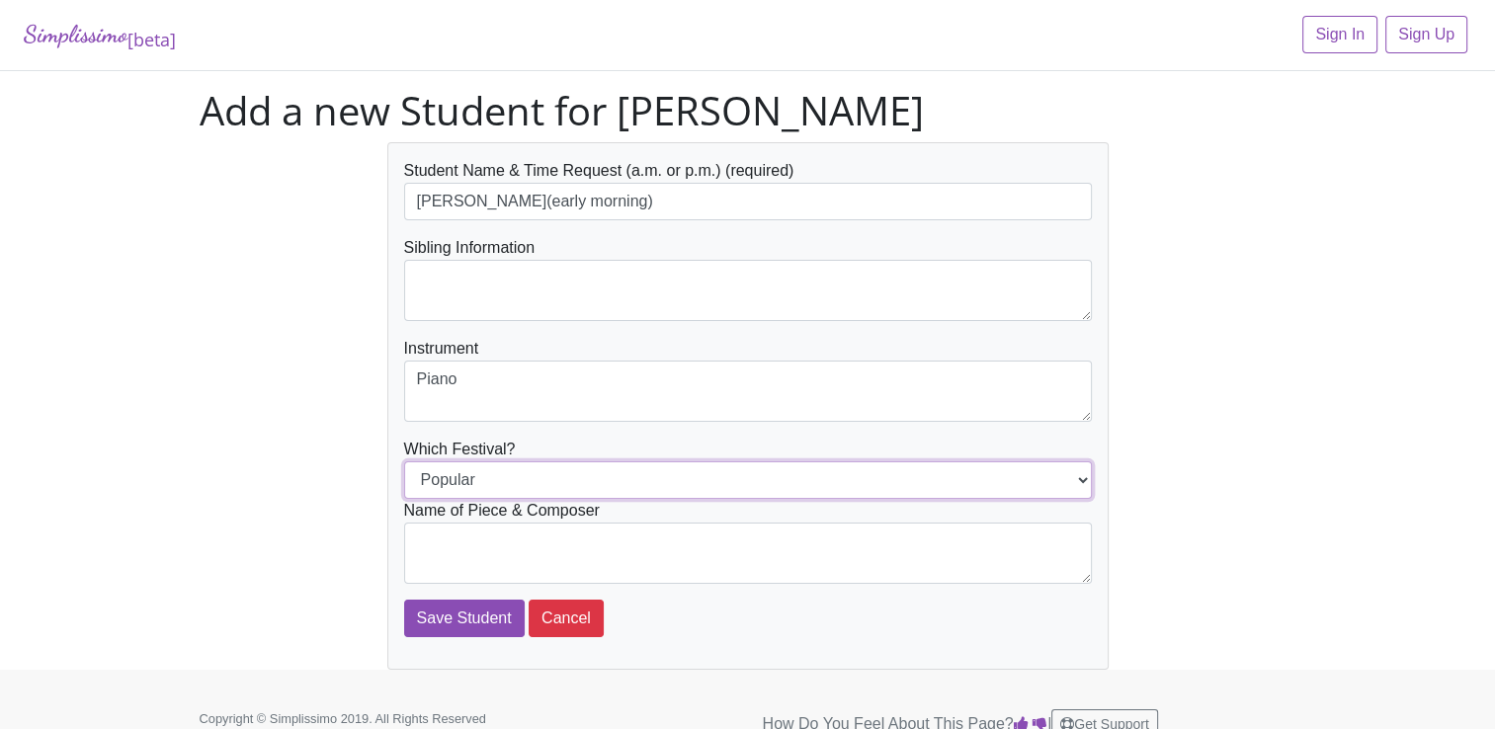
click at [1081, 475] on select "Popular Jazz" at bounding box center [748, 480] width 688 height 38
select select "Jazz"
click at [404, 461] on select "Popular Jazz" at bounding box center [748, 480] width 688 height 38
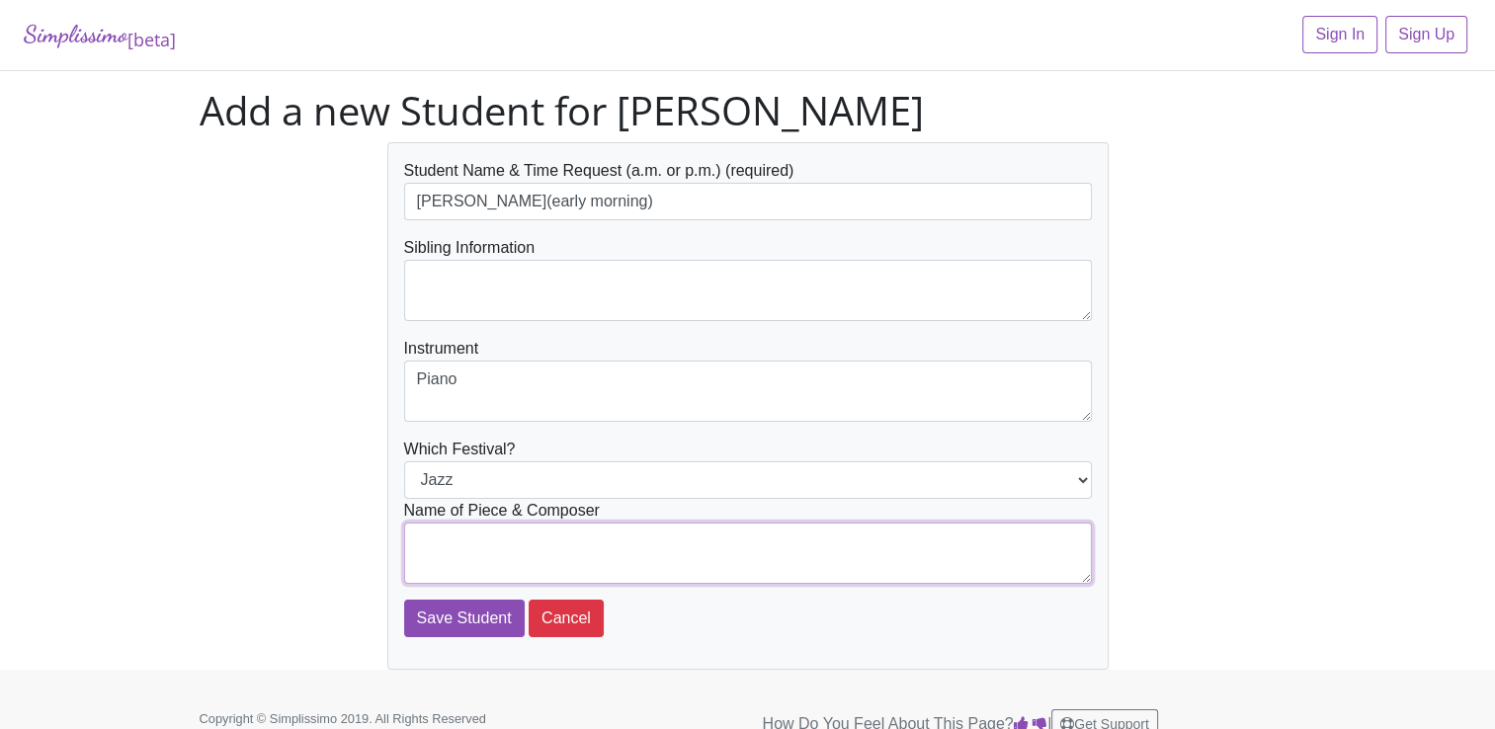
click at [423, 545] on textarea at bounding box center [748, 553] width 688 height 61
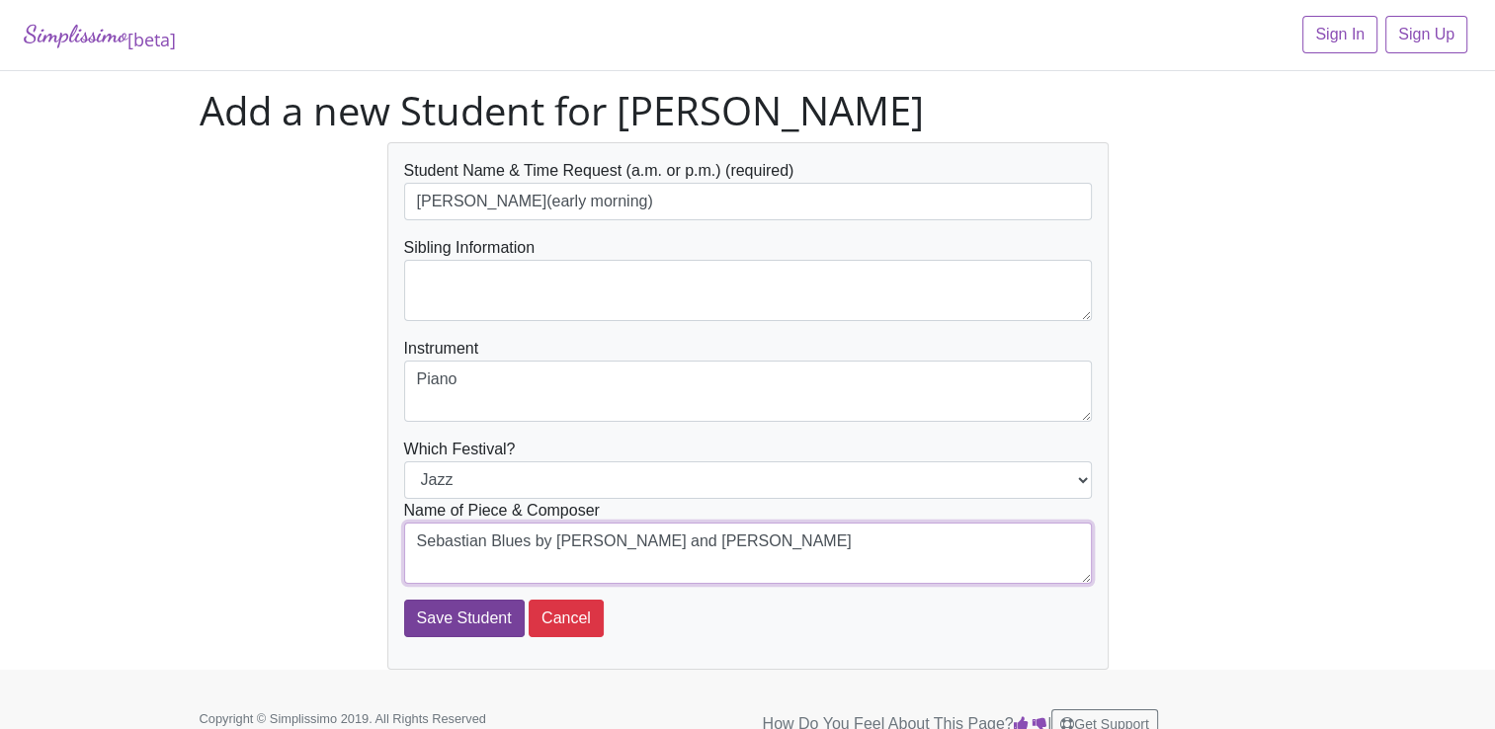
type textarea "Sebastian Blues by Walter and Carol Noona"
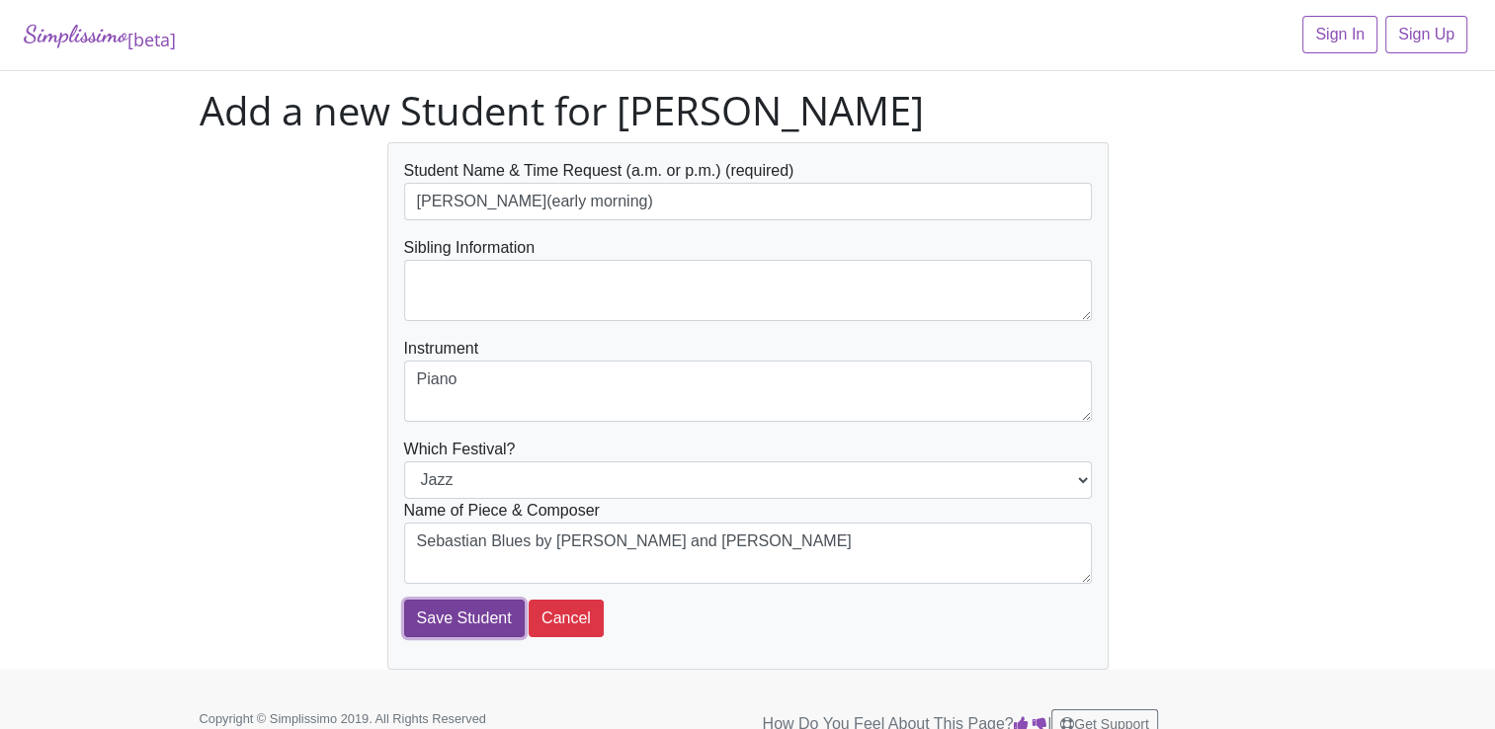
click at [464, 611] on input "Save Student" at bounding box center [464, 619] width 121 height 38
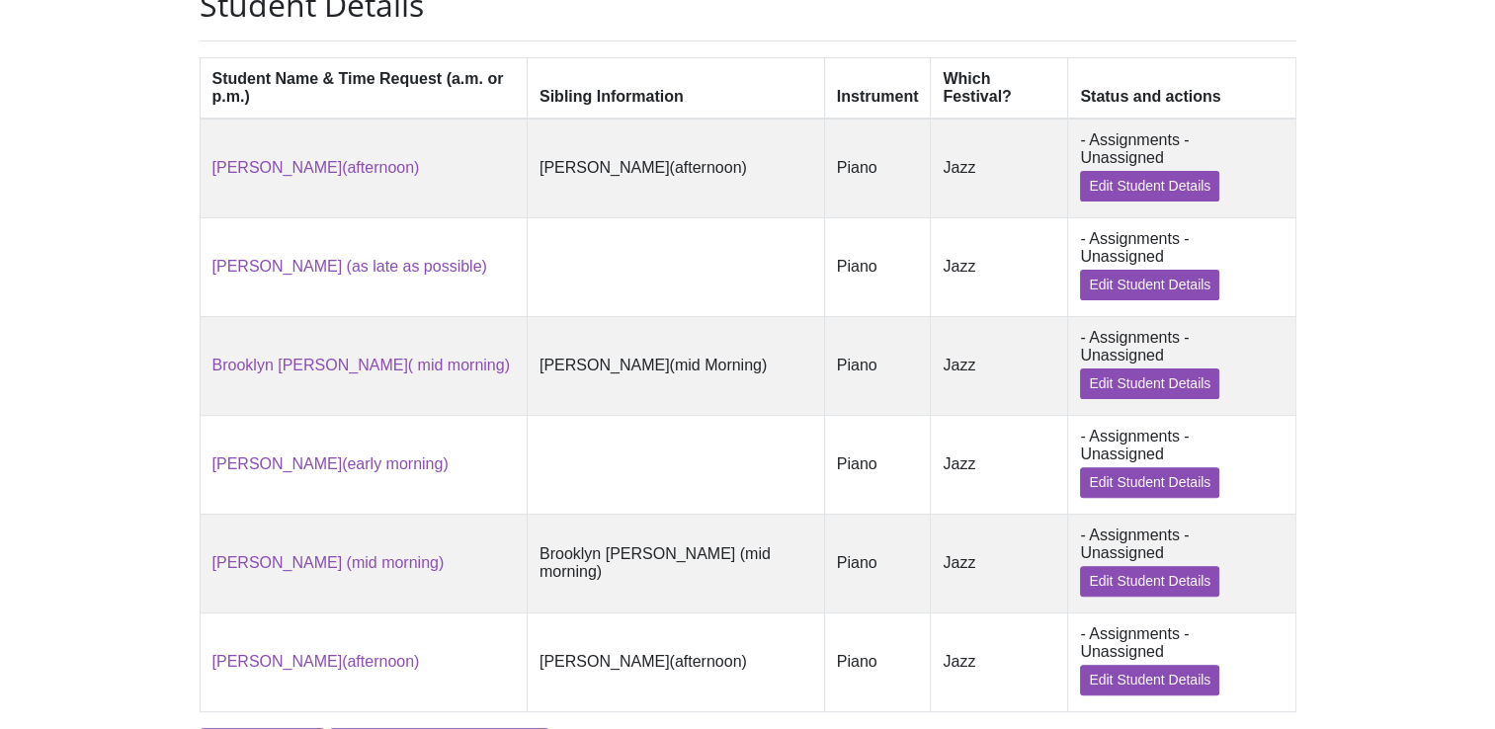
scroll to position [543, 0]
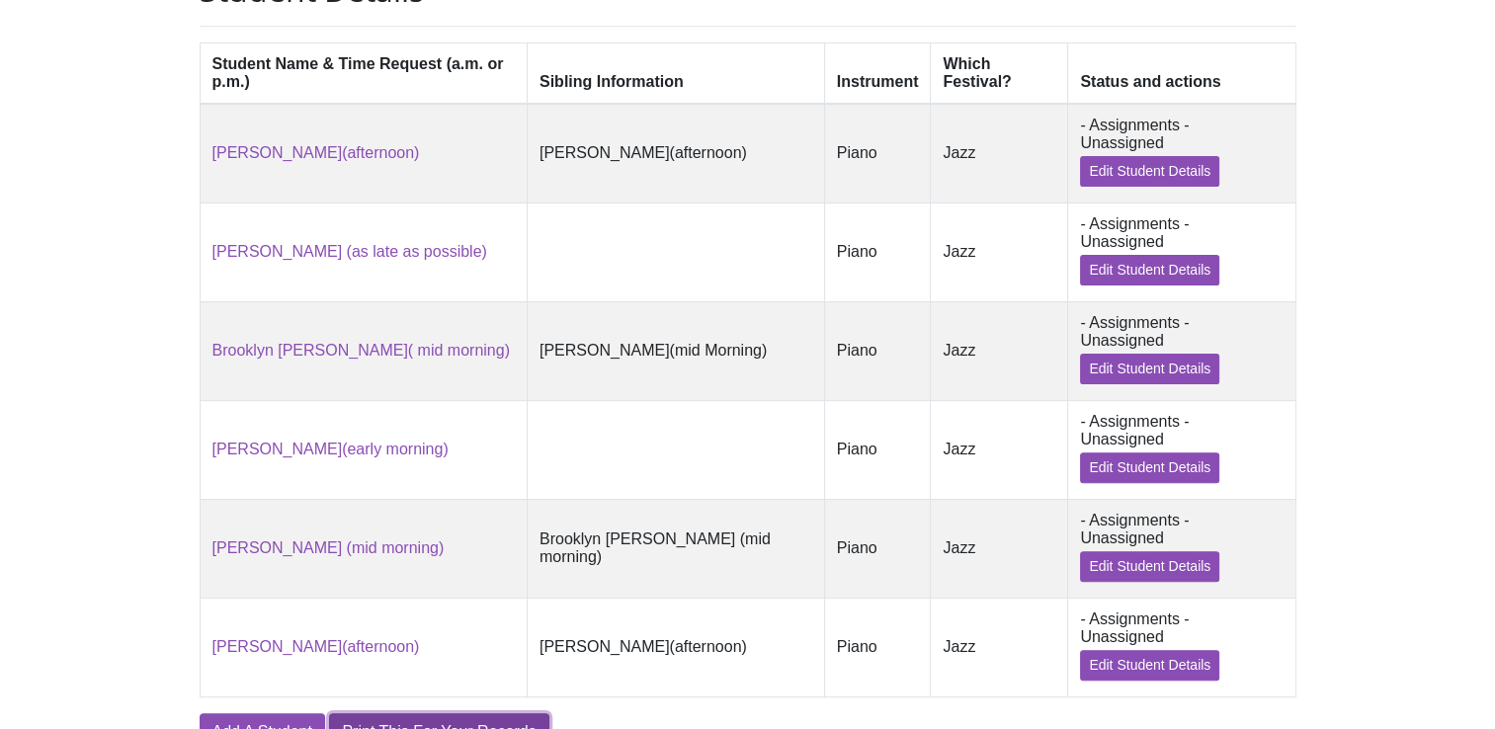
click at [467, 713] on link "Print This For Your Records" at bounding box center [438, 732] width 219 height 38
drag, startPoint x: 437, startPoint y: 626, endPoint x: 853, endPoint y: 343, distance: 504.1
click at [437, 713] on link "Print This For Your Records" at bounding box center [438, 732] width 219 height 38
